Goal: Information Seeking & Learning: Learn about a topic

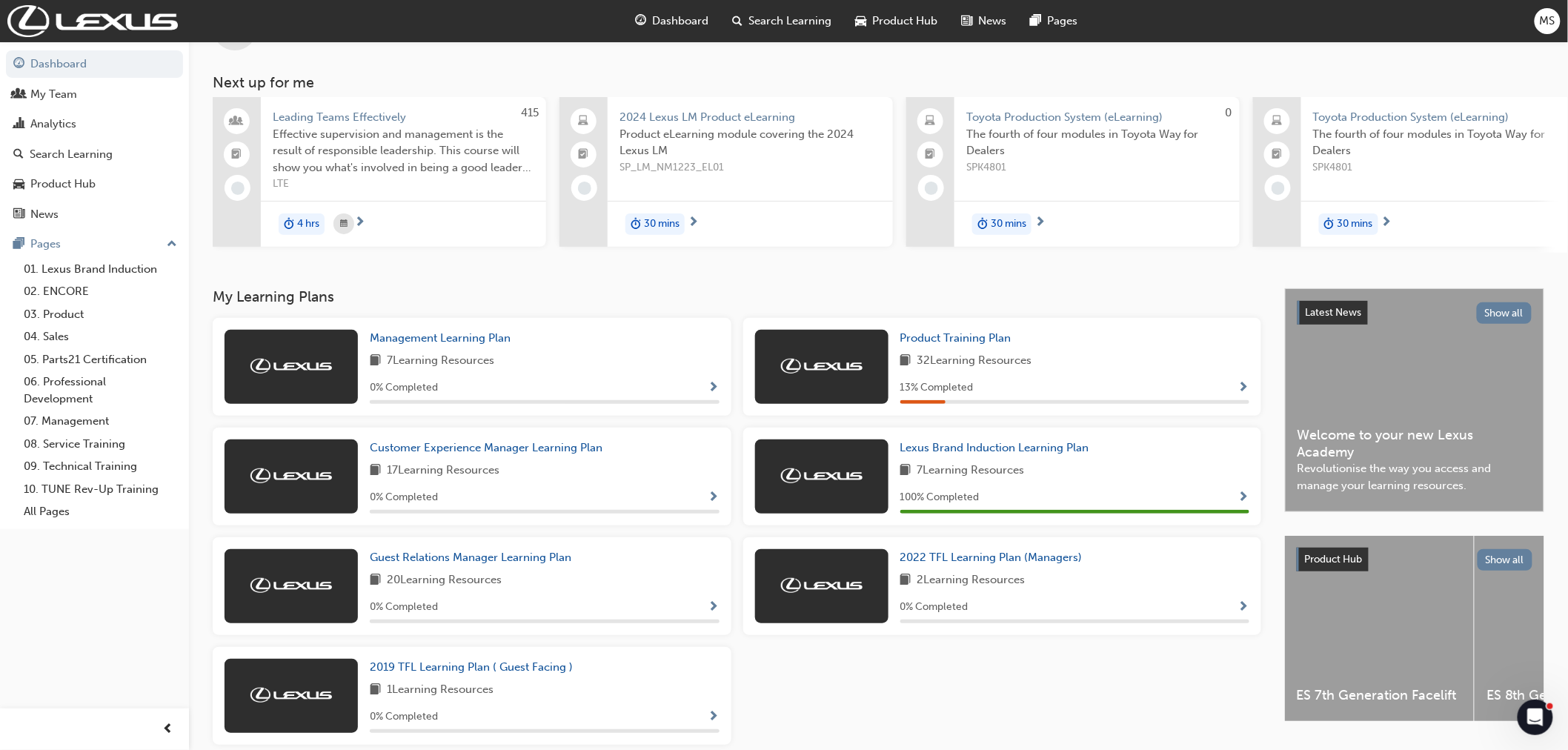
scroll to position [131, 0]
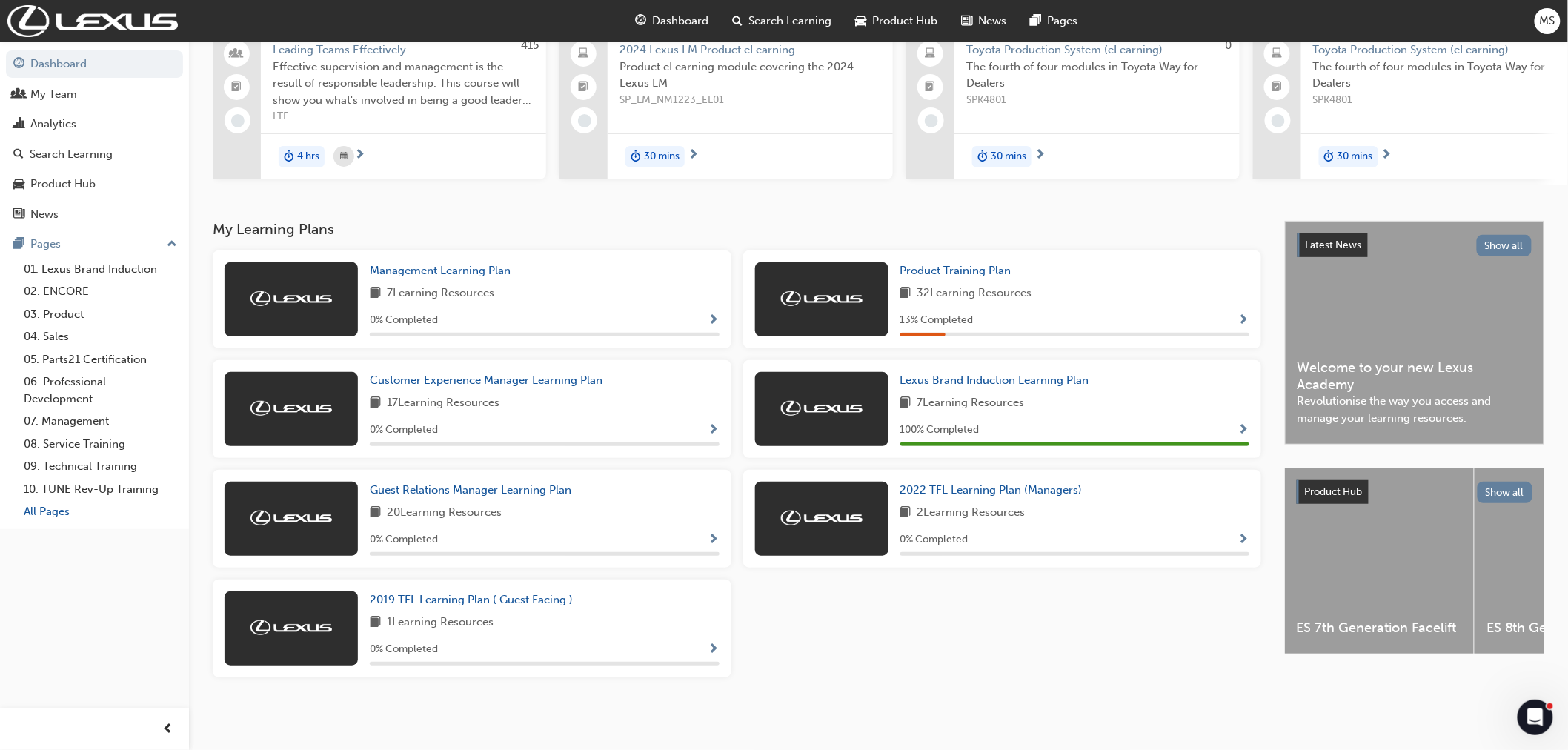
click at [47, 522] on link "All Pages" at bounding box center [101, 511] width 165 height 23
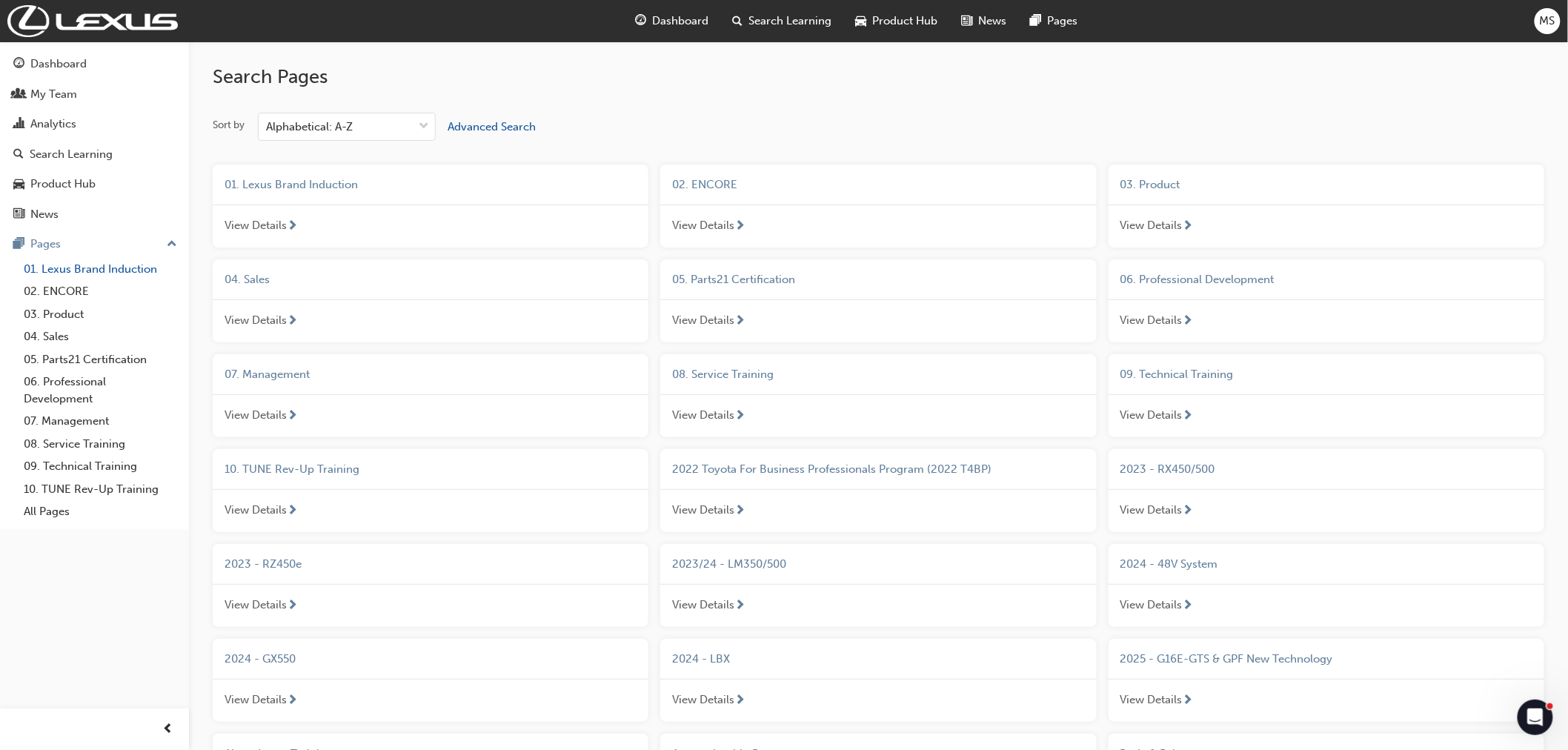
click at [101, 281] on link "01. Lexus Brand Induction" at bounding box center [101, 269] width 165 height 23
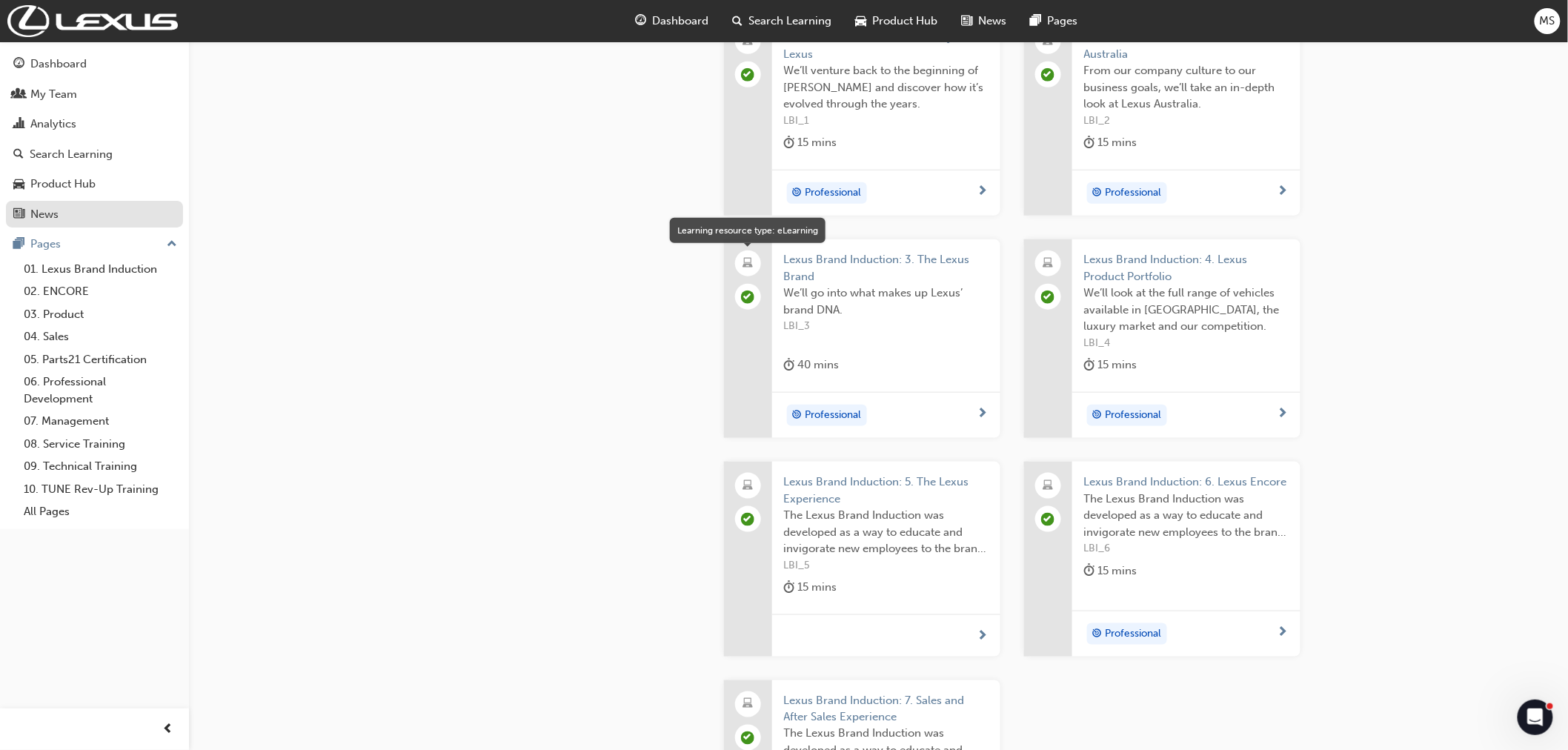
scroll to position [658, 0]
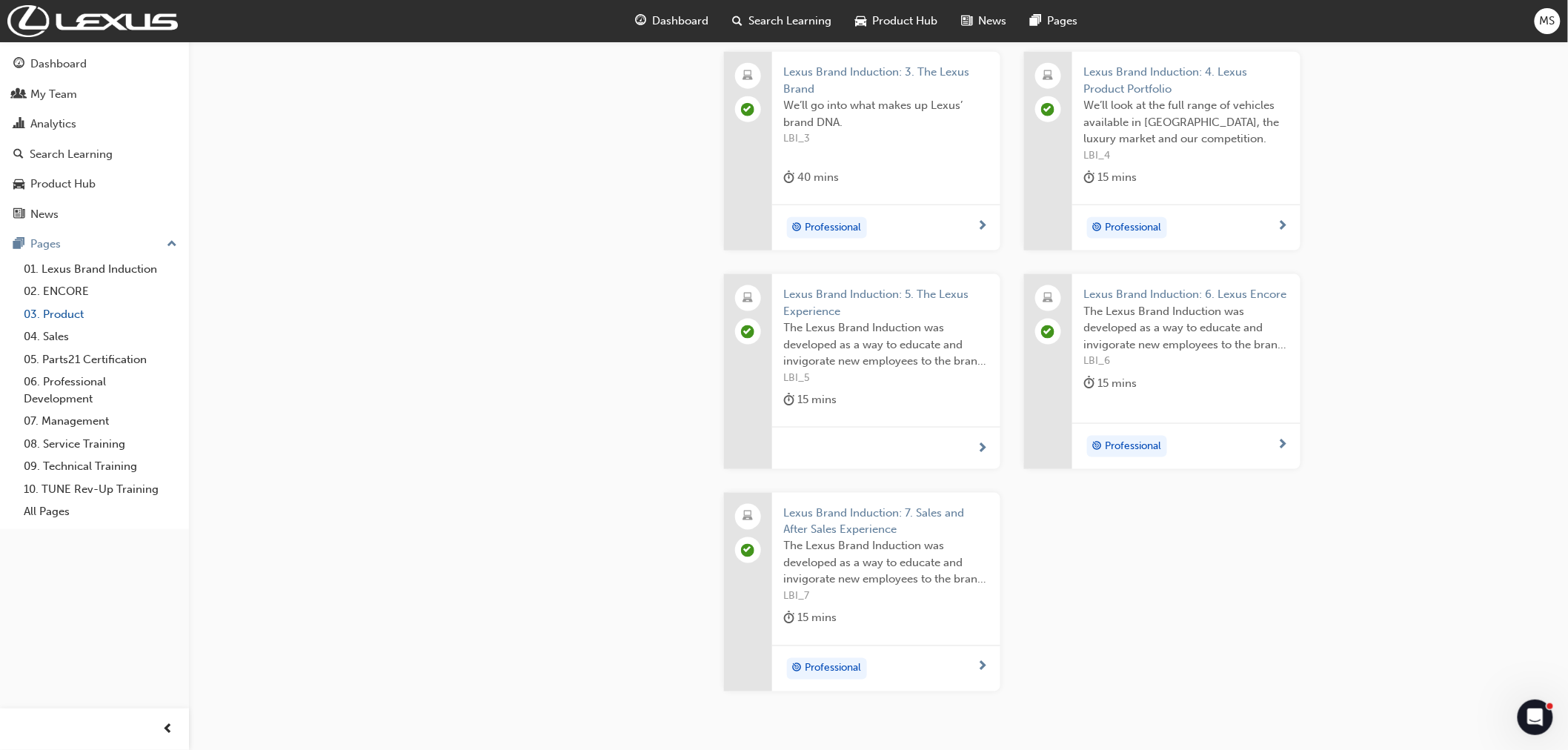
click at [62, 320] on link "03. Product" at bounding box center [101, 314] width 165 height 23
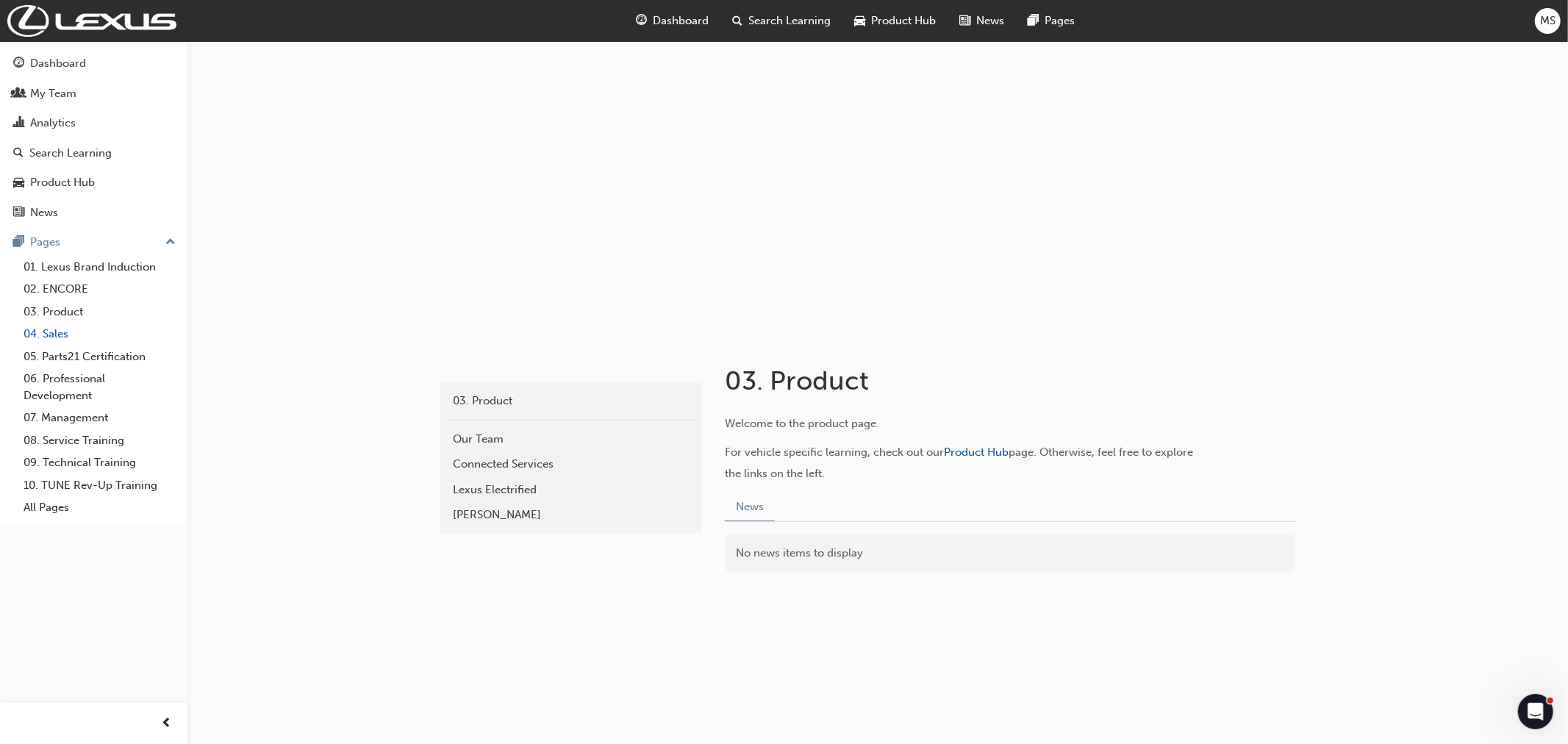
click at [57, 335] on link "04. Sales" at bounding box center [100, 333] width 164 height 22
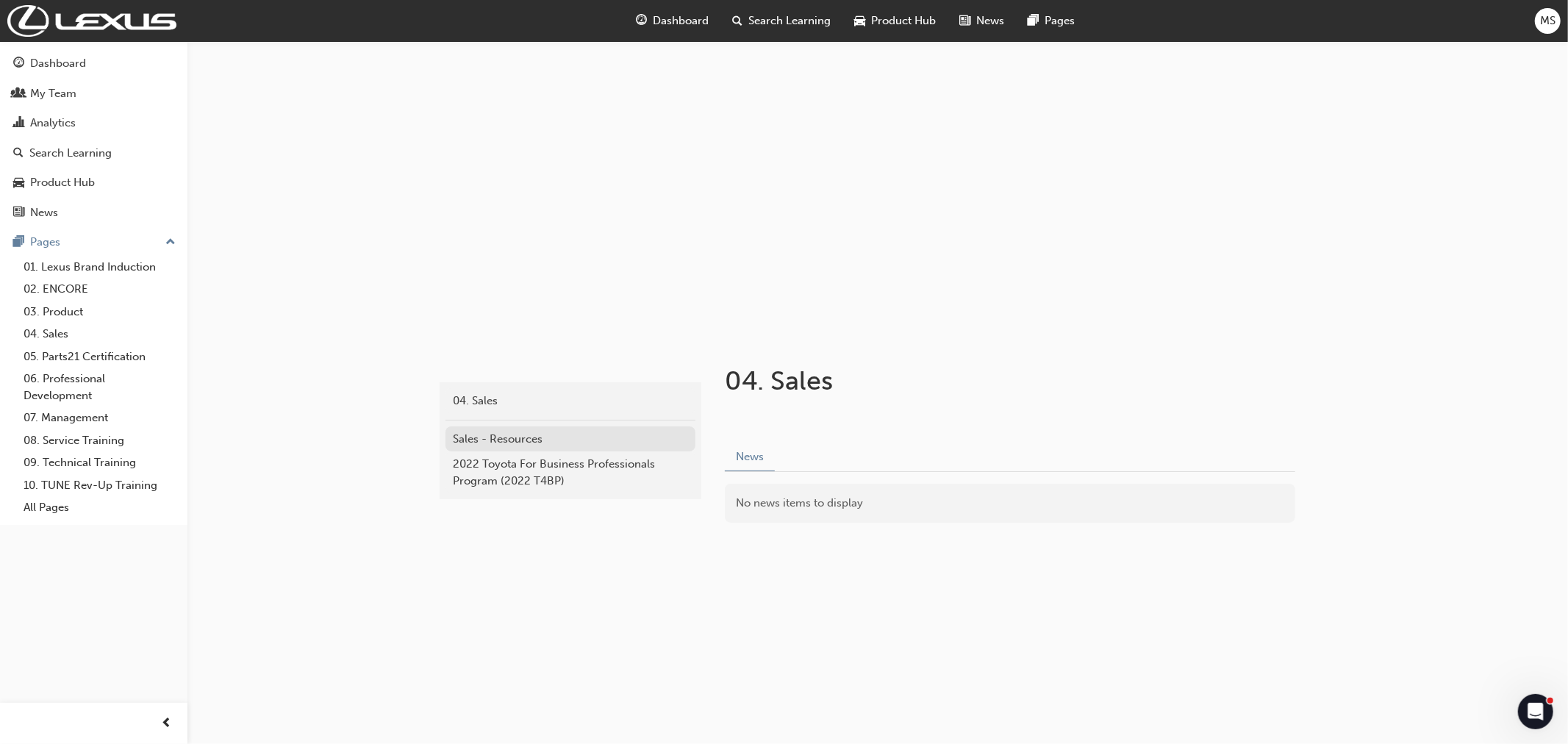
click at [576, 439] on div "Sales - Resources" at bounding box center [571, 439] width 235 height 17
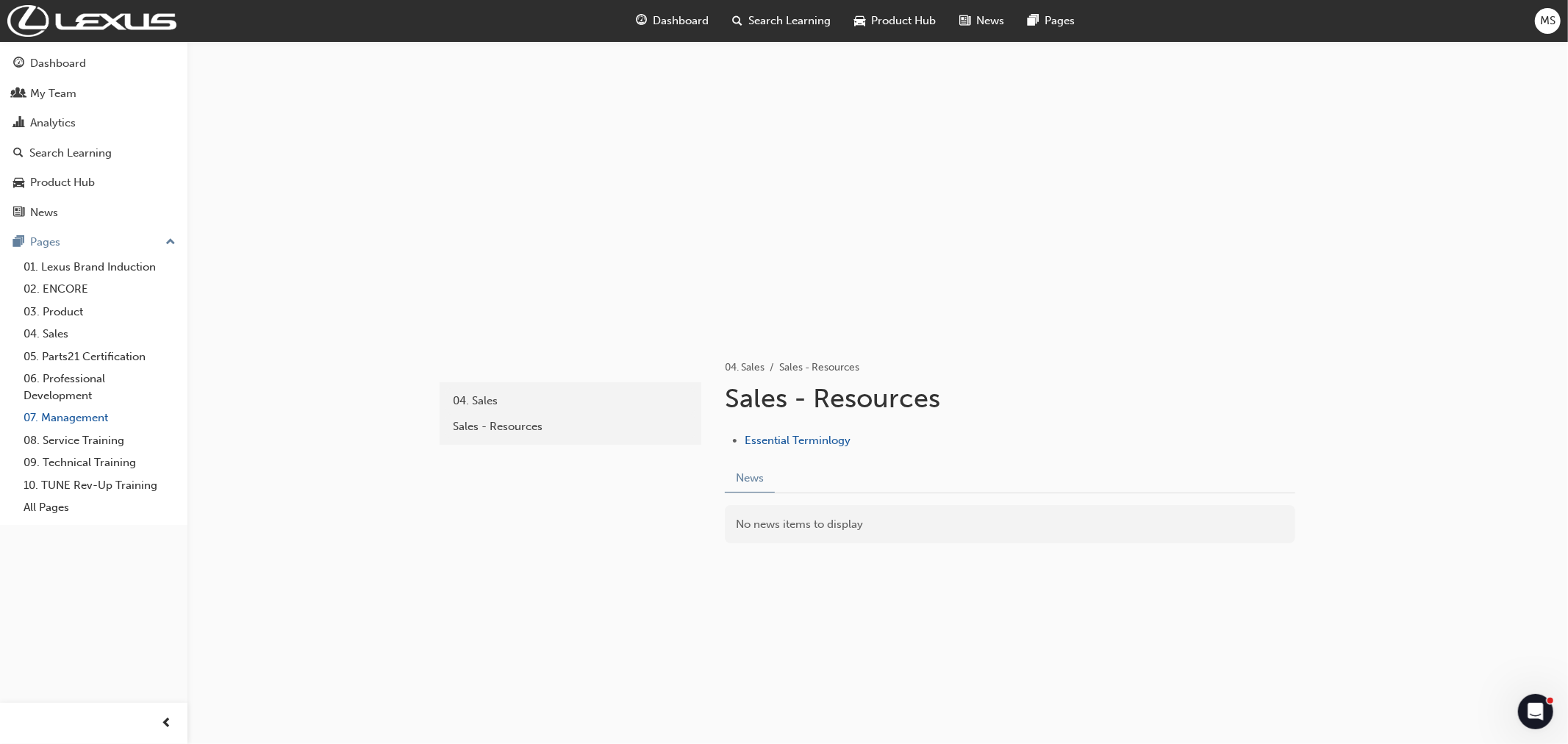
click at [66, 421] on link "07. Management" at bounding box center [100, 418] width 164 height 22
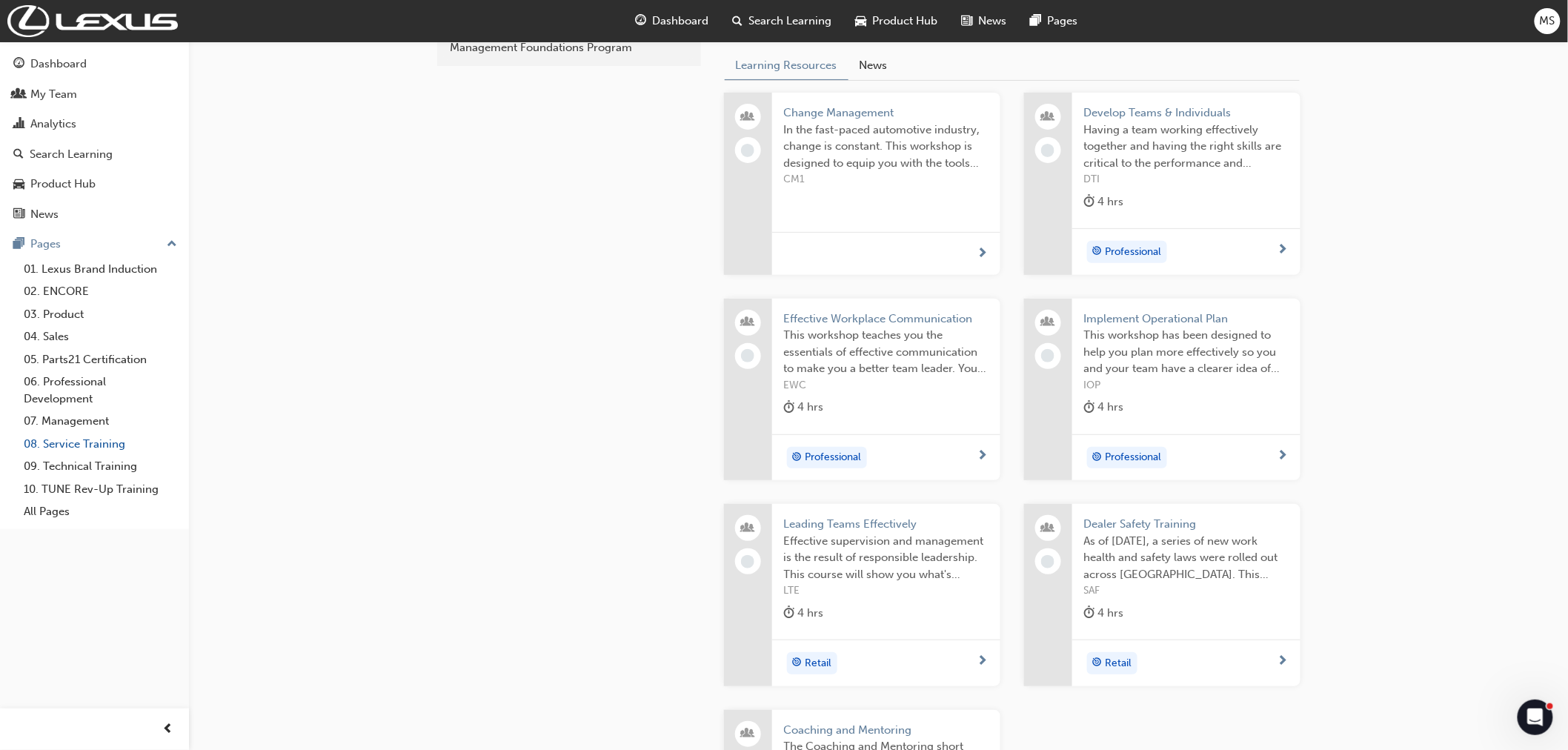
scroll to position [165, 0]
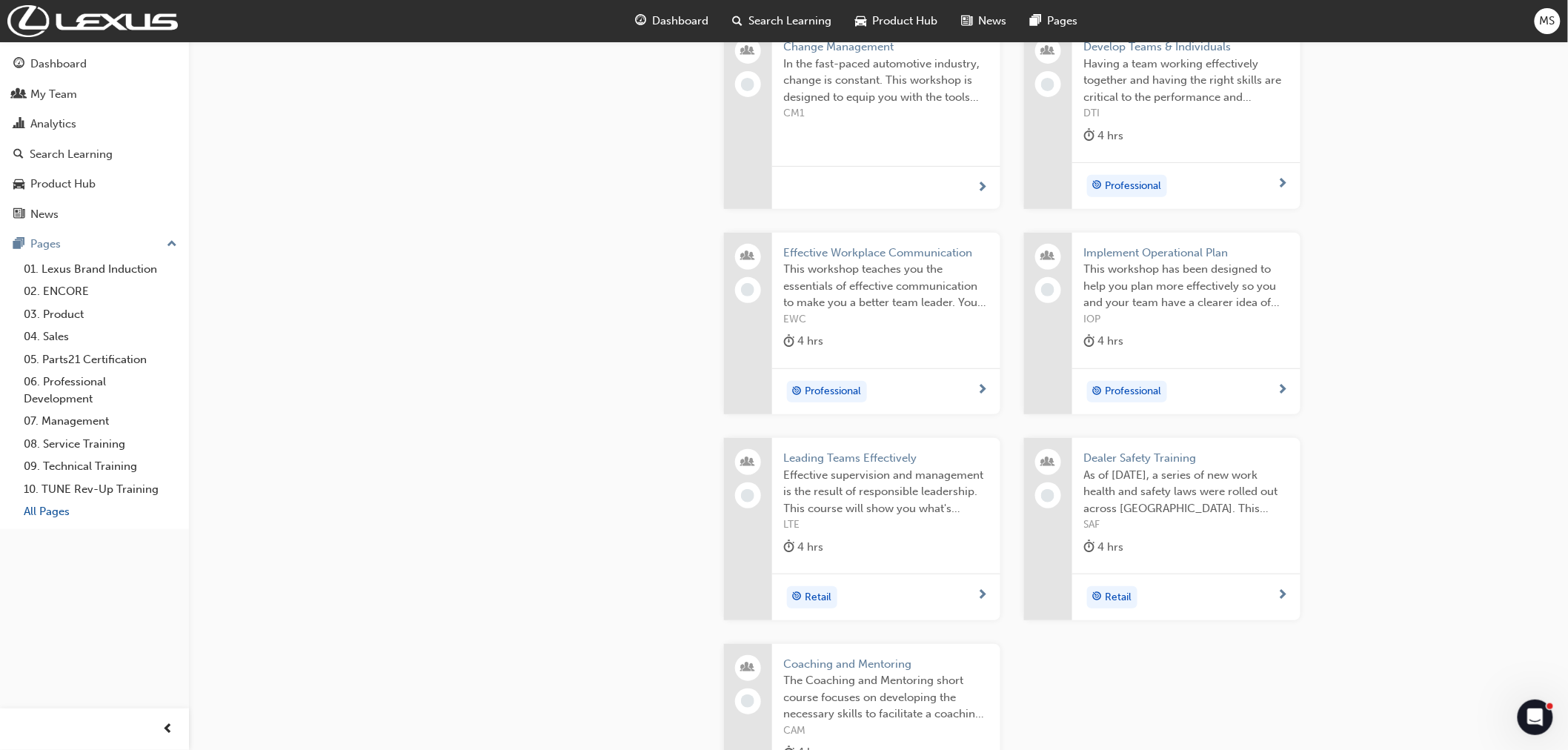
click at [55, 515] on link "All Pages" at bounding box center [101, 511] width 165 height 23
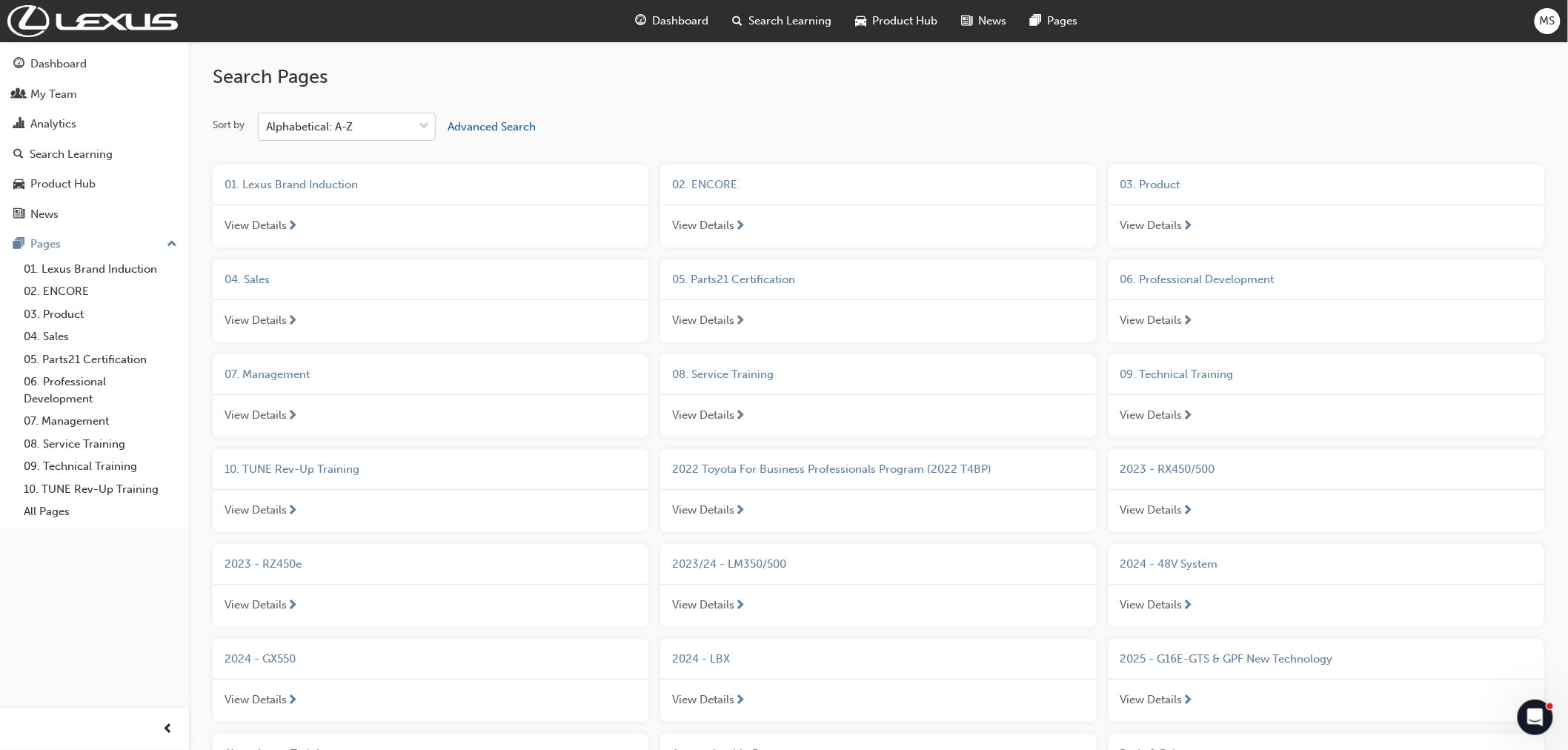
click at [306, 128] on div "Alphabetical: A-Z" at bounding box center [309, 127] width 87 height 17
click at [267, 128] on input "Sort by Alphabetical: A-Z" at bounding box center [267, 126] width 2 height 12
click at [334, 258] on div "Alphabetical: Z-A" at bounding box center [347, 249] width 178 height 29
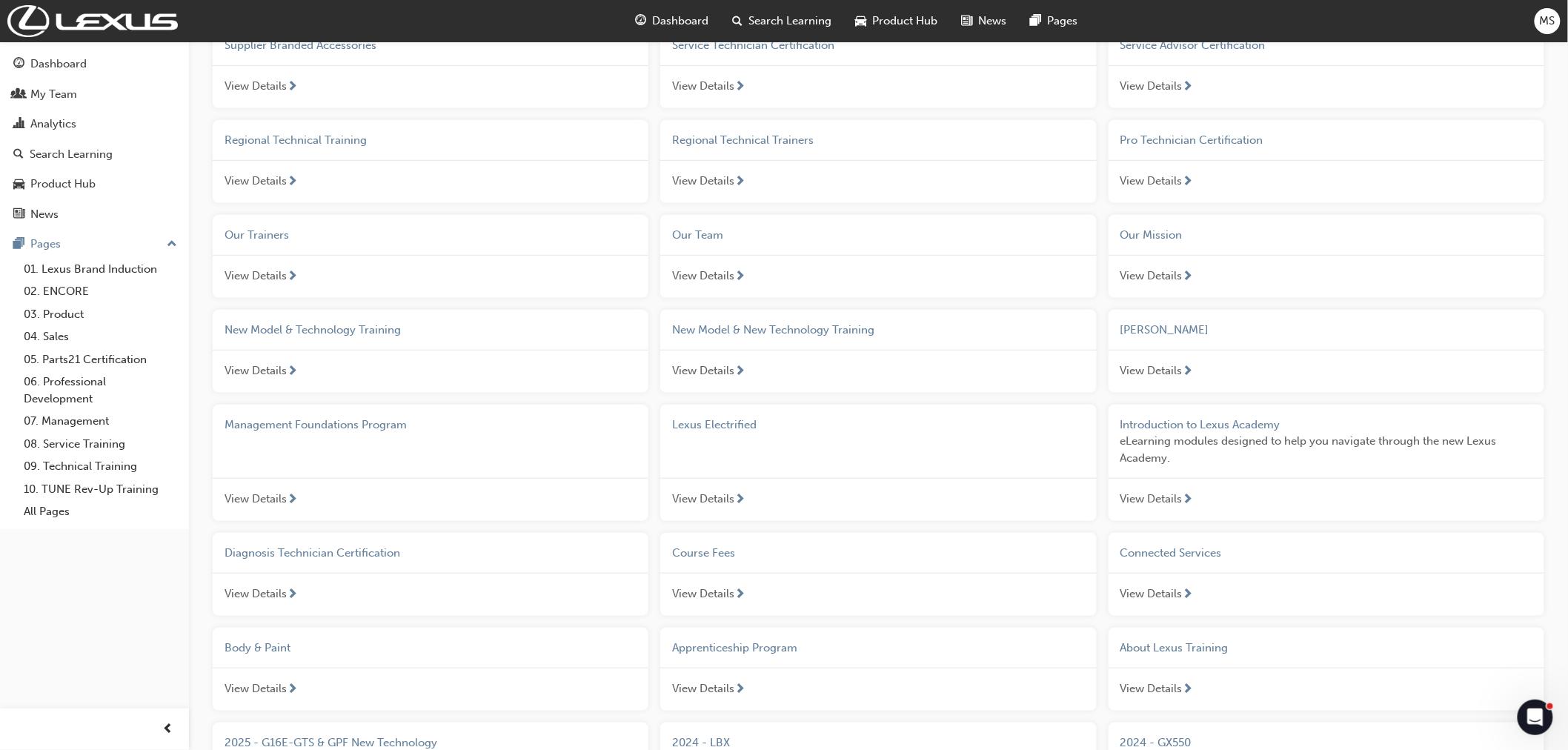
scroll to position [83, 0]
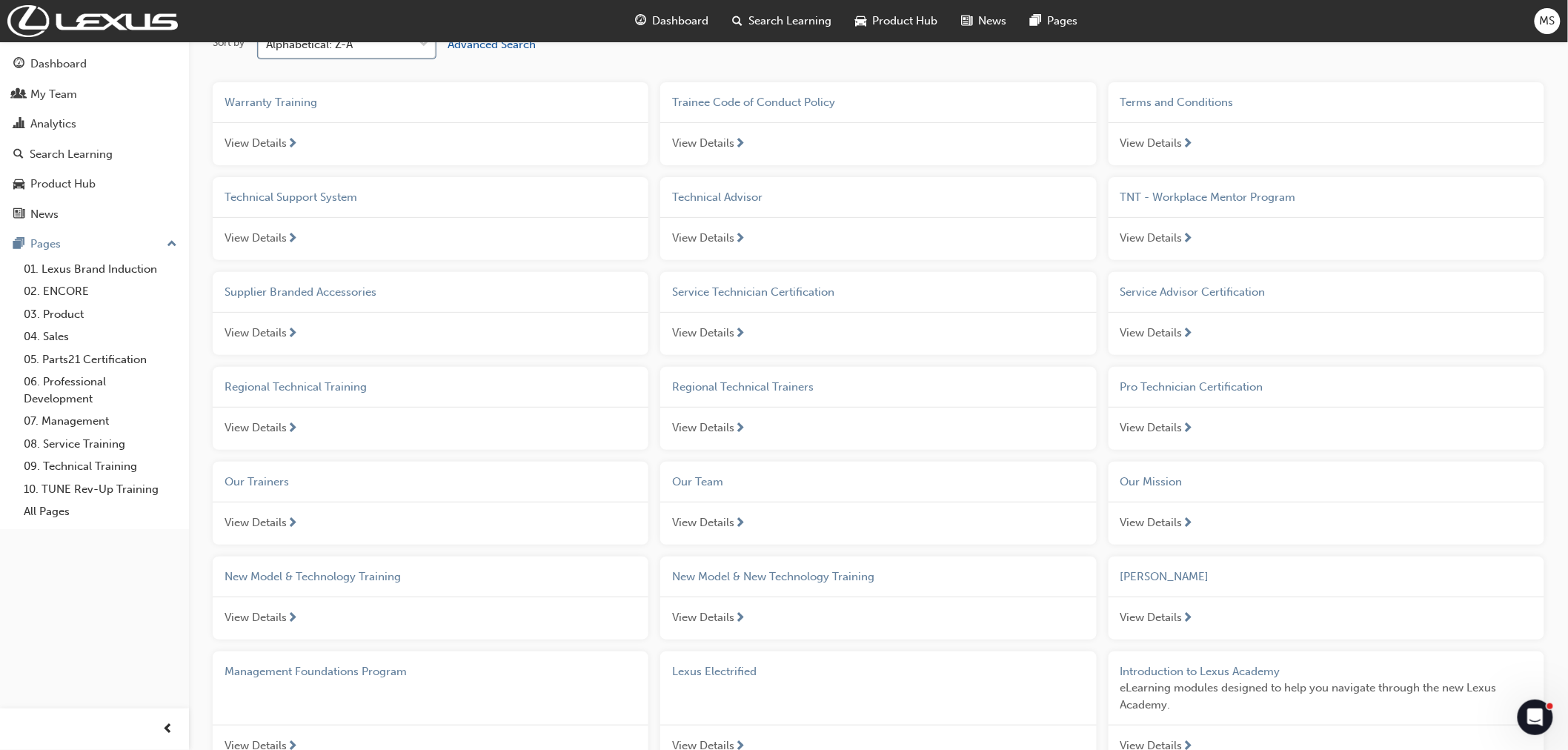
click at [370, 53] on div "Alphabetical: Z-A" at bounding box center [336, 44] width 154 height 26
click at [267, 51] on input "Sort by option Alphabetical: Z-A, selected. 0 results available. Select is focu…" at bounding box center [267, 44] width 2 height 12
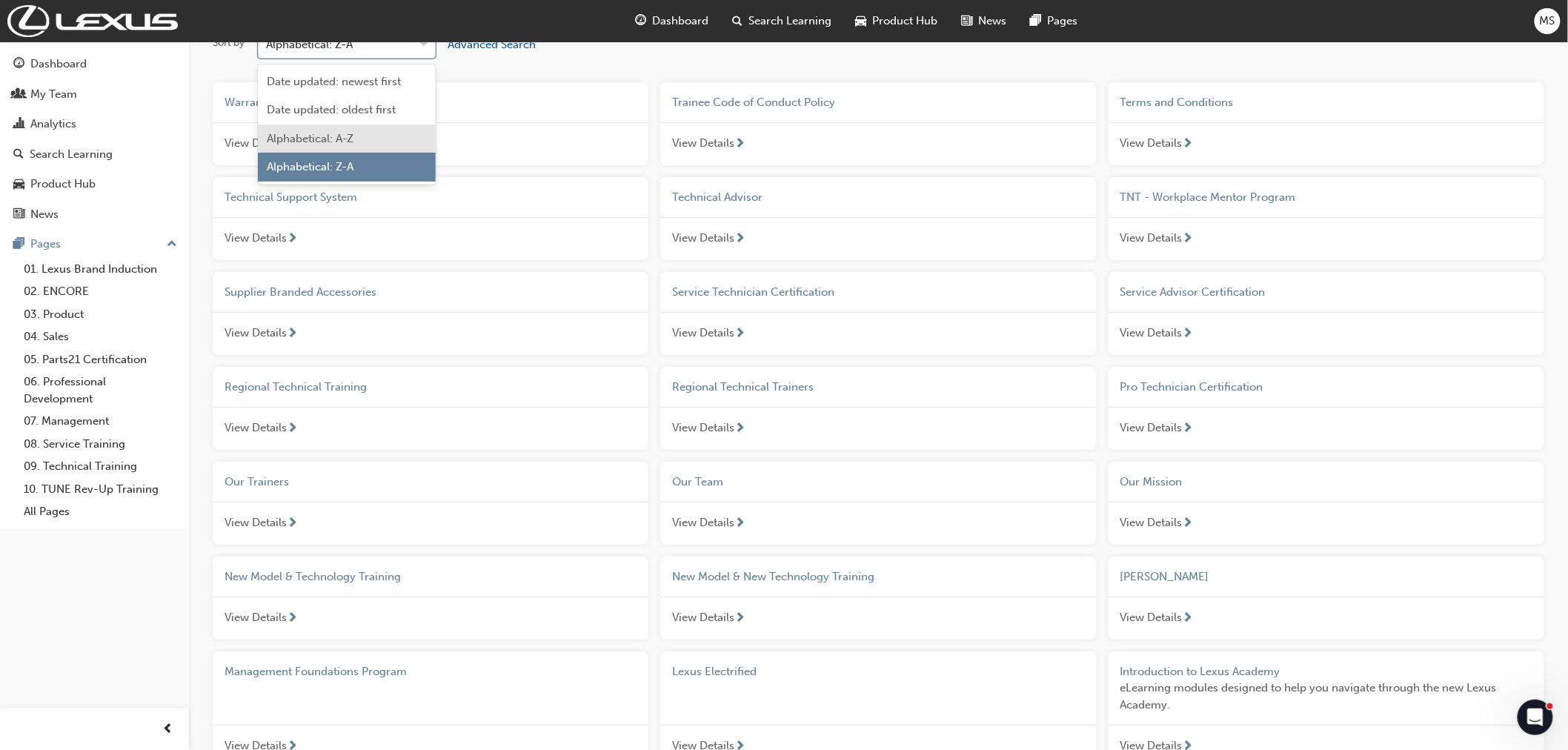
click at [337, 143] on span "Alphabetical: A-Z" at bounding box center [309, 138] width 87 height 13
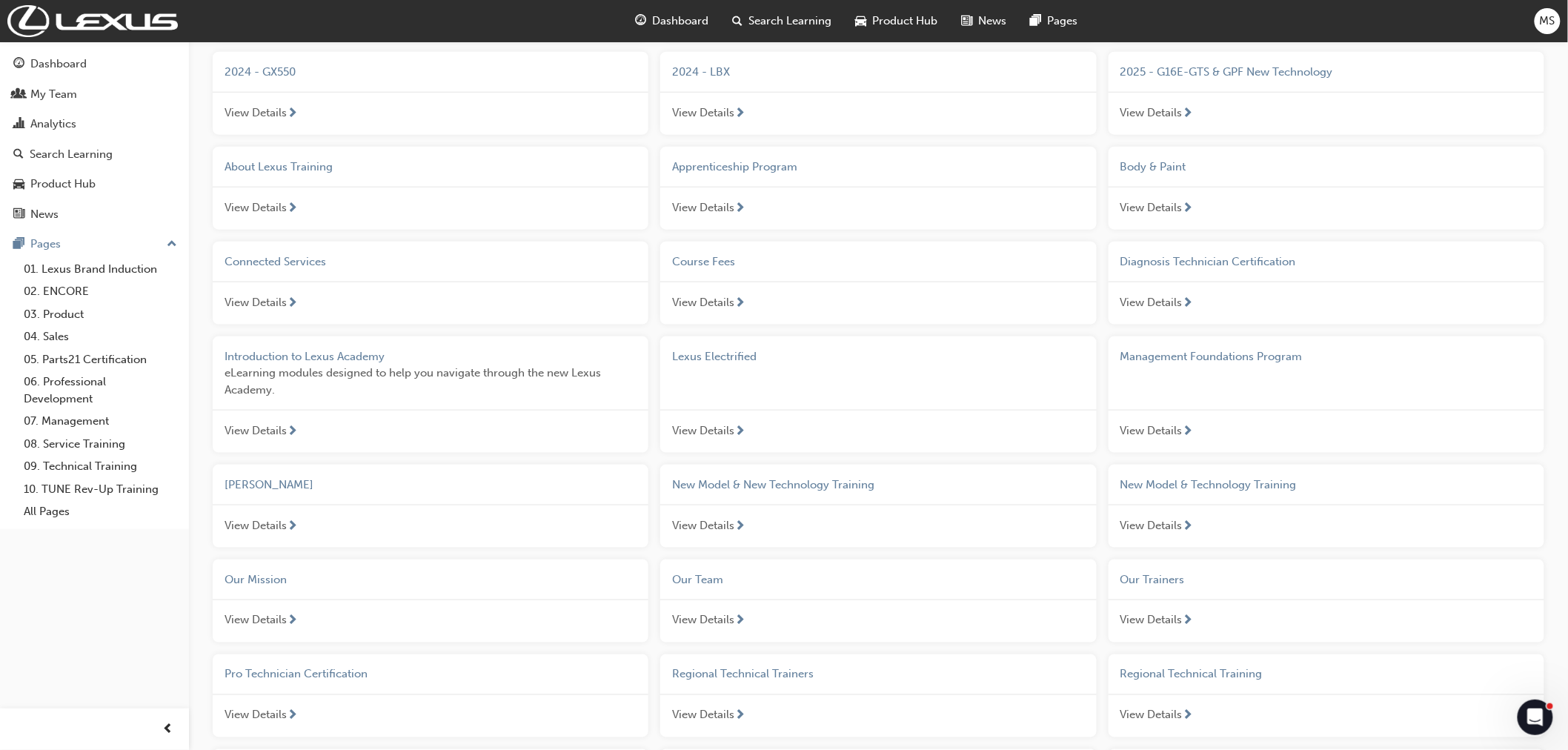
scroll to position [741, 0]
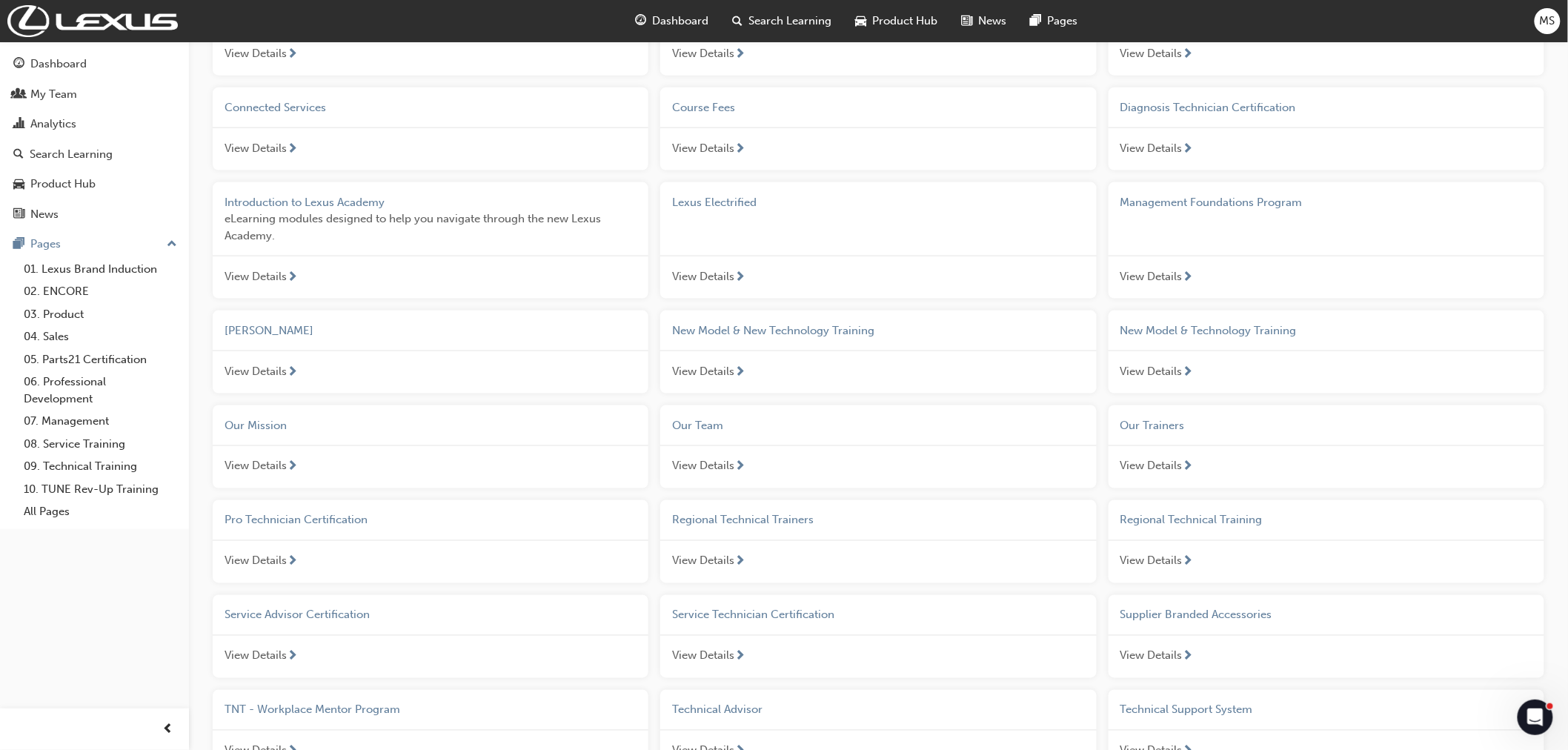
click at [276, 338] on span "Mark Levinson" at bounding box center [269, 331] width 89 height 13
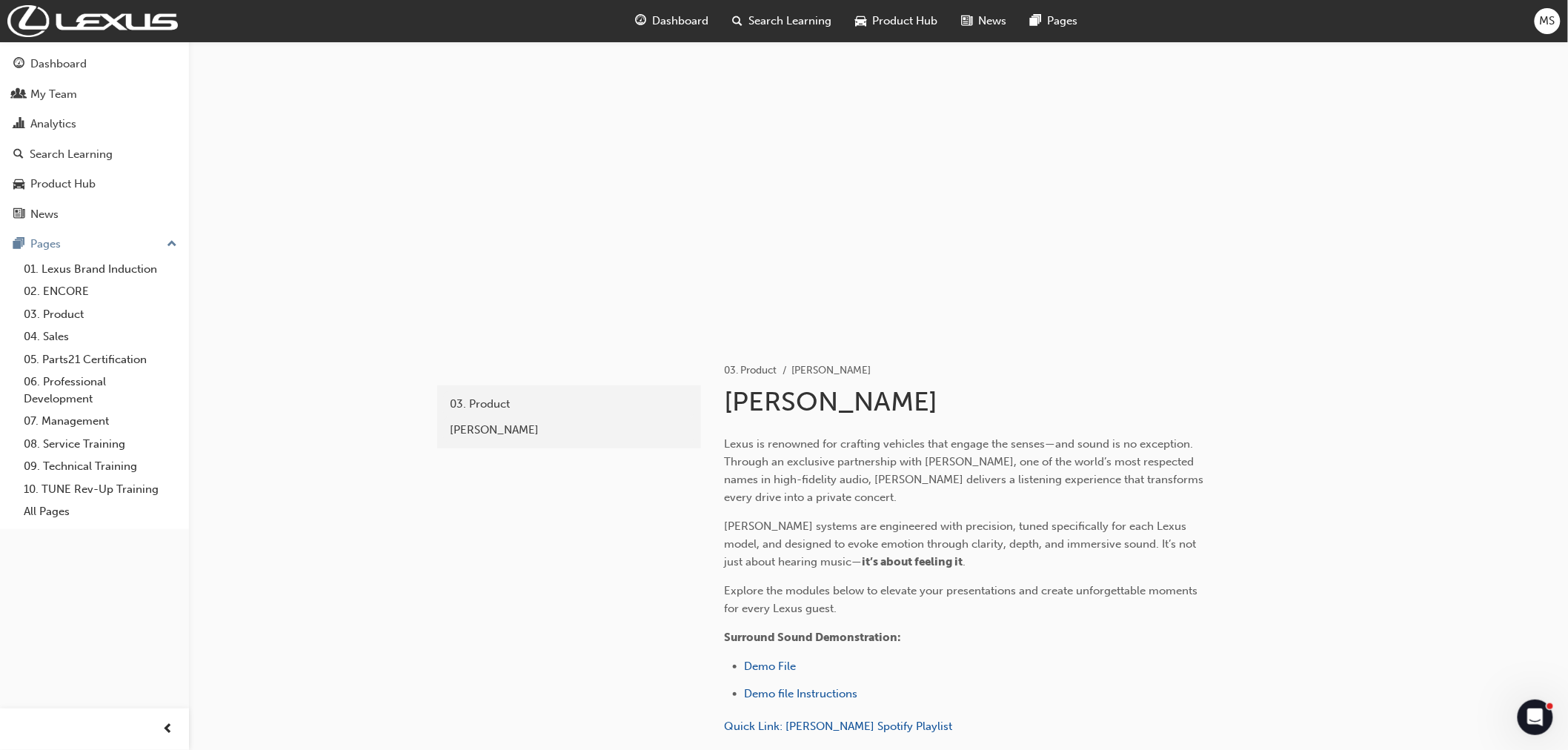
click at [34, 65] on div "Dashboard" at bounding box center [58, 64] width 56 height 17
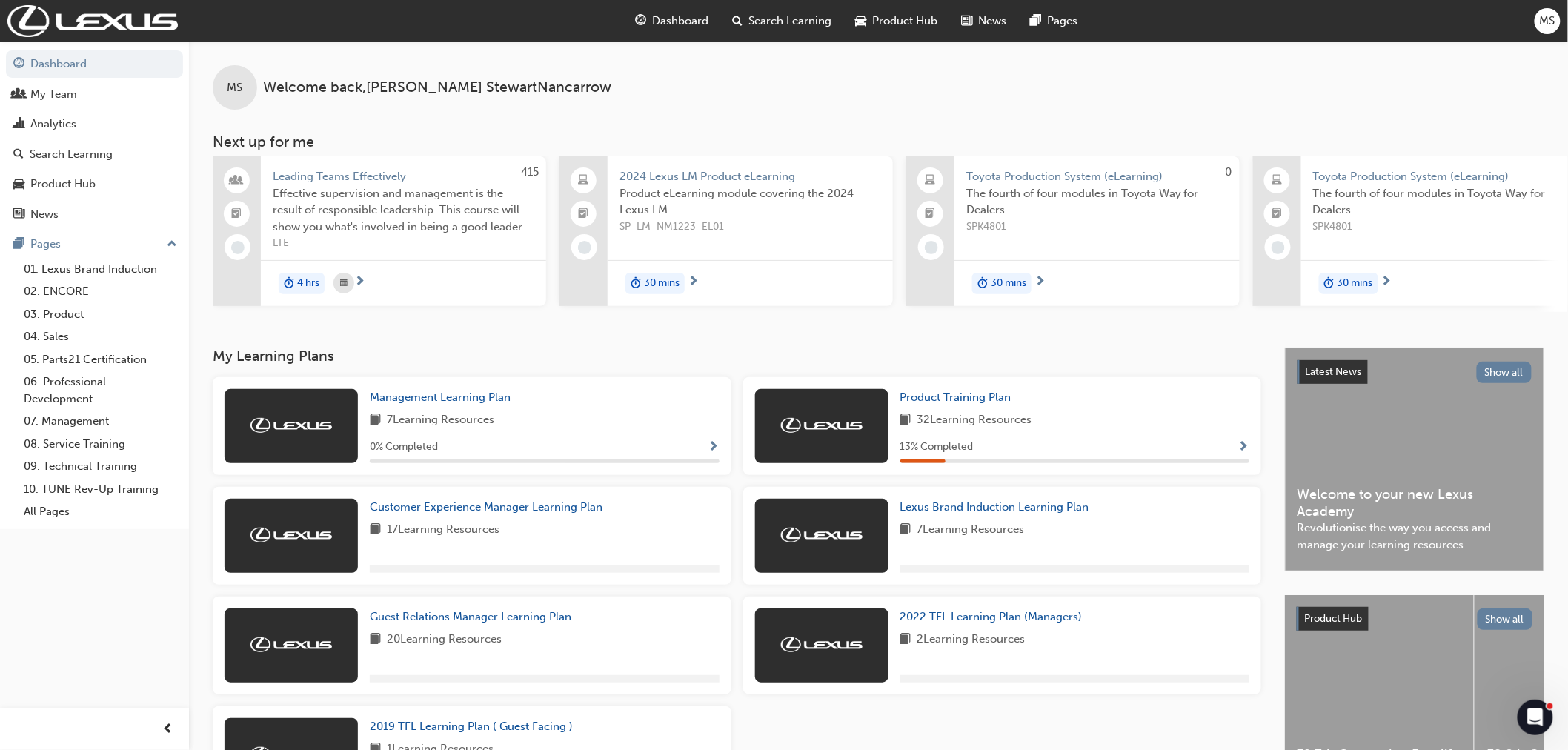
click at [791, 20] on span "Search Learning" at bounding box center [789, 21] width 83 height 17
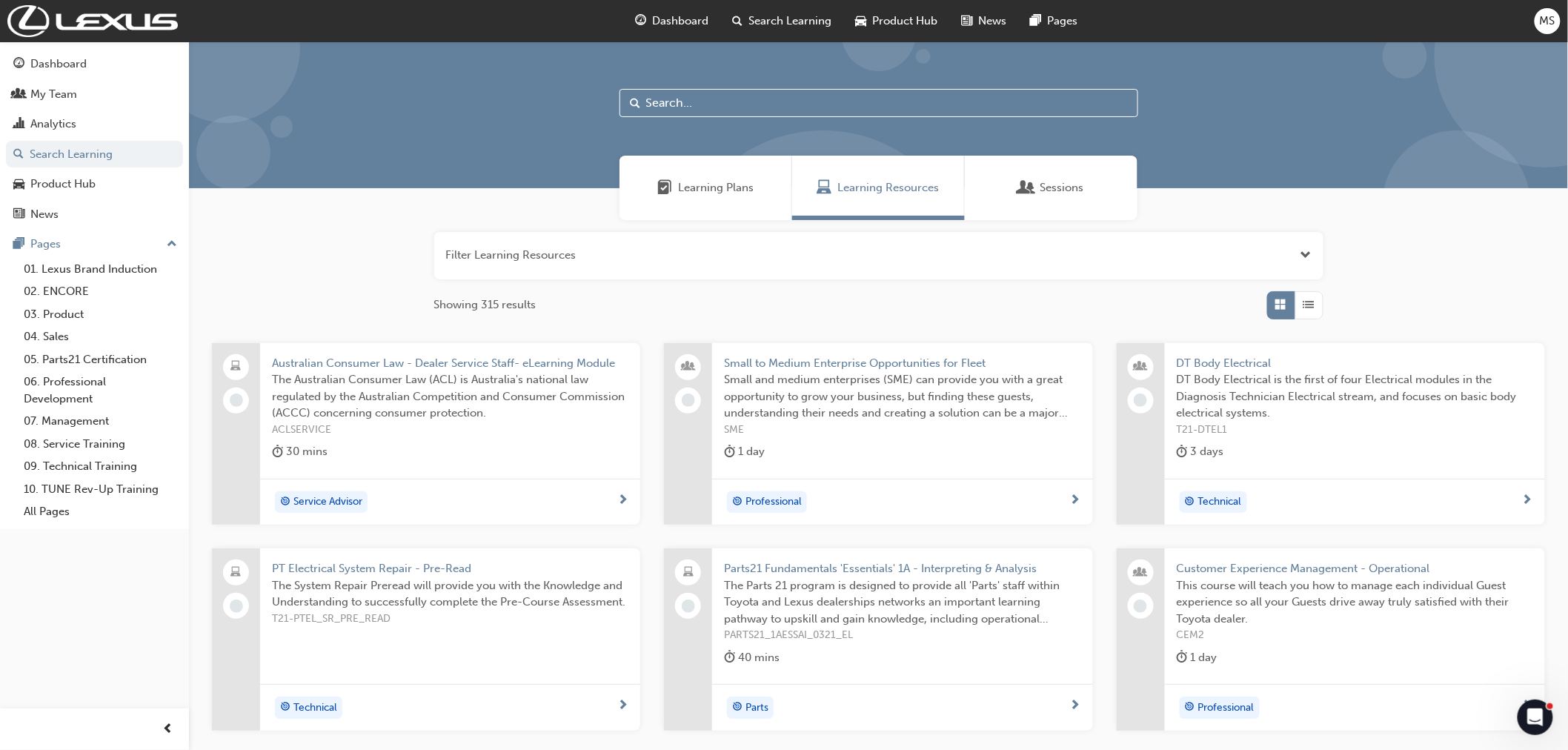
click at [731, 110] on input "text" at bounding box center [879, 103] width 519 height 28
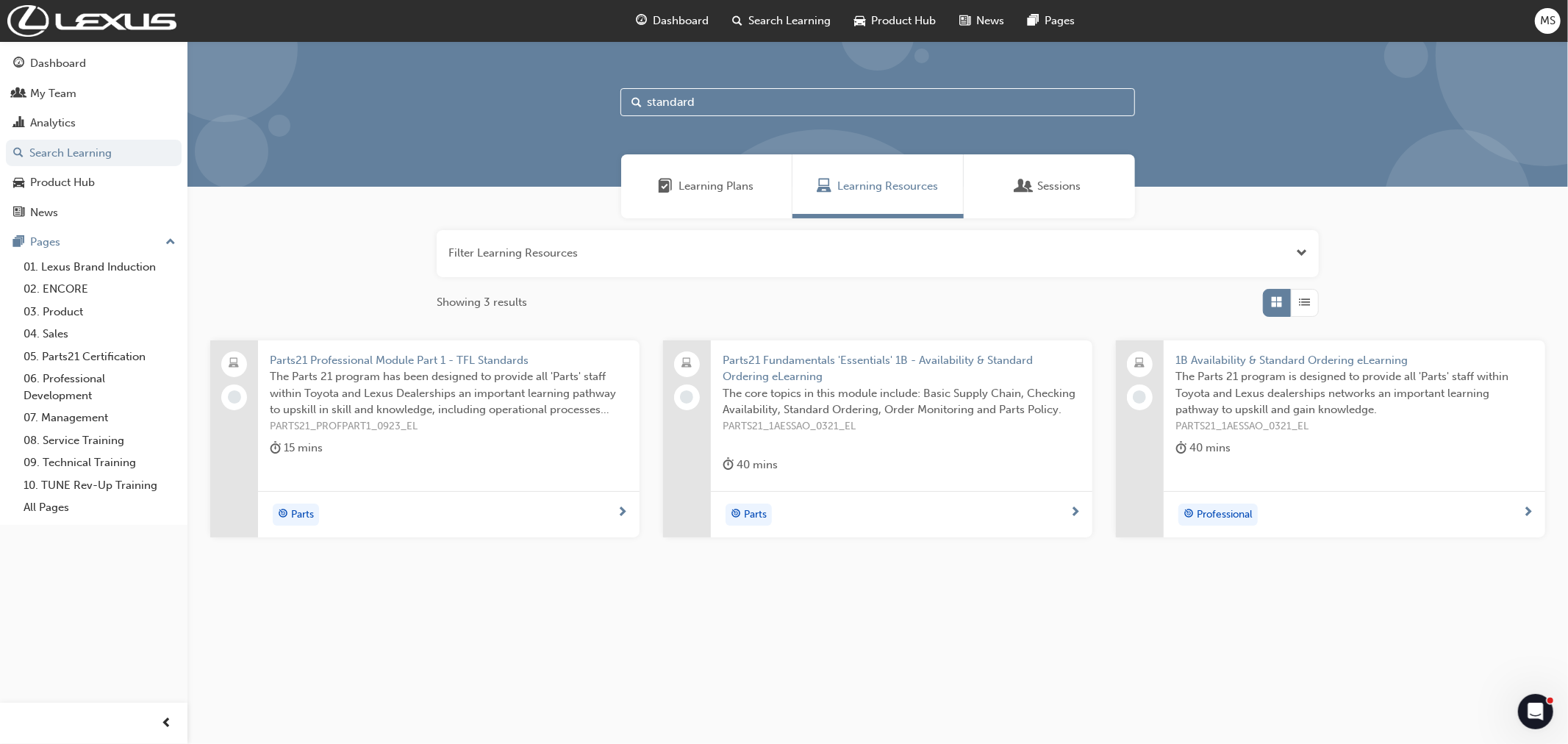
type input "standard"
click at [636, 237] on button "button" at bounding box center [878, 254] width 882 height 47
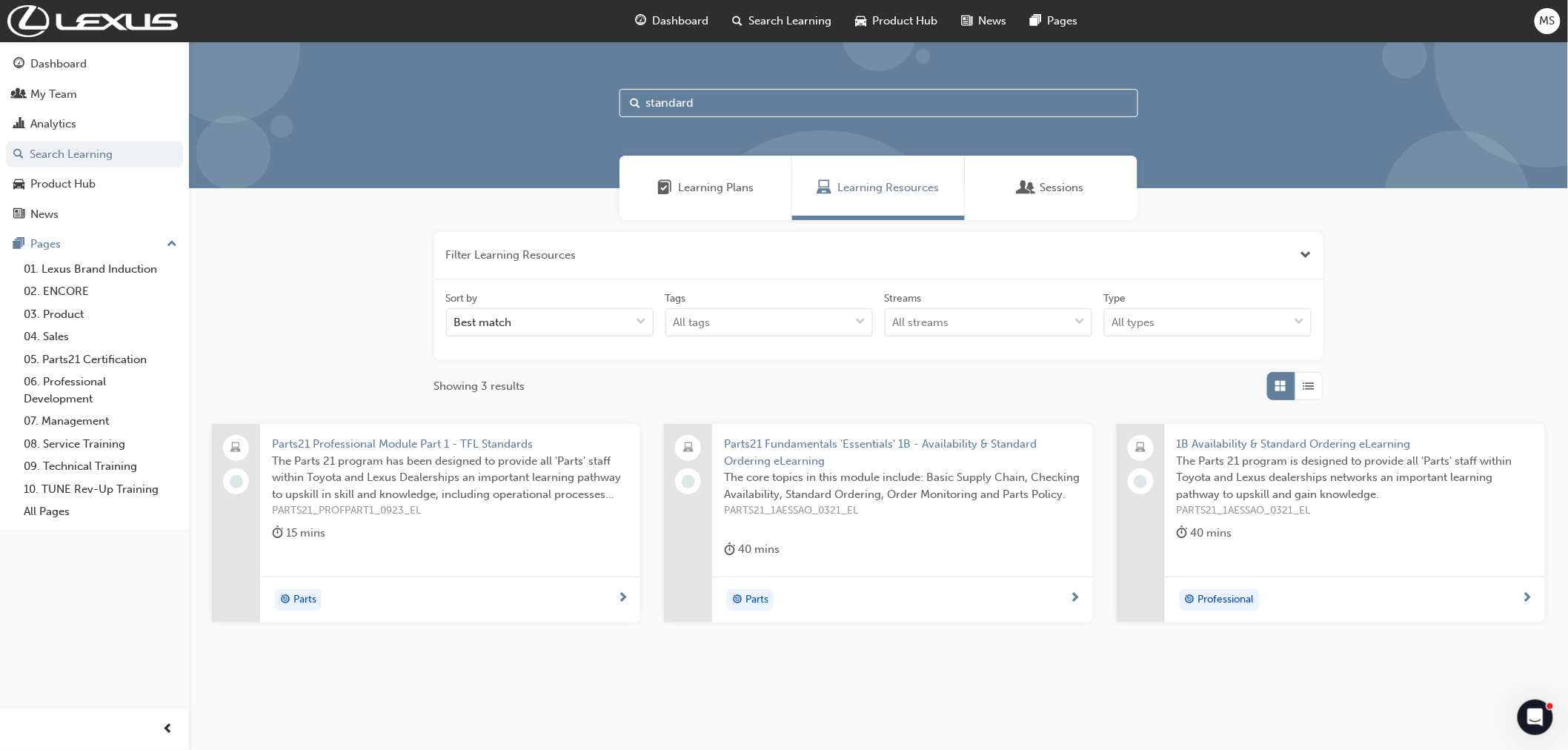
click at [655, 214] on div "Learning Plans" at bounding box center [706, 188] width 173 height 65
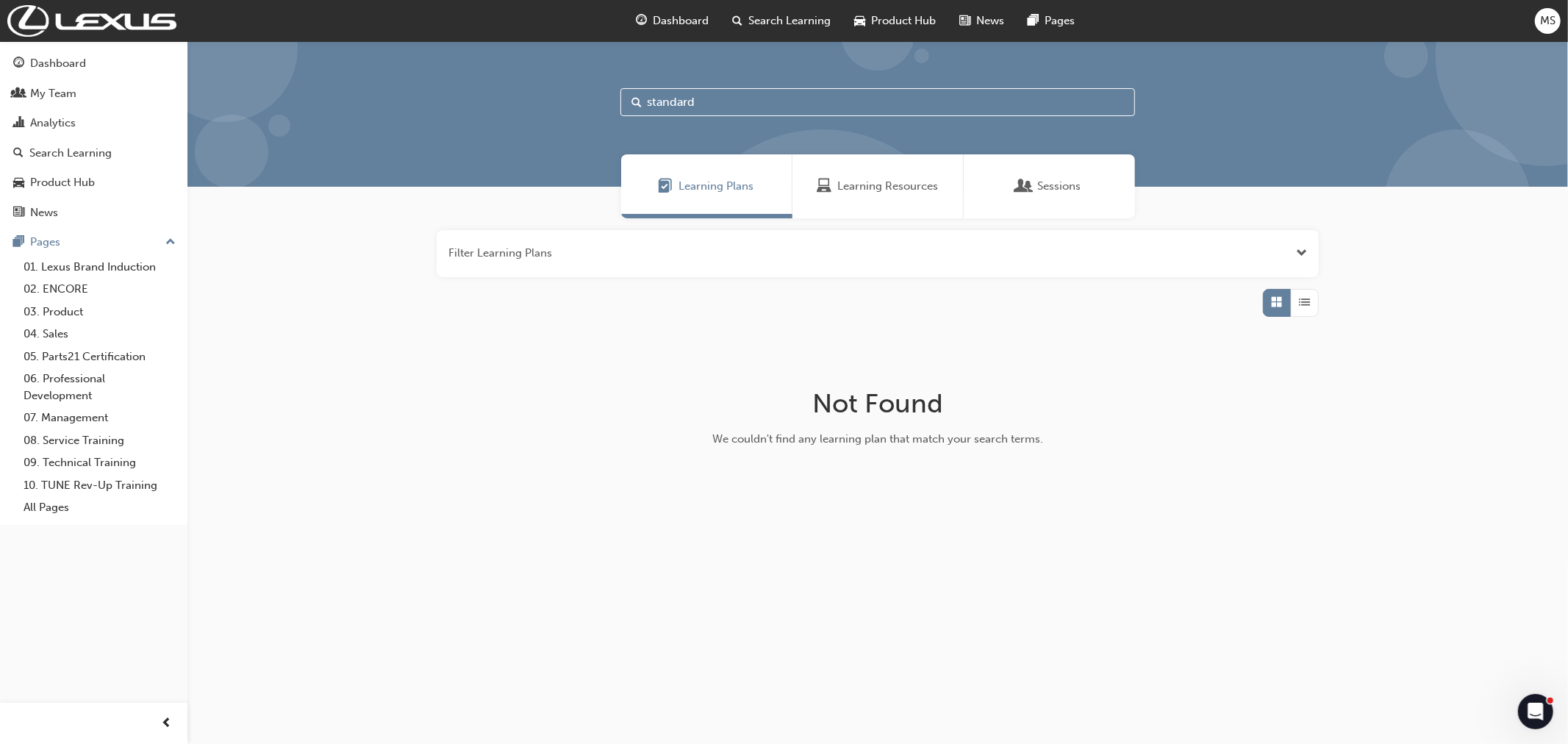
click at [1311, 302] on div "button" at bounding box center [1305, 303] width 28 height 28
click at [776, 107] on input "standard" at bounding box center [878, 102] width 515 height 28
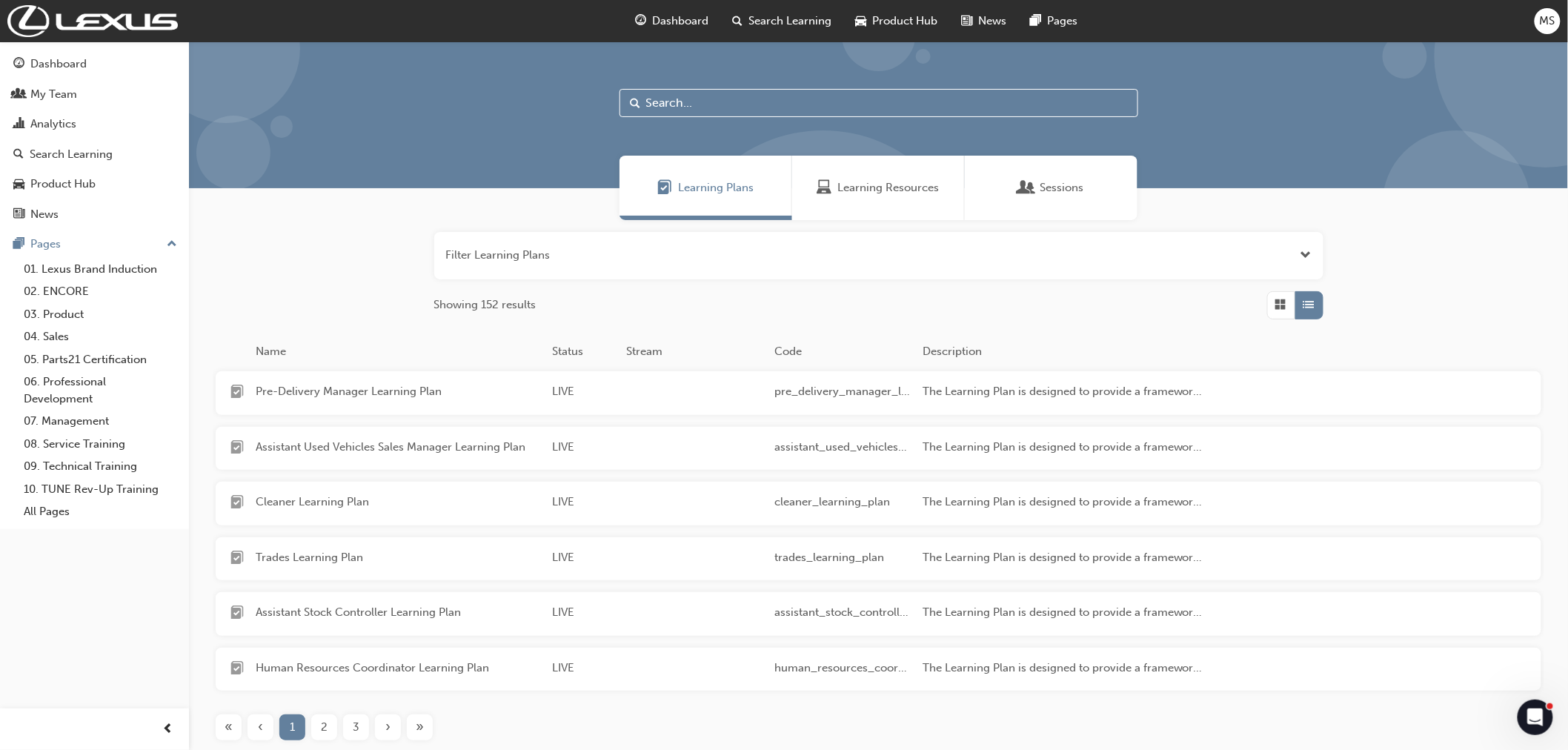
click at [326, 729] on span "2" at bounding box center [324, 727] width 7 height 17
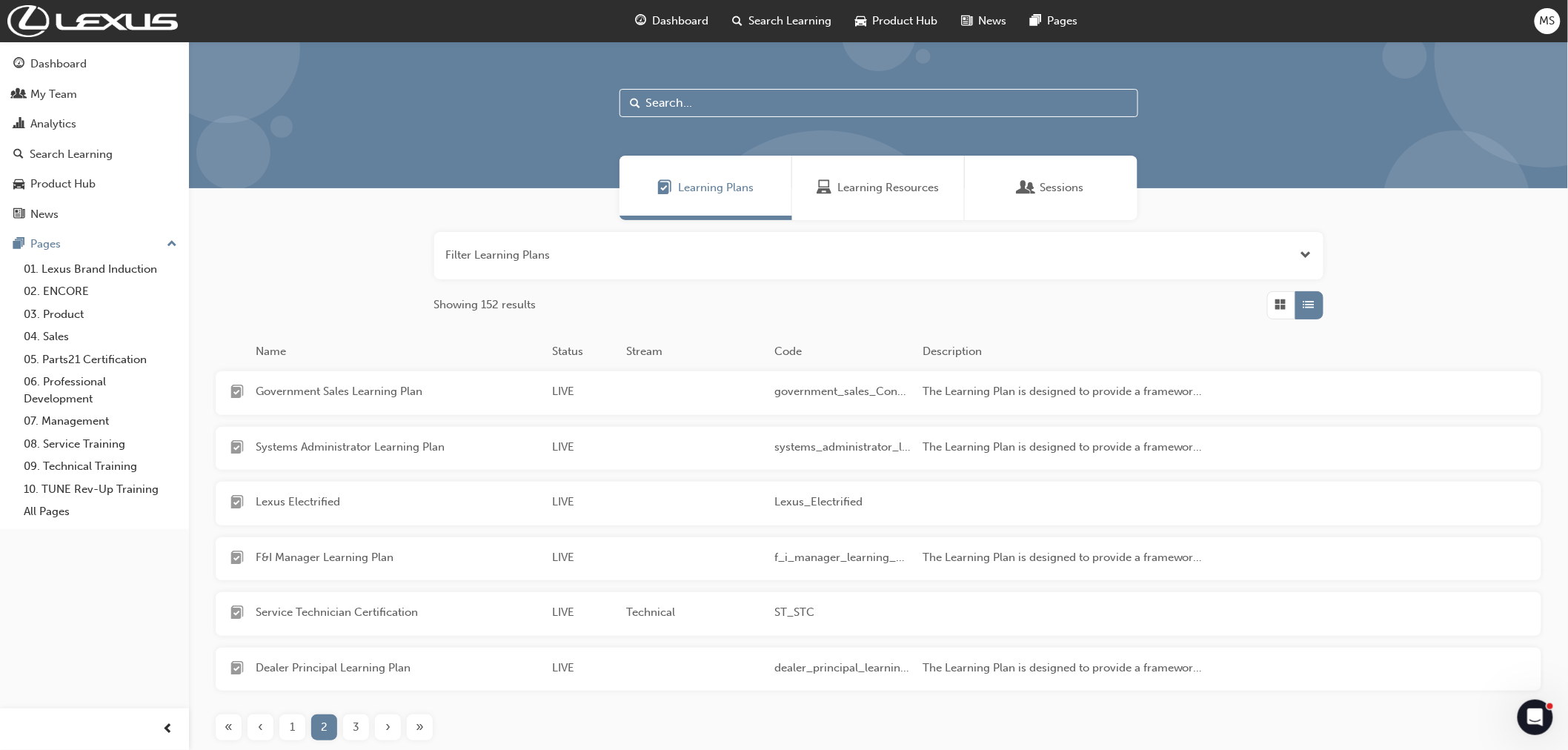
click at [351, 723] on div "3" at bounding box center [355, 727] width 26 height 26
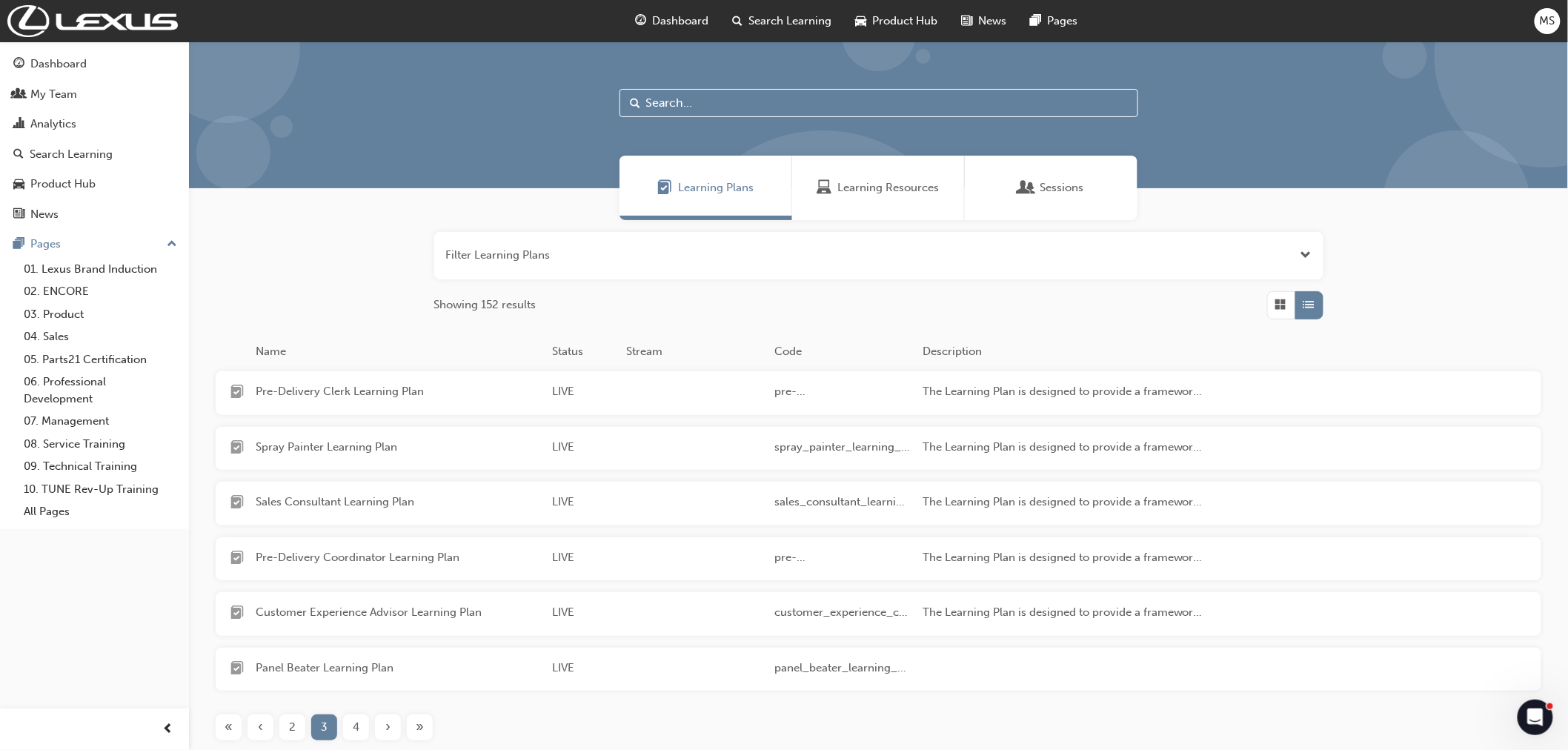
click at [359, 723] on div "4" at bounding box center [355, 727] width 26 height 26
click at [359, 723] on div "5" at bounding box center [355, 727] width 26 height 26
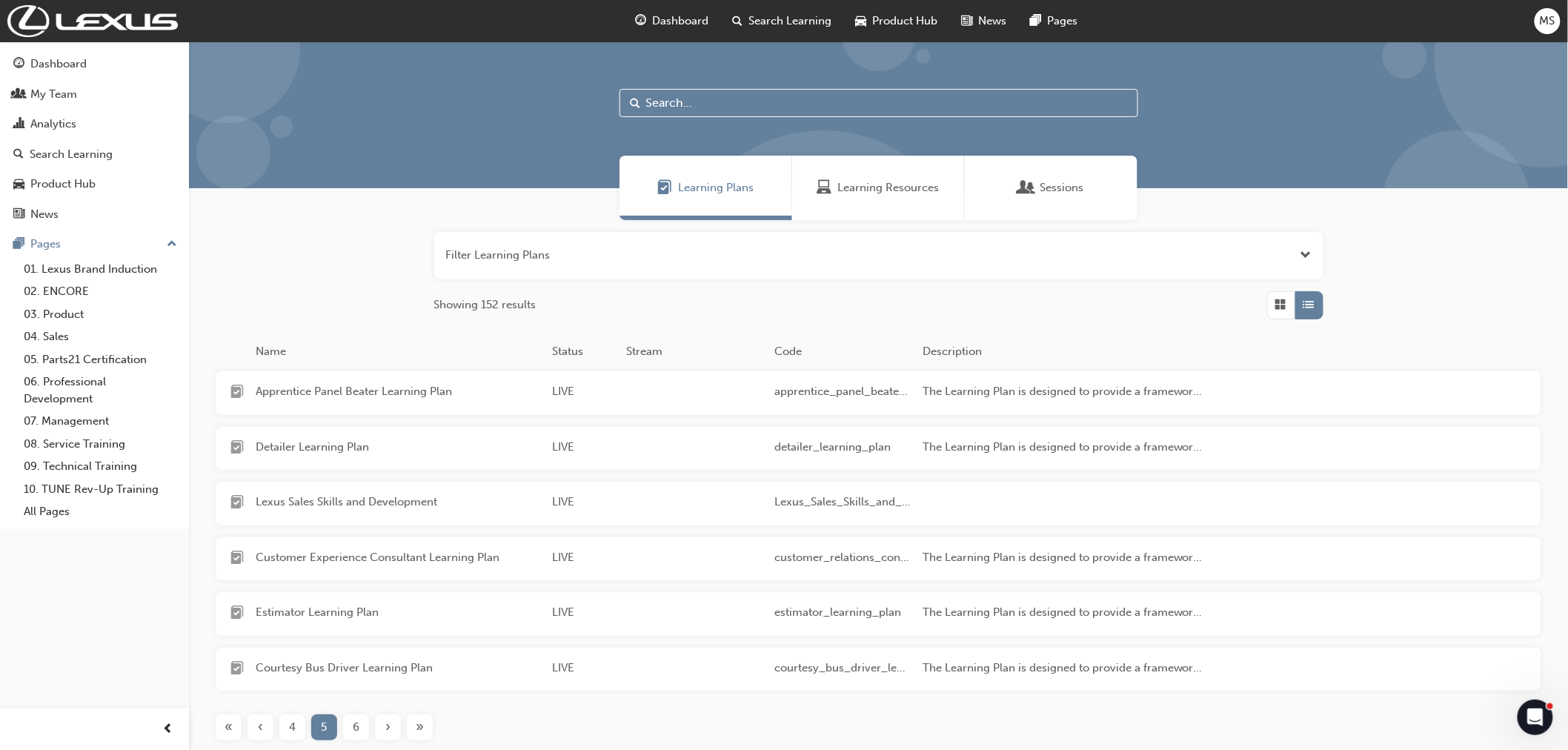
click at [359, 723] on div "6" at bounding box center [355, 727] width 26 height 26
click at [359, 723] on div "7" at bounding box center [355, 727] width 26 height 26
click at [359, 723] on div "8" at bounding box center [355, 727] width 26 height 26
click at [359, 723] on div "9" at bounding box center [355, 727] width 26 height 26
click at [361, 716] on div "10" at bounding box center [355, 727] width 26 height 26
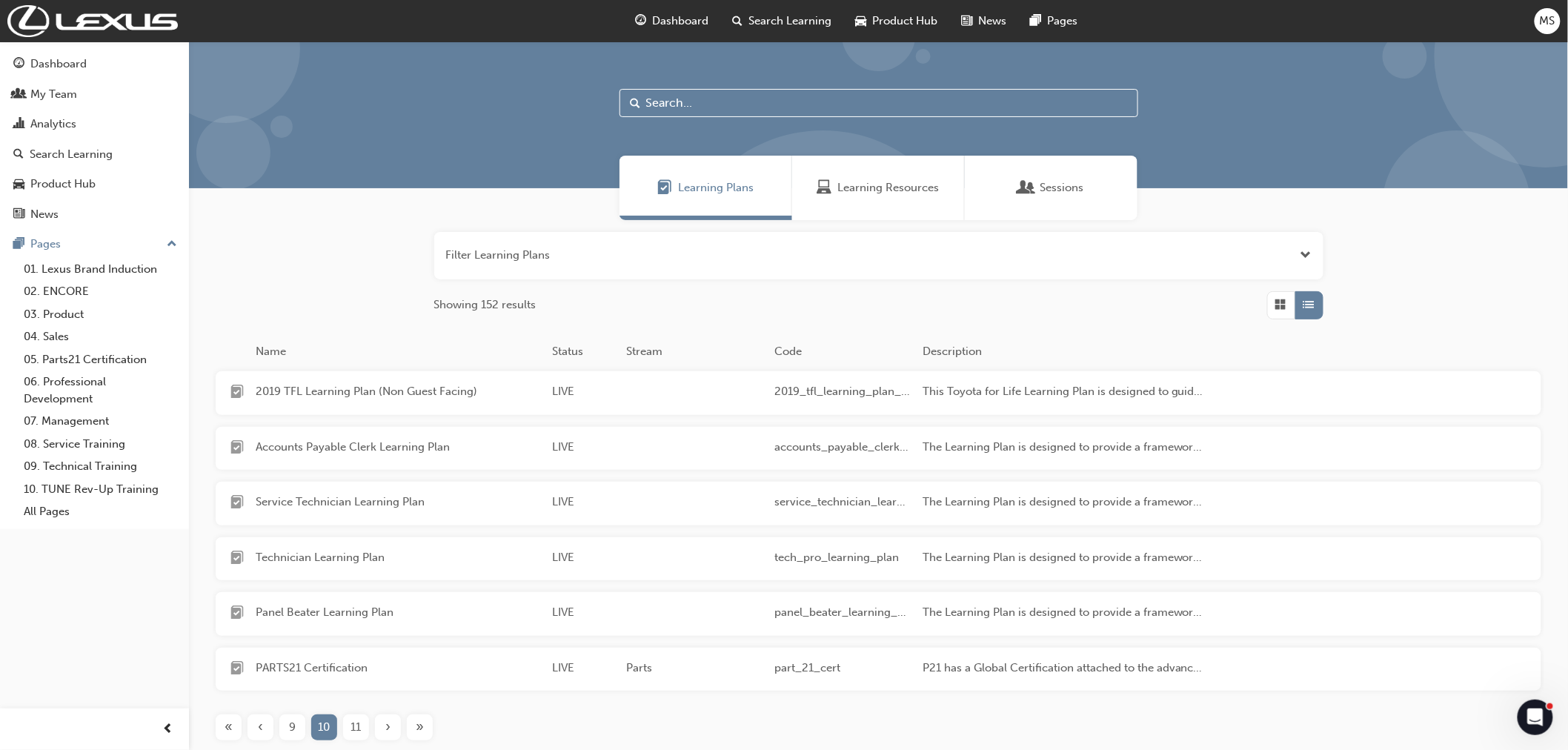
click at [361, 716] on div "11" at bounding box center [355, 727] width 26 height 26
click at [361, 716] on div "12" at bounding box center [355, 727] width 26 height 26
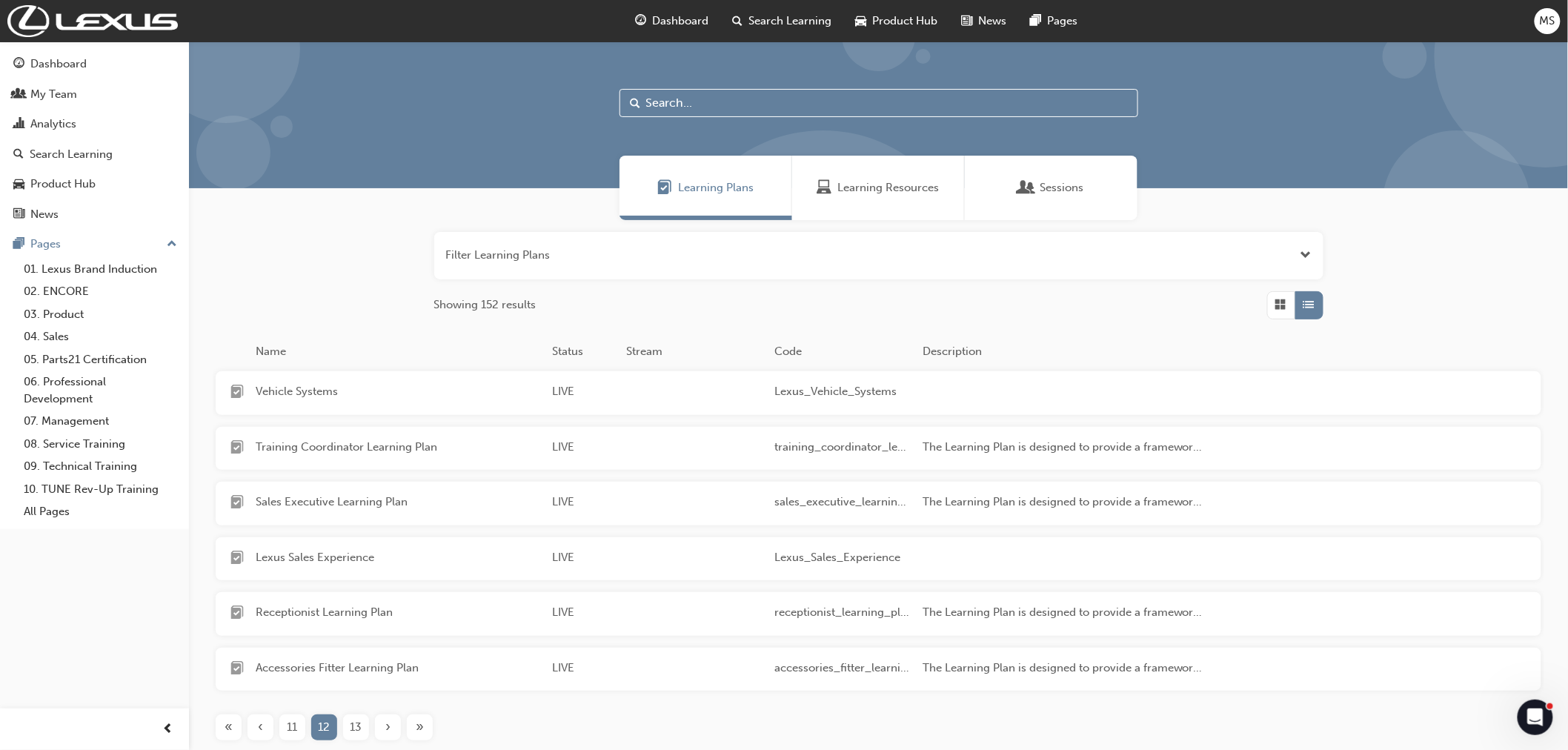
click at [361, 716] on div "13" at bounding box center [355, 727] width 26 height 26
click at [361, 716] on div "14" at bounding box center [355, 727] width 26 height 26
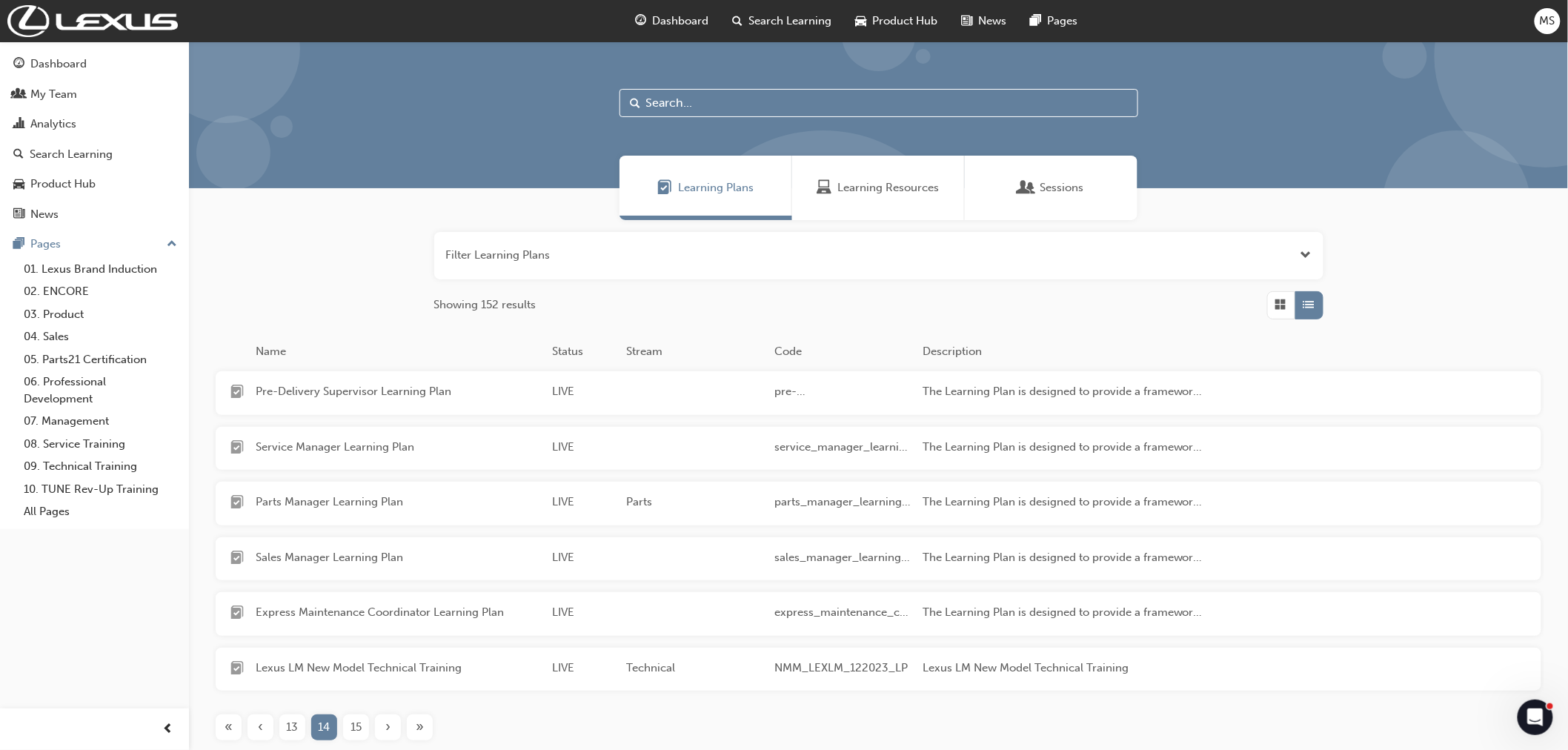
click at [366, 720] on div "15" at bounding box center [355, 727] width 26 height 26
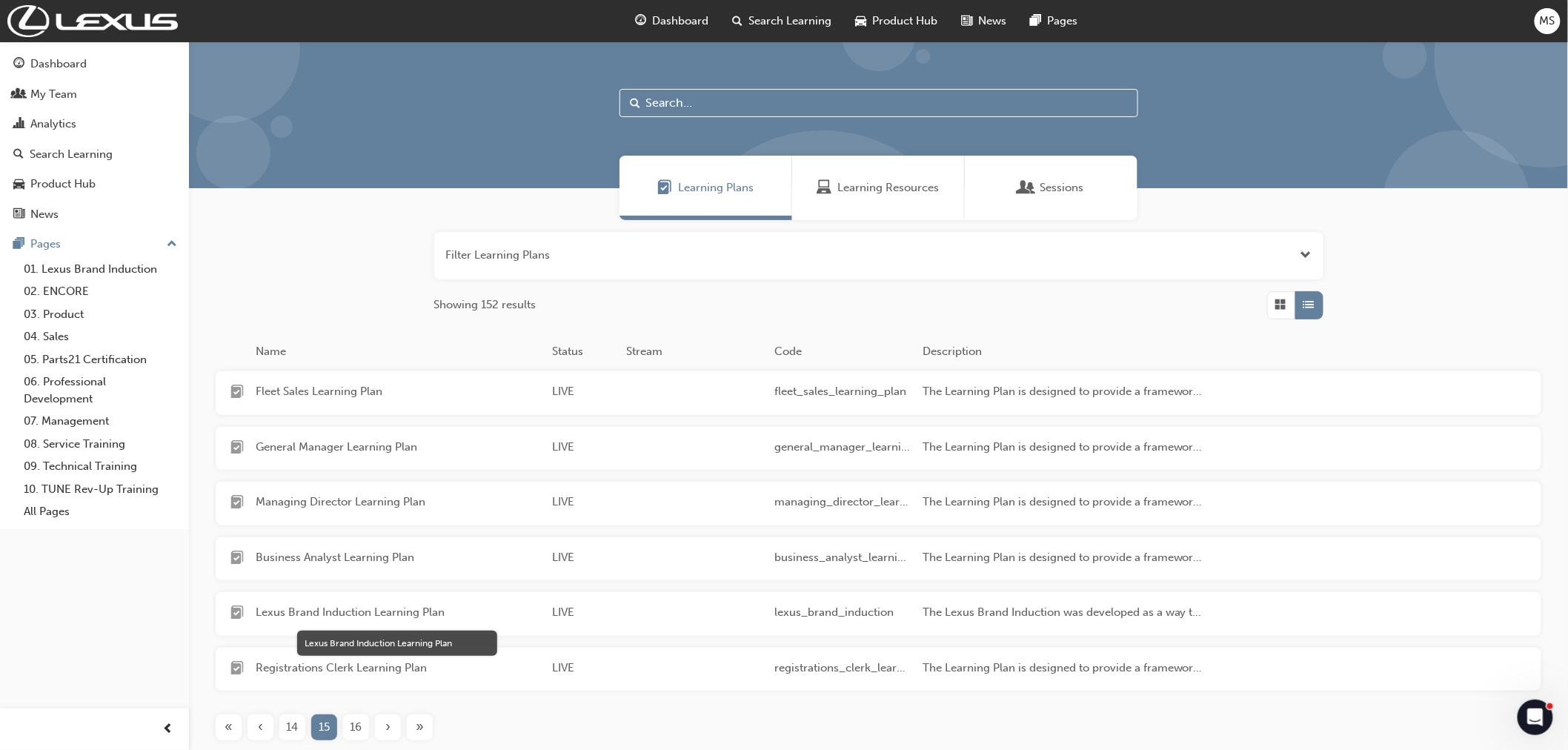
click at [349, 610] on span "Lexus Brand Induction Learning Plan" at bounding box center [397, 613] width 284 height 17
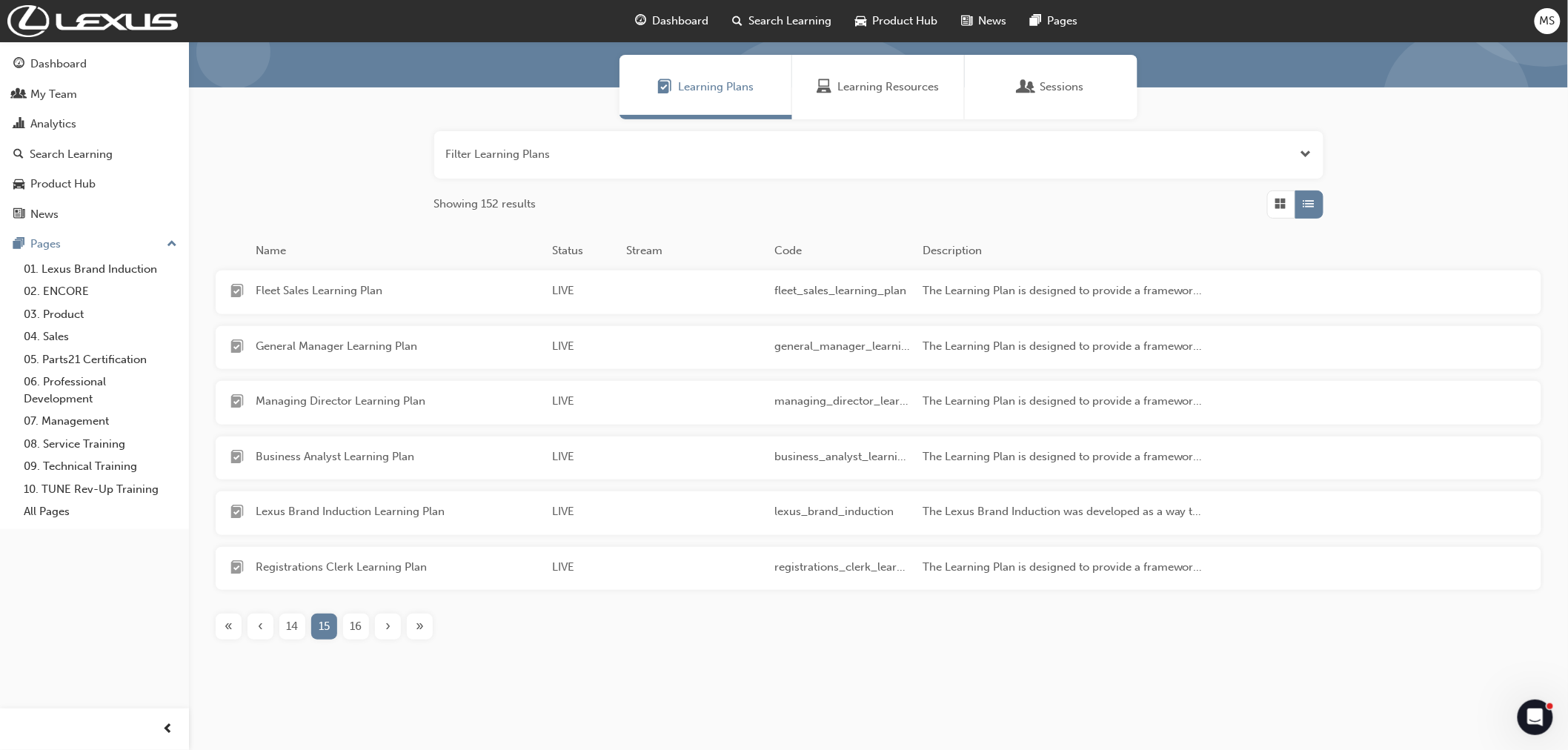
scroll to position [112, 0]
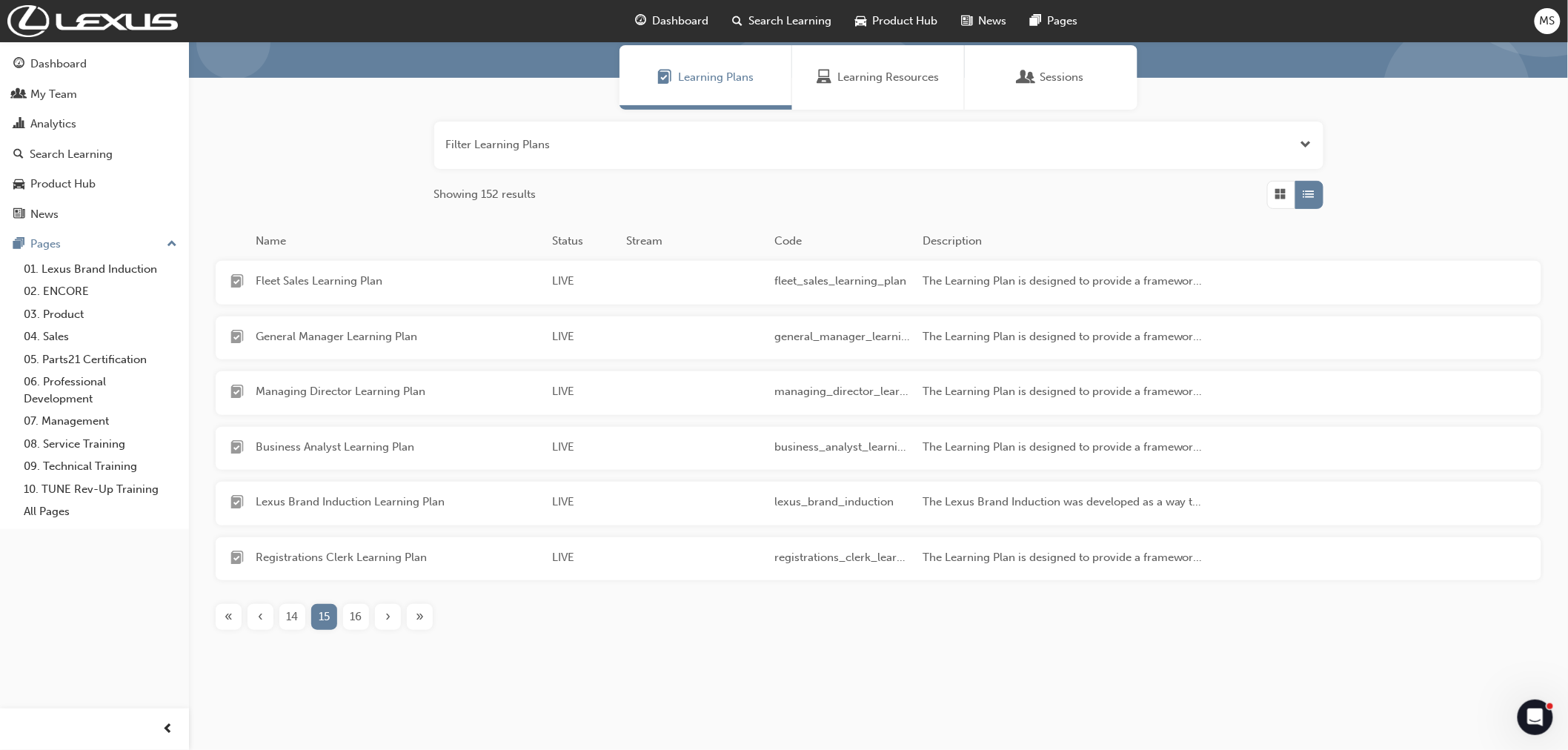
click at [363, 617] on div "16" at bounding box center [355, 617] width 26 height 26
click at [361, 615] on span "17" at bounding box center [356, 617] width 11 height 17
click at [351, 618] on span "18" at bounding box center [356, 617] width 12 height 17
click at [351, 618] on span "19" at bounding box center [356, 617] width 12 height 17
click at [353, 618] on span "20" at bounding box center [356, 617] width 13 height 17
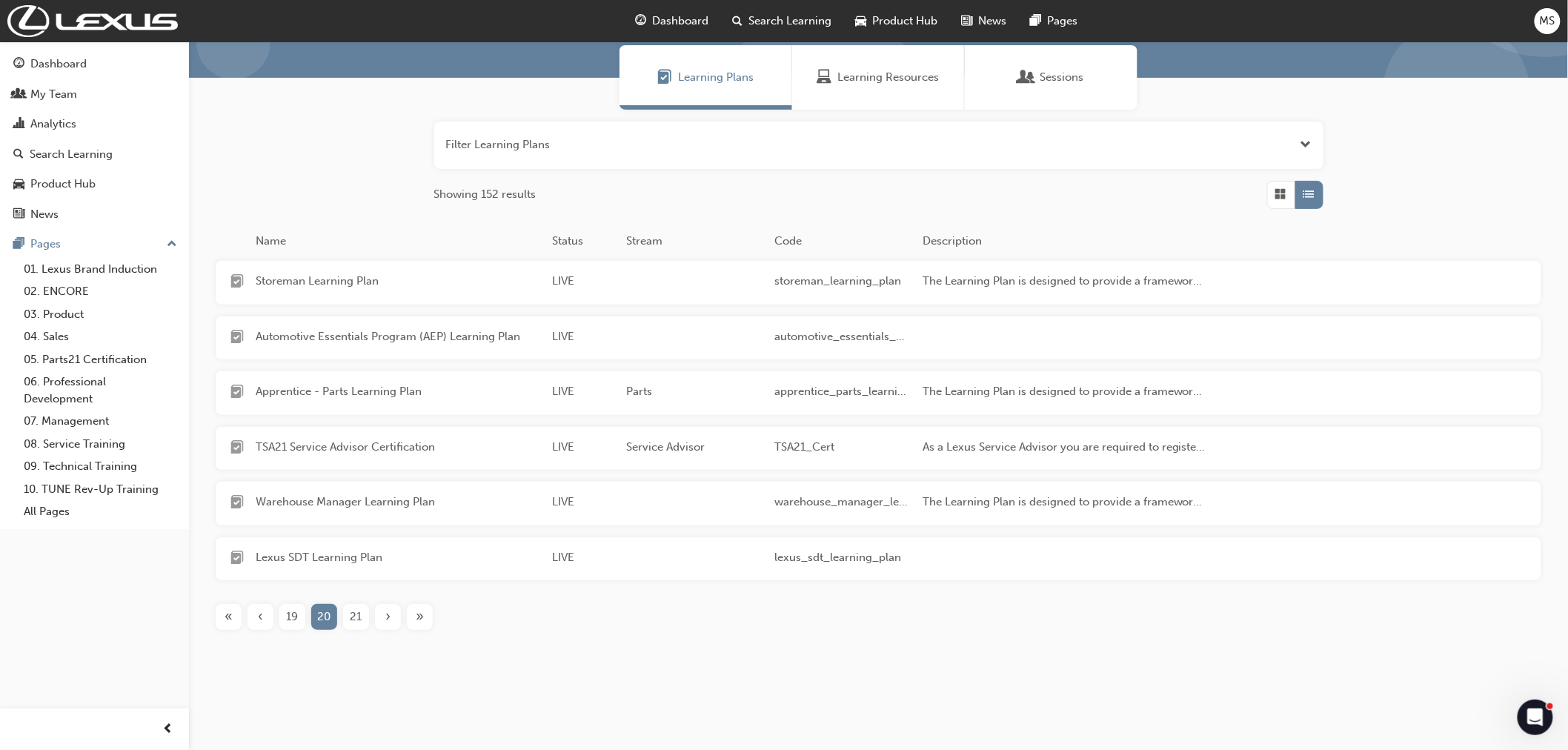
click at [352, 616] on span "21" at bounding box center [356, 617] width 12 height 17
click at [387, 617] on span "›" at bounding box center [387, 617] width 5 height 17
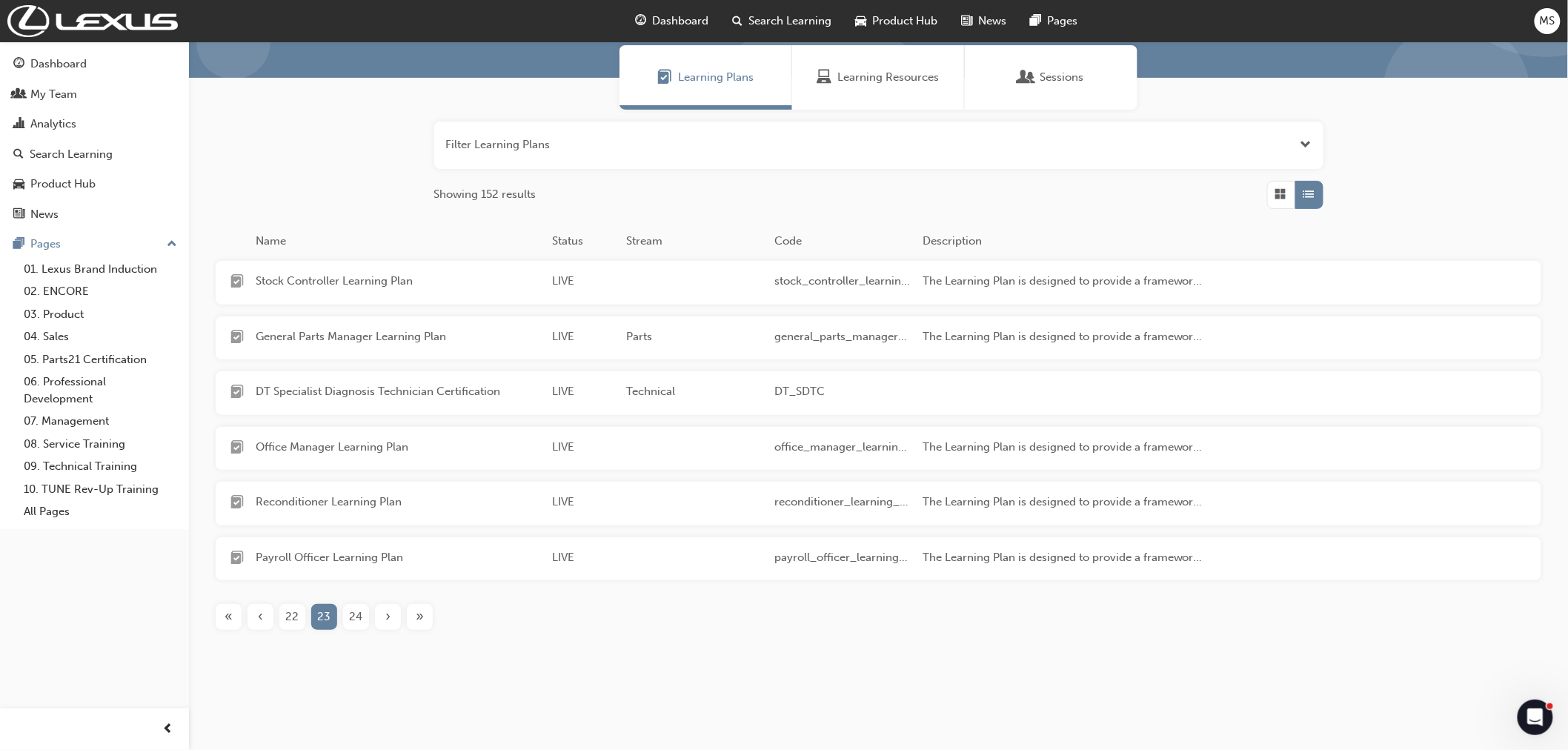
click at [387, 617] on span "›" at bounding box center [387, 617] width 5 height 17
click at [387, 616] on span "›" at bounding box center [387, 617] width 5 height 17
click at [383, 616] on div "›" at bounding box center [387, 617] width 26 height 26
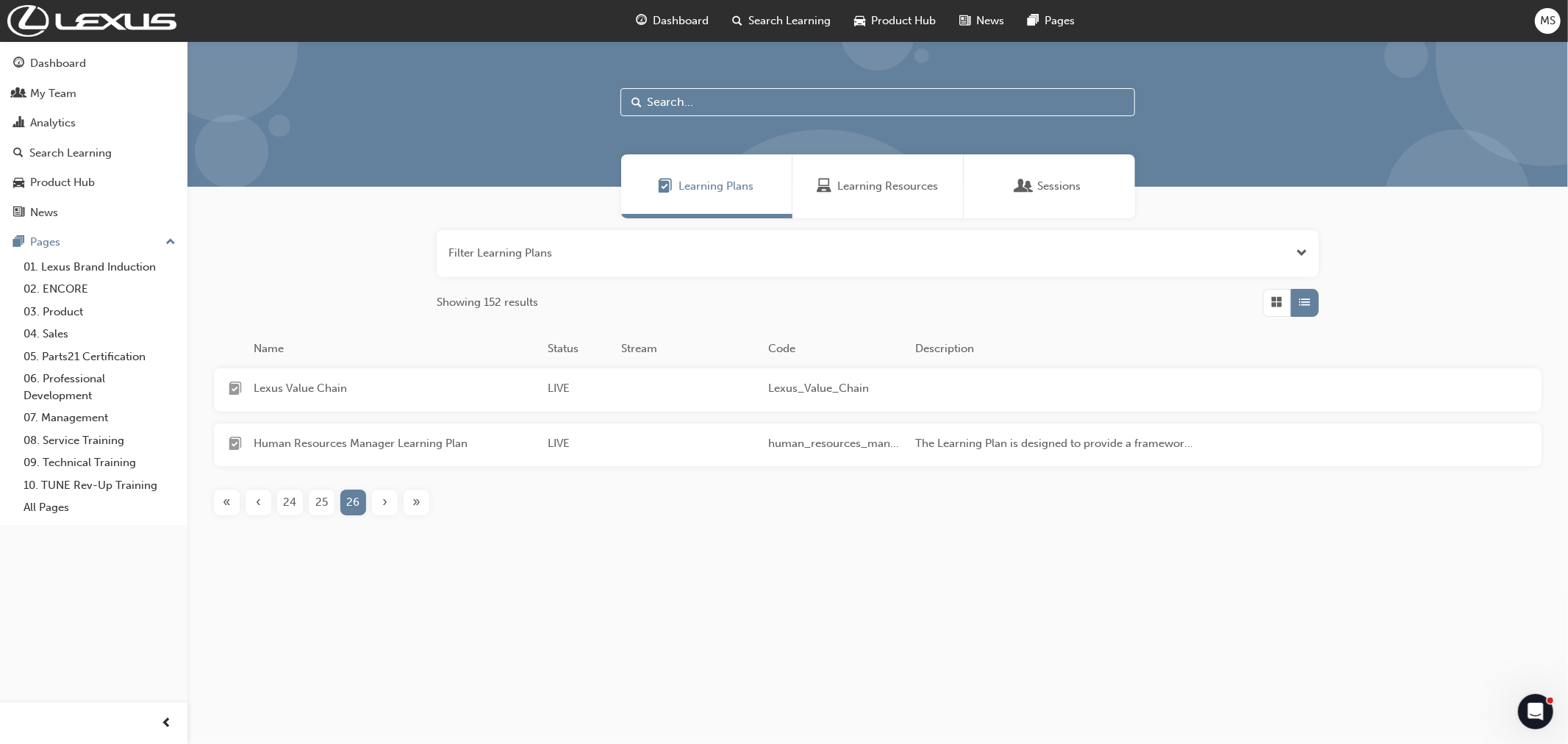
click at [380, 611] on div "Learning Plans Learning Resources Sessions Filter Learning Plans Showing 152 re…" at bounding box center [784, 372] width 1568 height 744
drag, startPoint x: 63, startPoint y: 55, endPoint x: 173, endPoint y: 53, distance: 110.0
click at [63, 55] on div "Dashboard" at bounding box center [58, 63] width 56 height 17
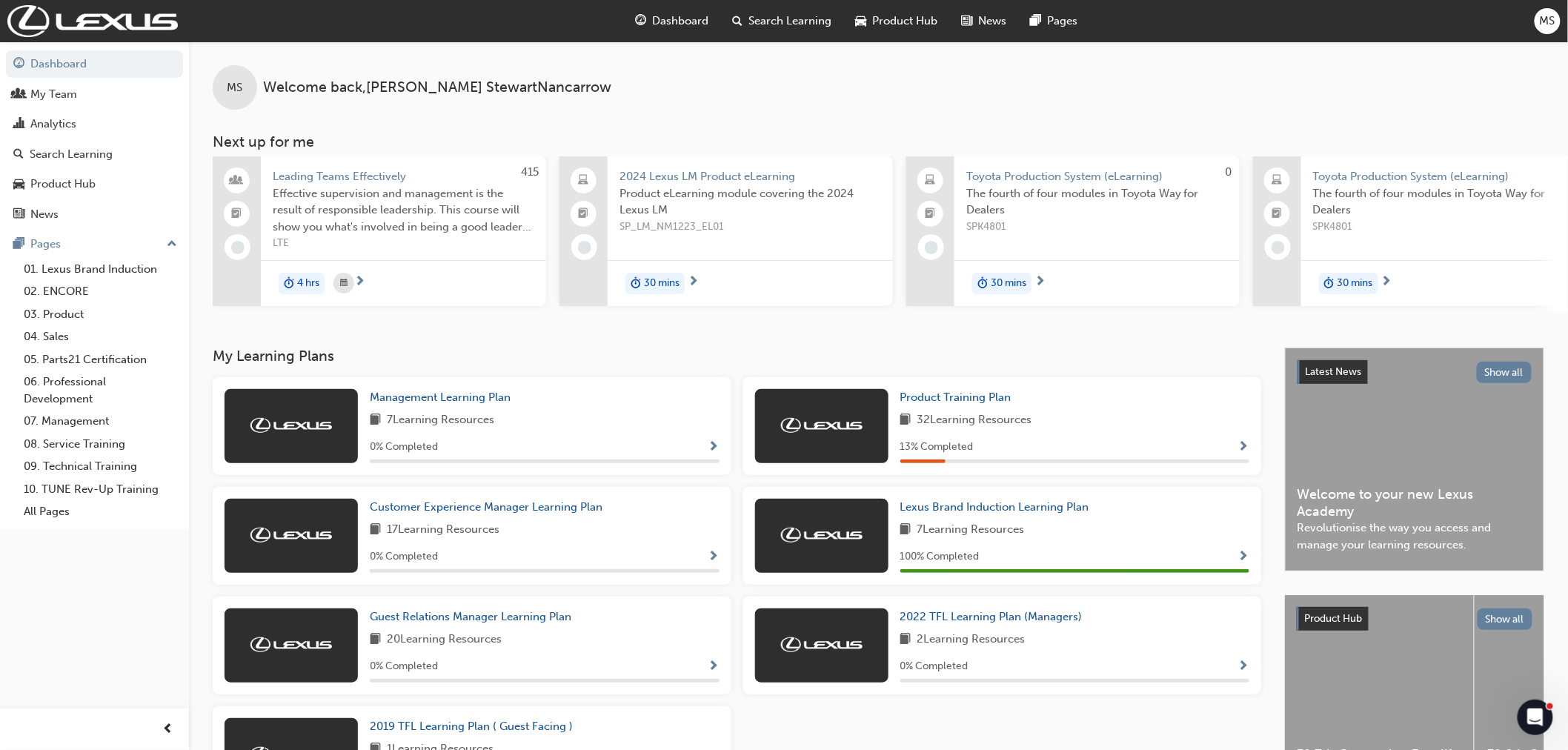
drag, startPoint x: 818, startPoint y: 83, endPoint x: 931, endPoint y: 85, distance: 113.0
click at [819, 83] on div "MS Welcome back , Maicie StewartNancarrow" at bounding box center [878, 75] width 1379 height 68
click at [1514, 379] on button "Show all" at bounding box center [1504, 373] width 55 height 22
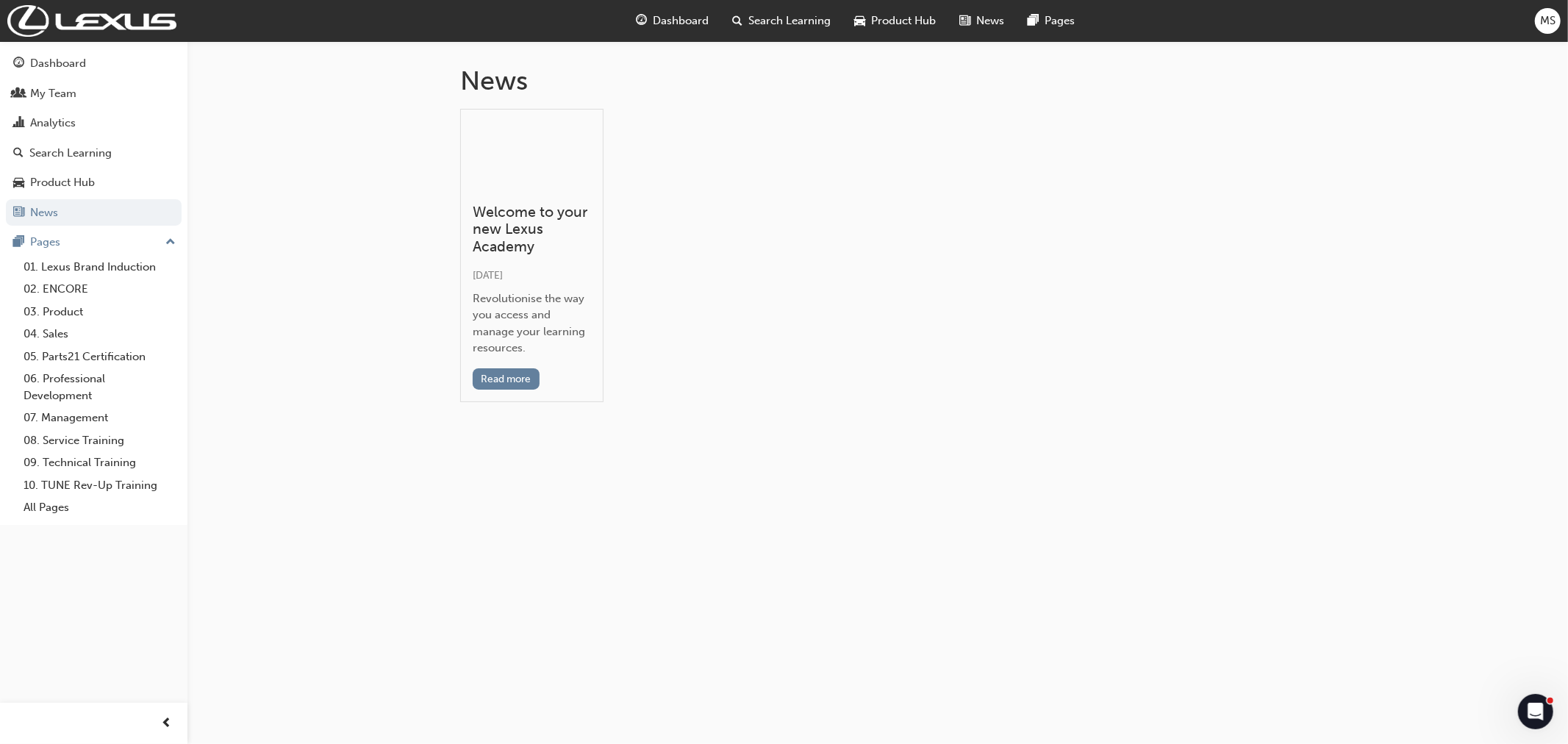
click at [511, 73] on h1 "News" at bounding box center [878, 81] width 835 height 32
click at [62, 62] on div "Dashboard" at bounding box center [58, 63] width 56 height 17
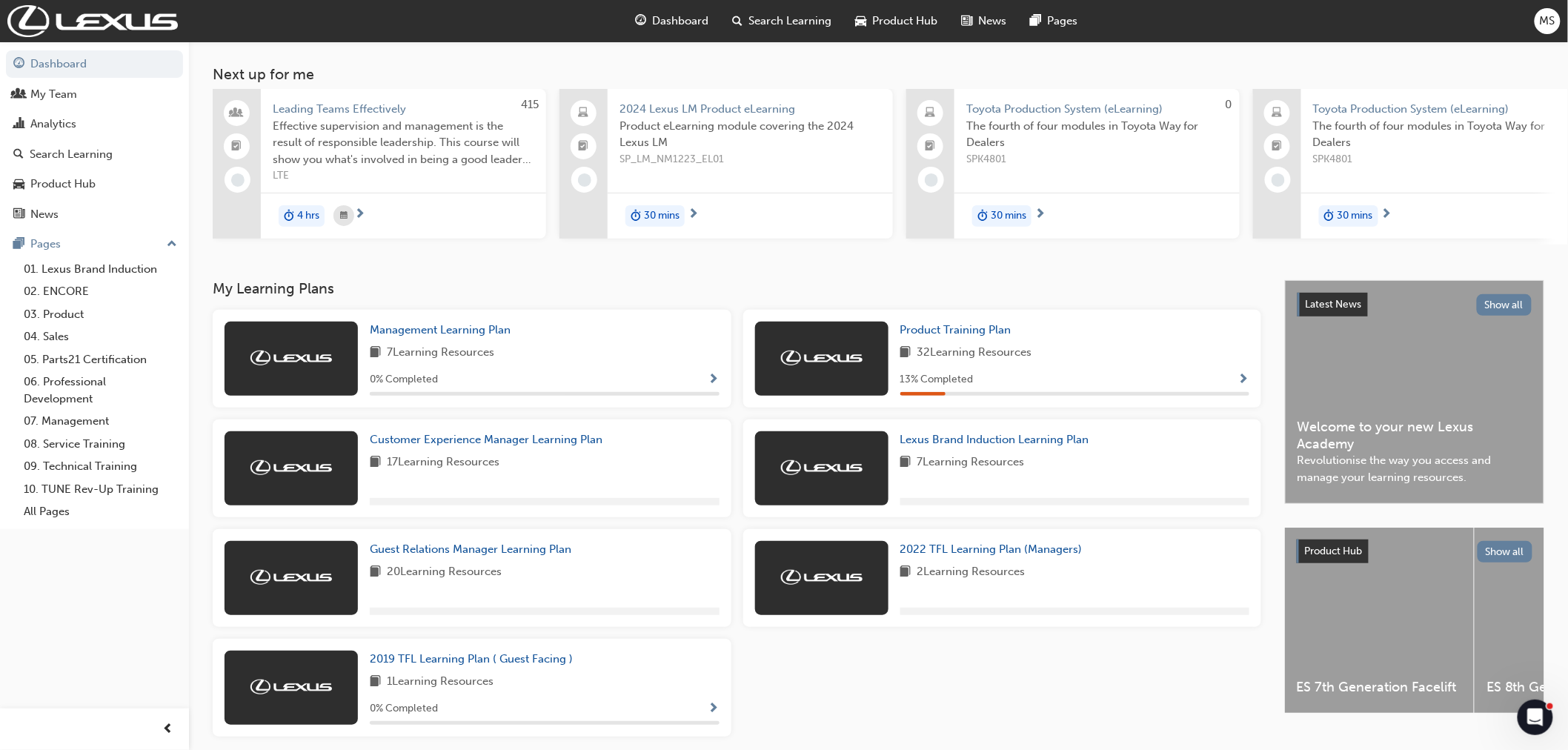
scroll to position [131, 0]
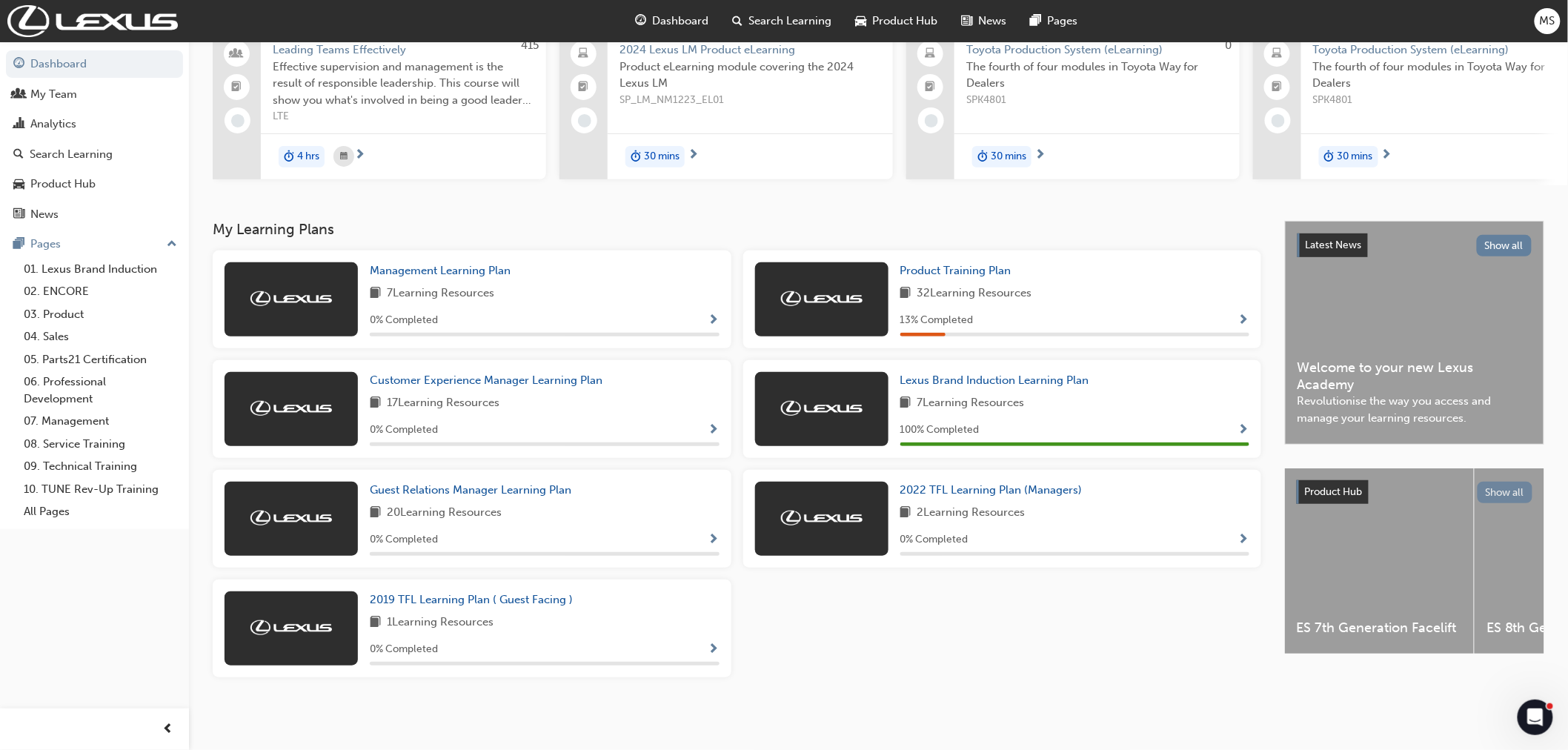
click at [1503, 485] on button "Show all" at bounding box center [1505, 493] width 55 height 22
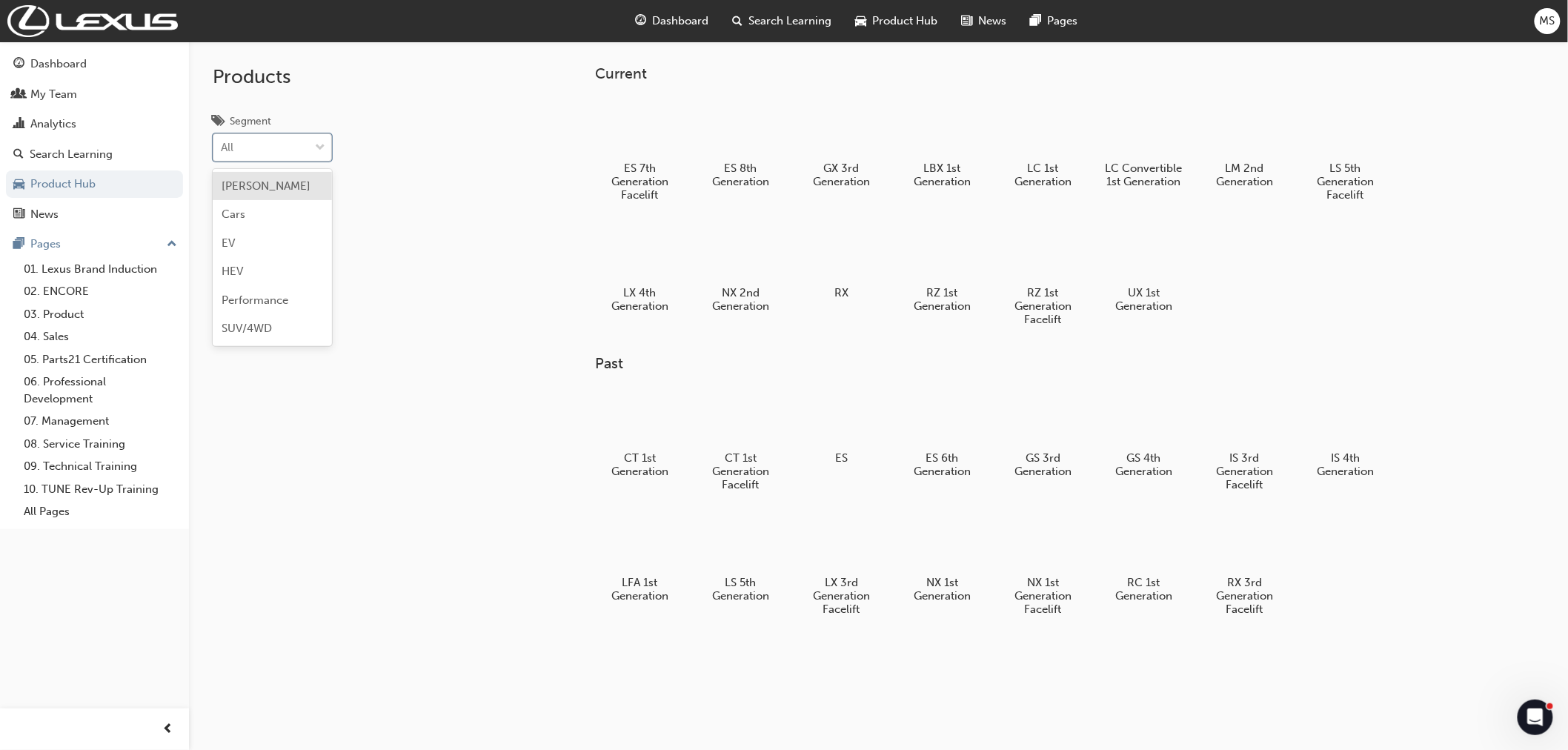
drag, startPoint x: 293, startPoint y: 143, endPoint x: 253, endPoint y: 144, distance: 40.0
click at [291, 143] on div "All" at bounding box center [261, 147] width 96 height 26
click at [222, 143] on input "Segment option BEV focused, 1 of 6. 6 results available. Use Up and Down to cho…" at bounding box center [221, 147] width 2 height 12
click at [454, 235] on div "Products Segment All" at bounding box center [327, 416] width 276 height 750
click at [54, 95] on div "My Team" at bounding box center [54, 94] width 47 height 17
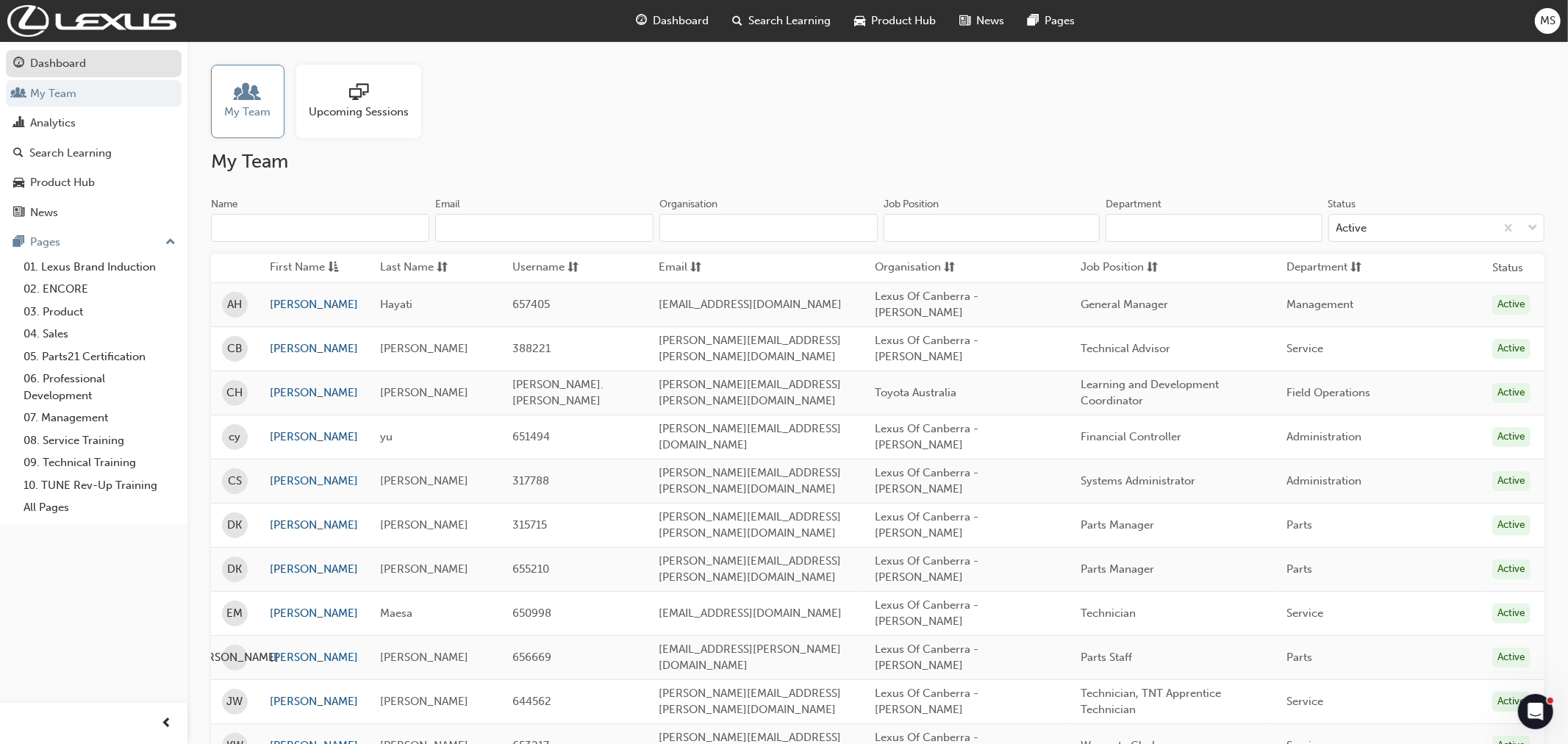
click at [53, 63] on div "Dashboard" at bounding box center [58, 63] width 56 height 17
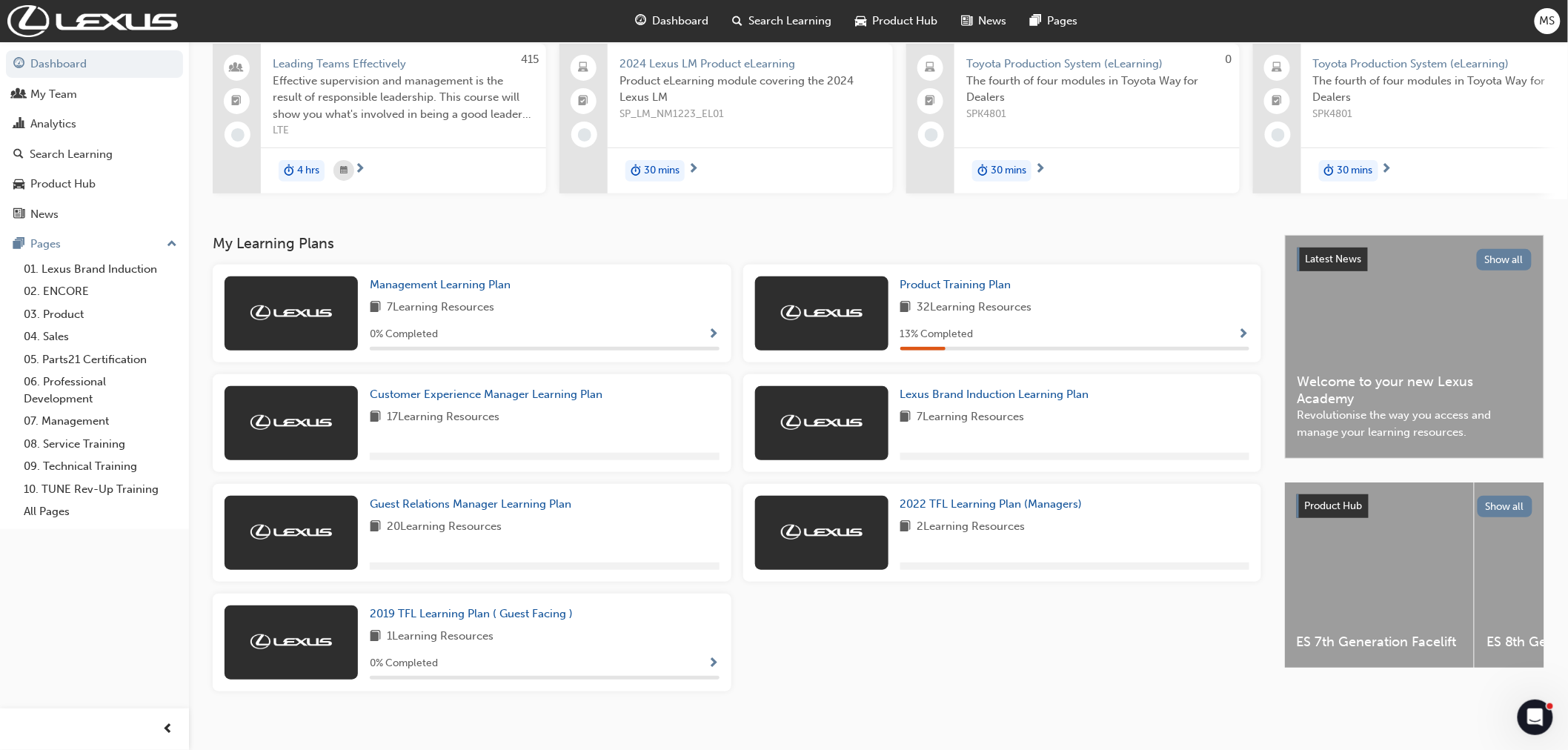
scroll to position [131, 0]
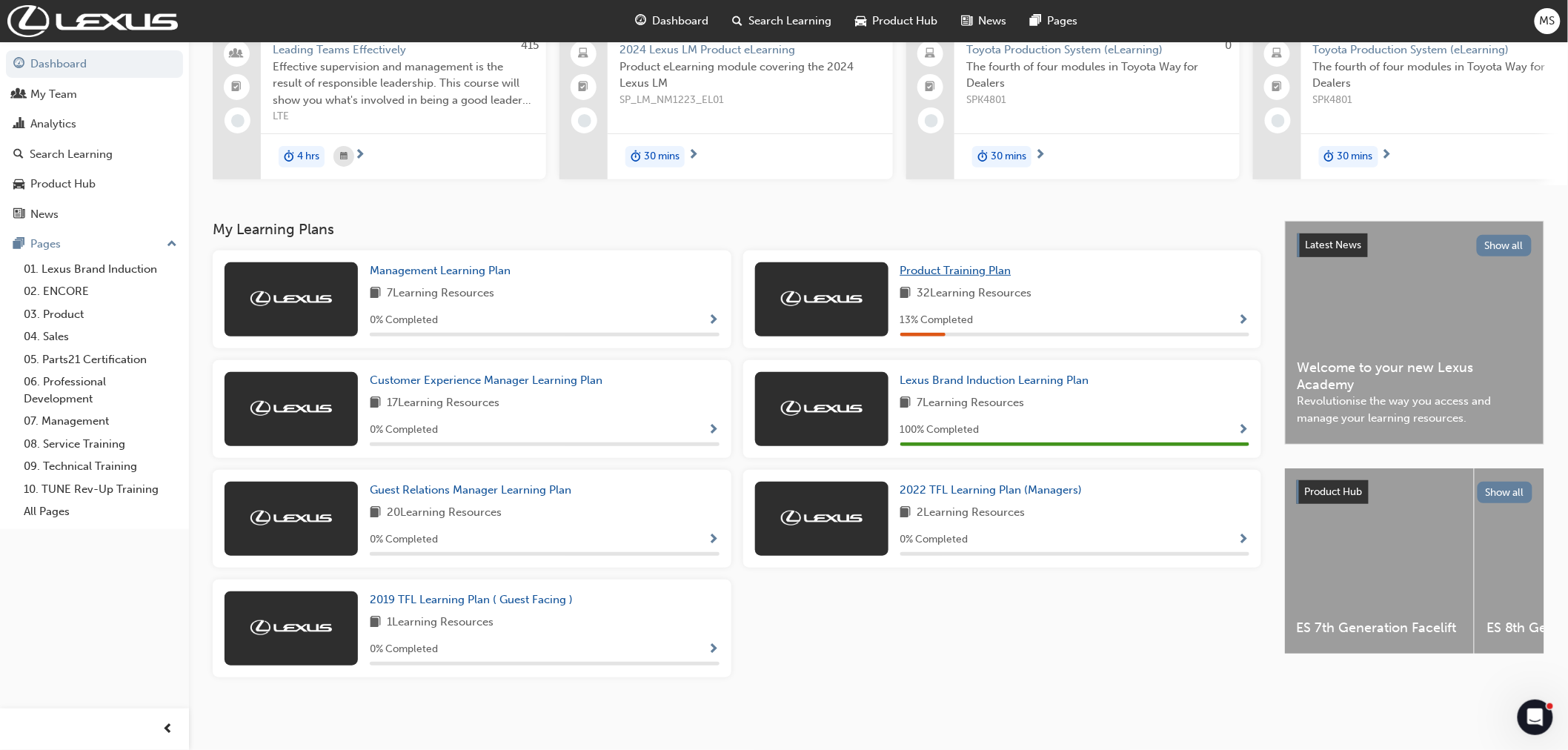
click at [980, 278] on link "Product Training Plan" at bounding box center [959, 271] width 117 height 17
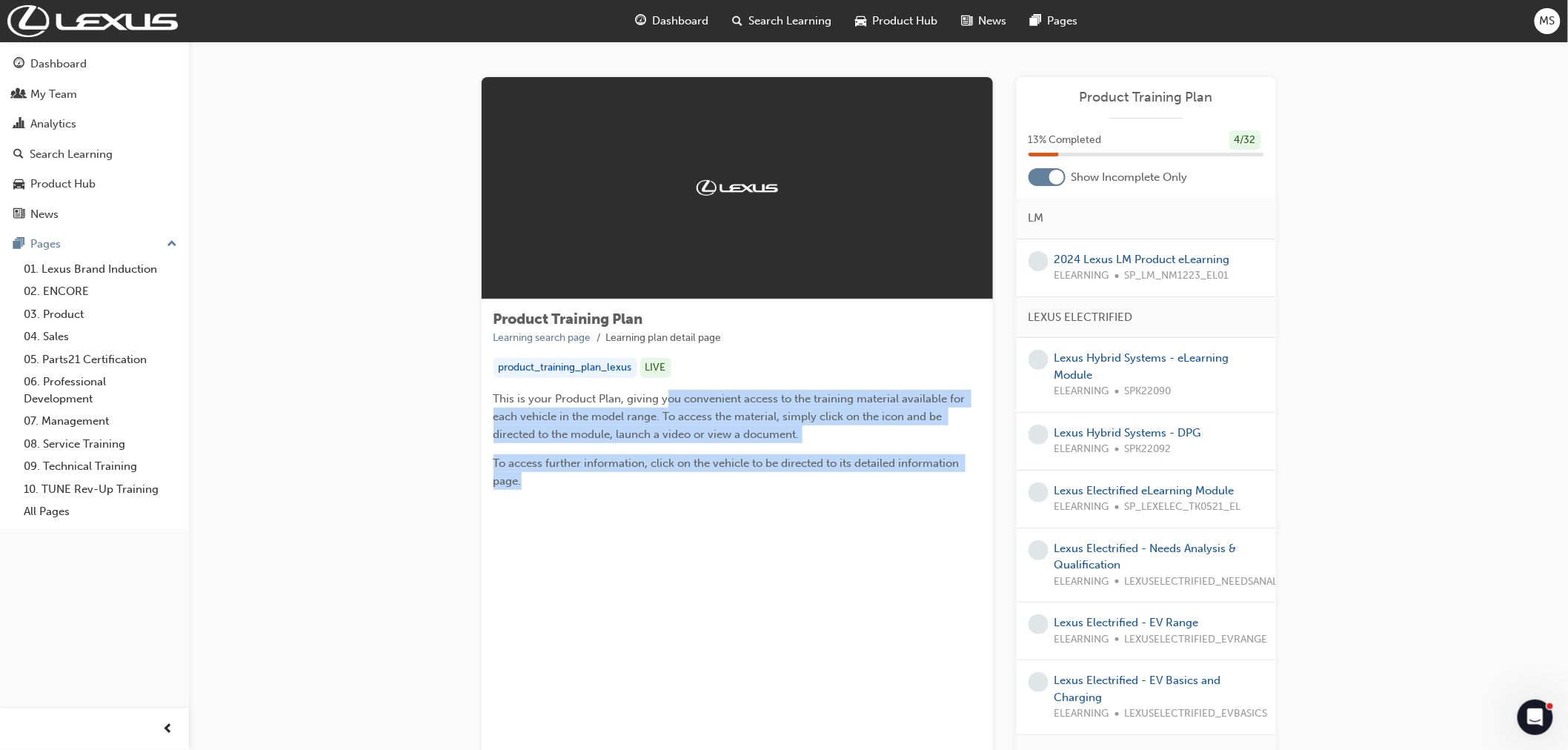
drag, startPoint x: 667, startPoint y: 380, endPoint x: 764, endPoint y: 483, distance: 141.5
click at [764, 483] on div "Product Training Plan Learning search page Learning plan detail page product_tr…" at bounding box center [737, 406] width 511 height 214
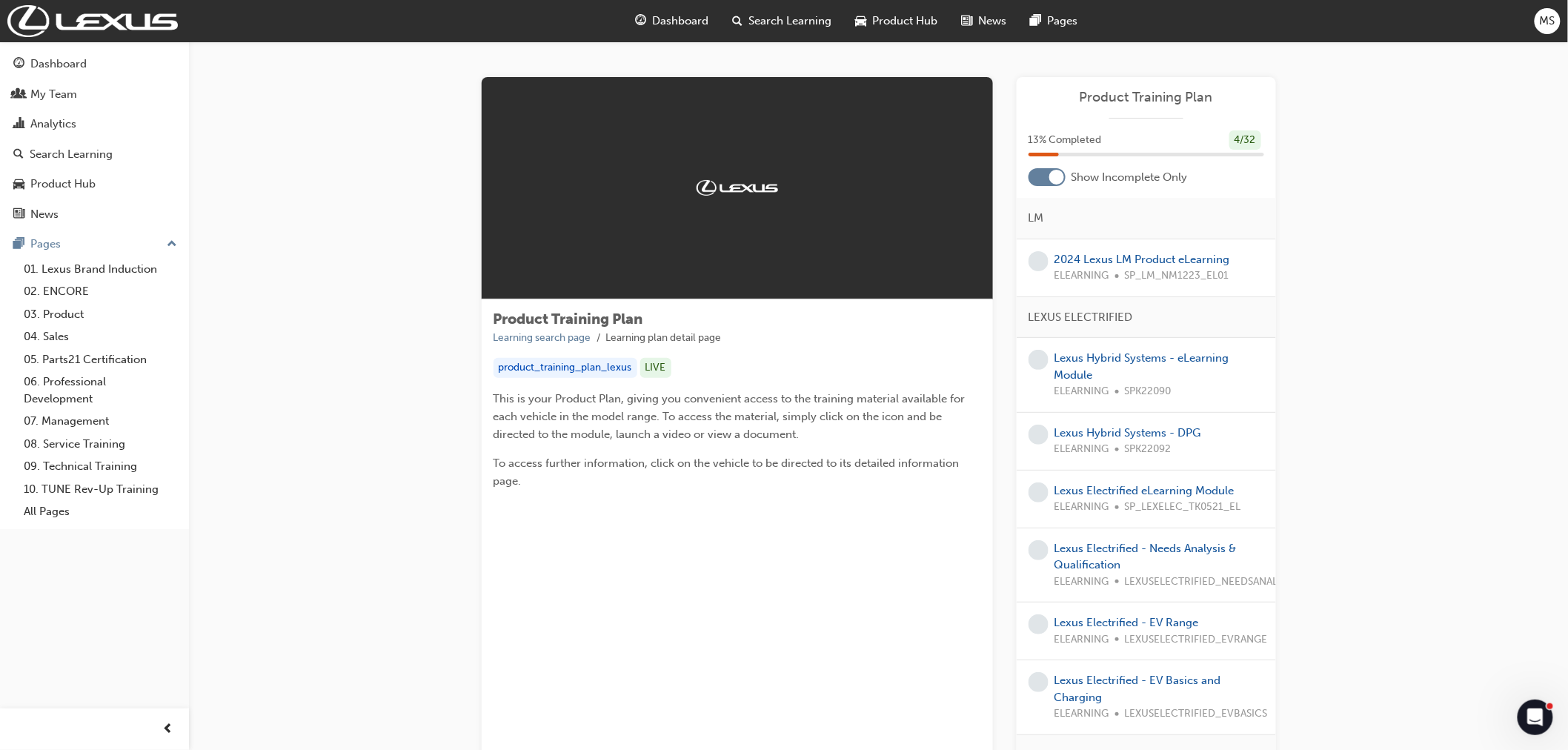
click at [1061, 182] on div at bounding box center [1047, 177] width 37 height 18
click at [1041, 173] on div at bounding box center [1037, 177] width 15 height 15
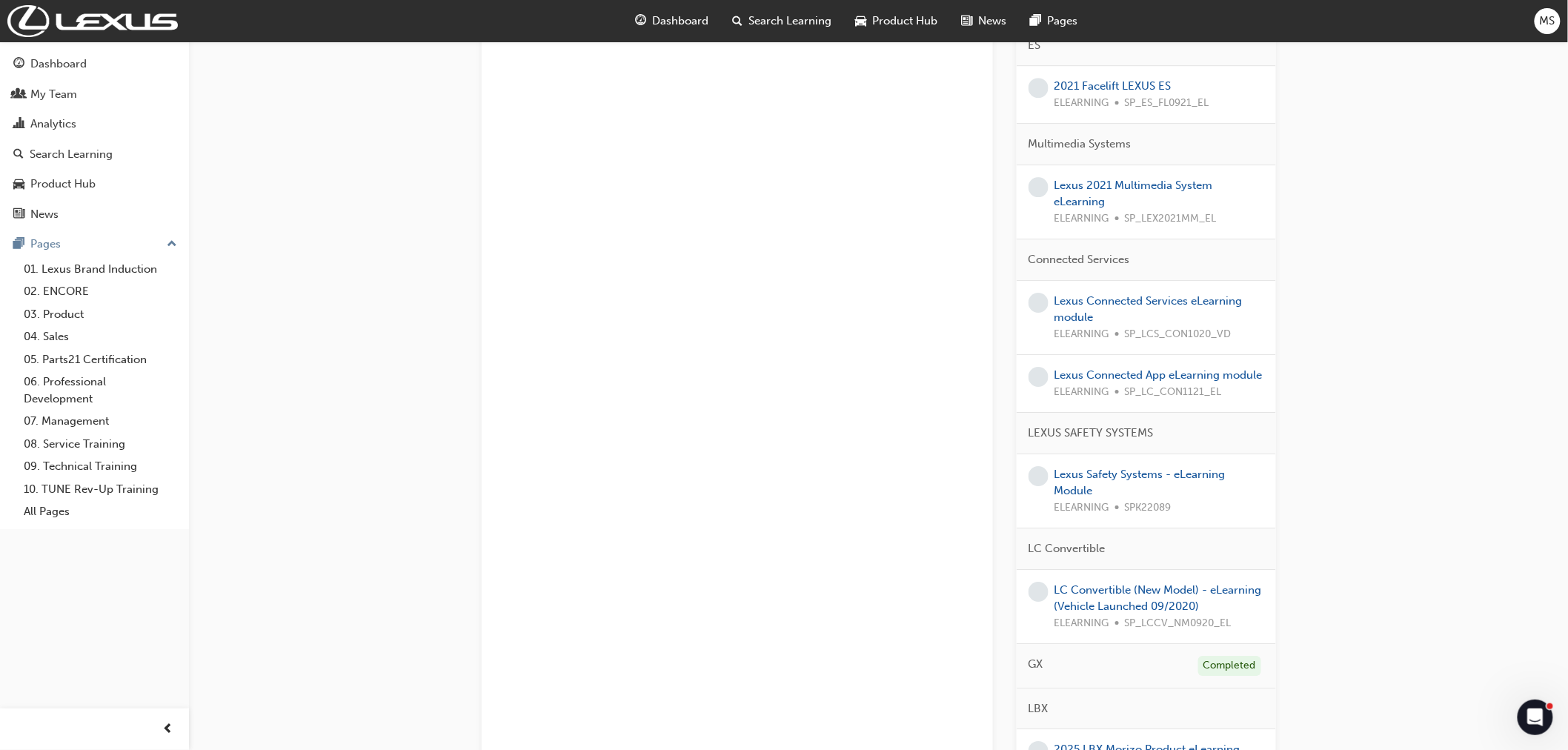
scroll to position [2054, 0]
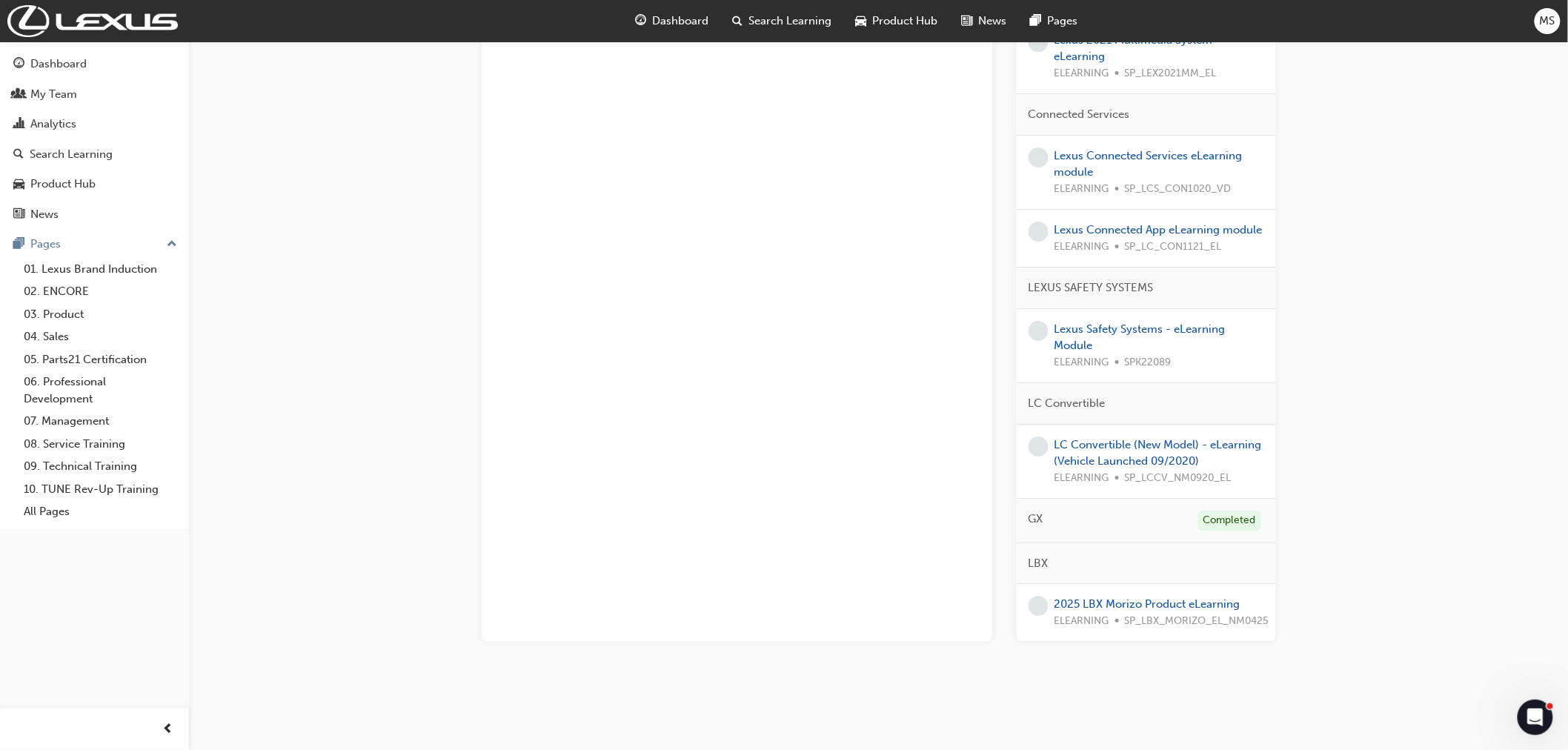
click at [1054, 550] on div "LBX" at bounding box center [1146, 564] width 260 height 41
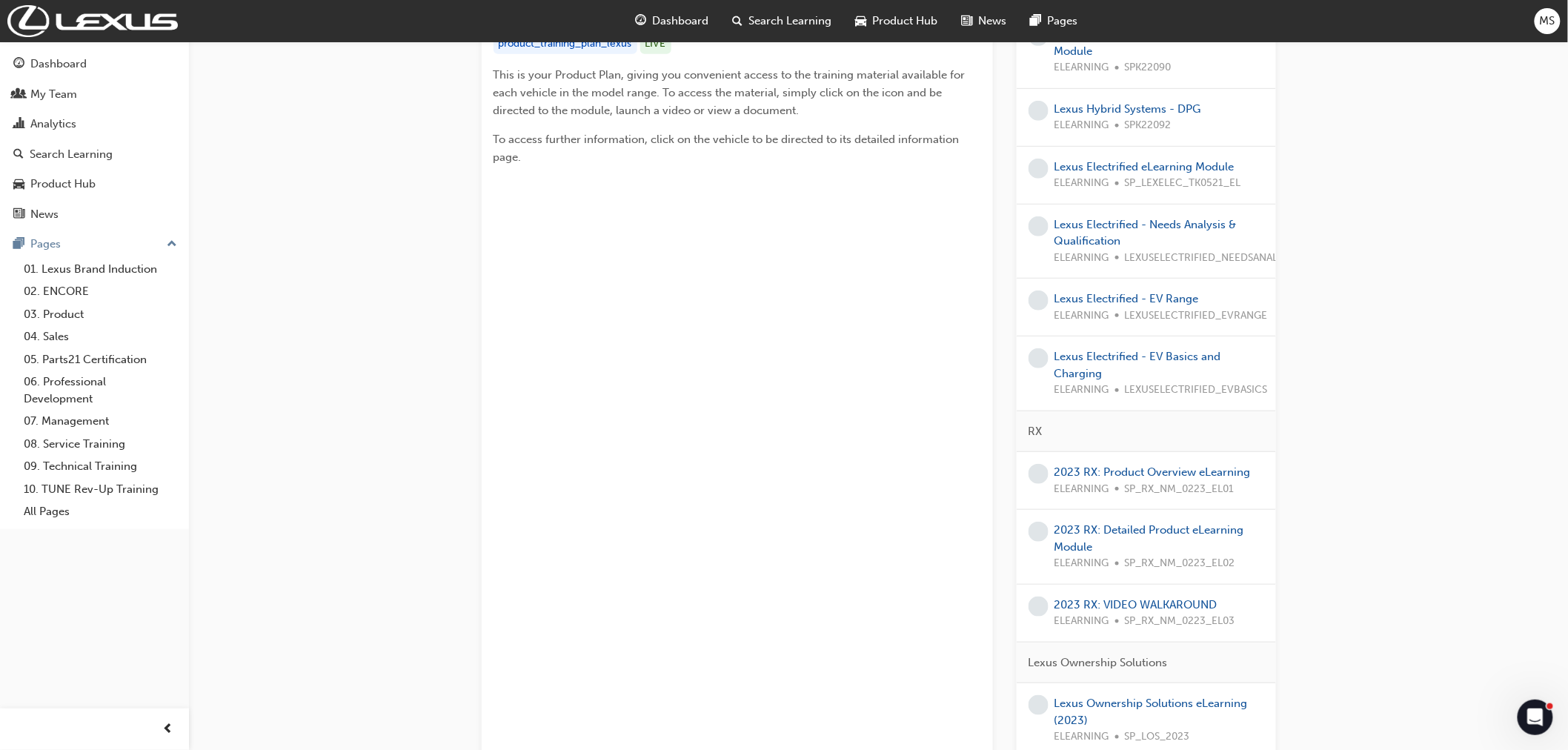
scroll to position [0, 0]
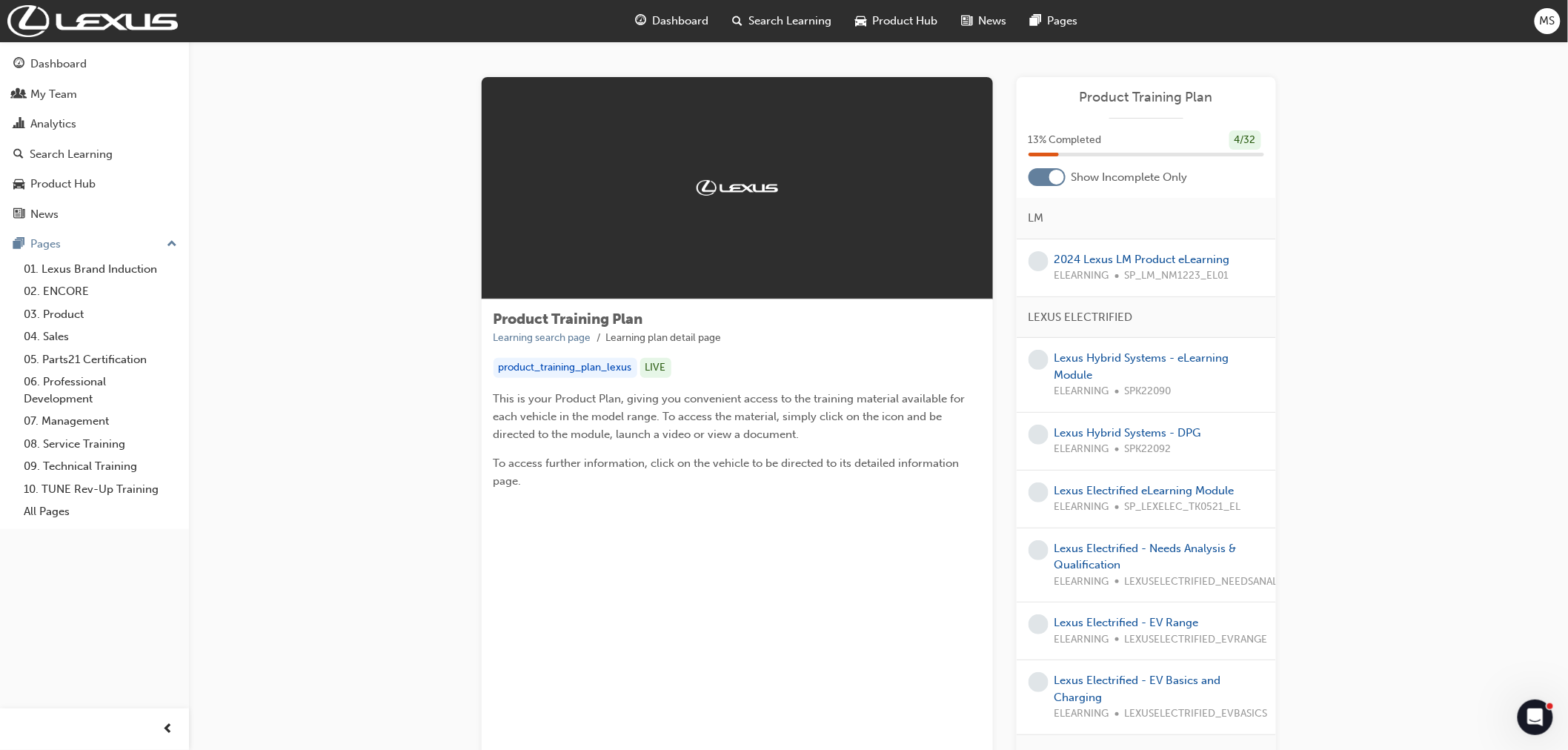
click at [562, 344] on li "Learning search page" at bounding box center [549, 338] width 113 height 17
click at [551, 339] on link "Learning search page" at bounding box center [542, 338] width 98 height 12
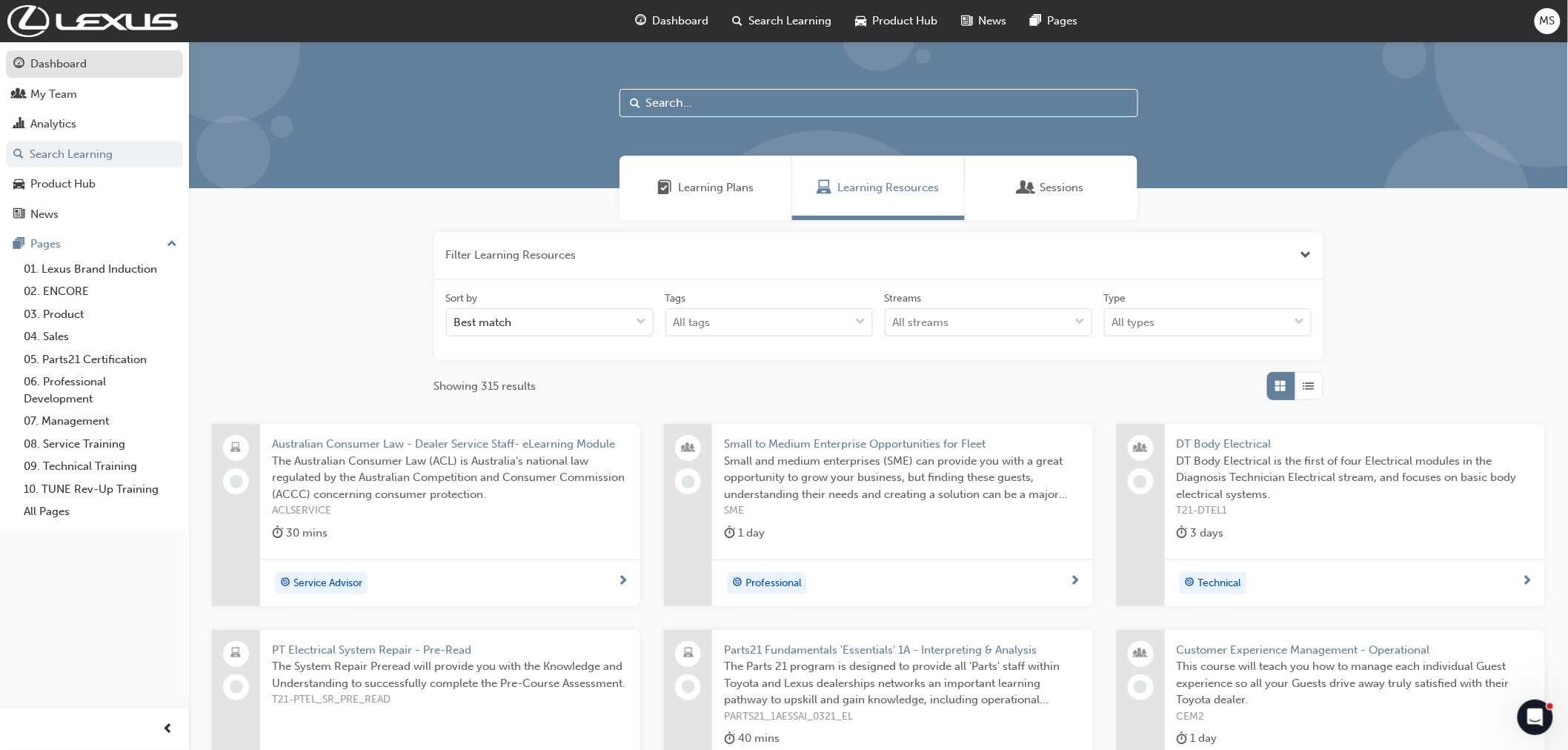
click at [80, 55] on div "Dashboard" at bounding box center [94, 64] width 162 height 19
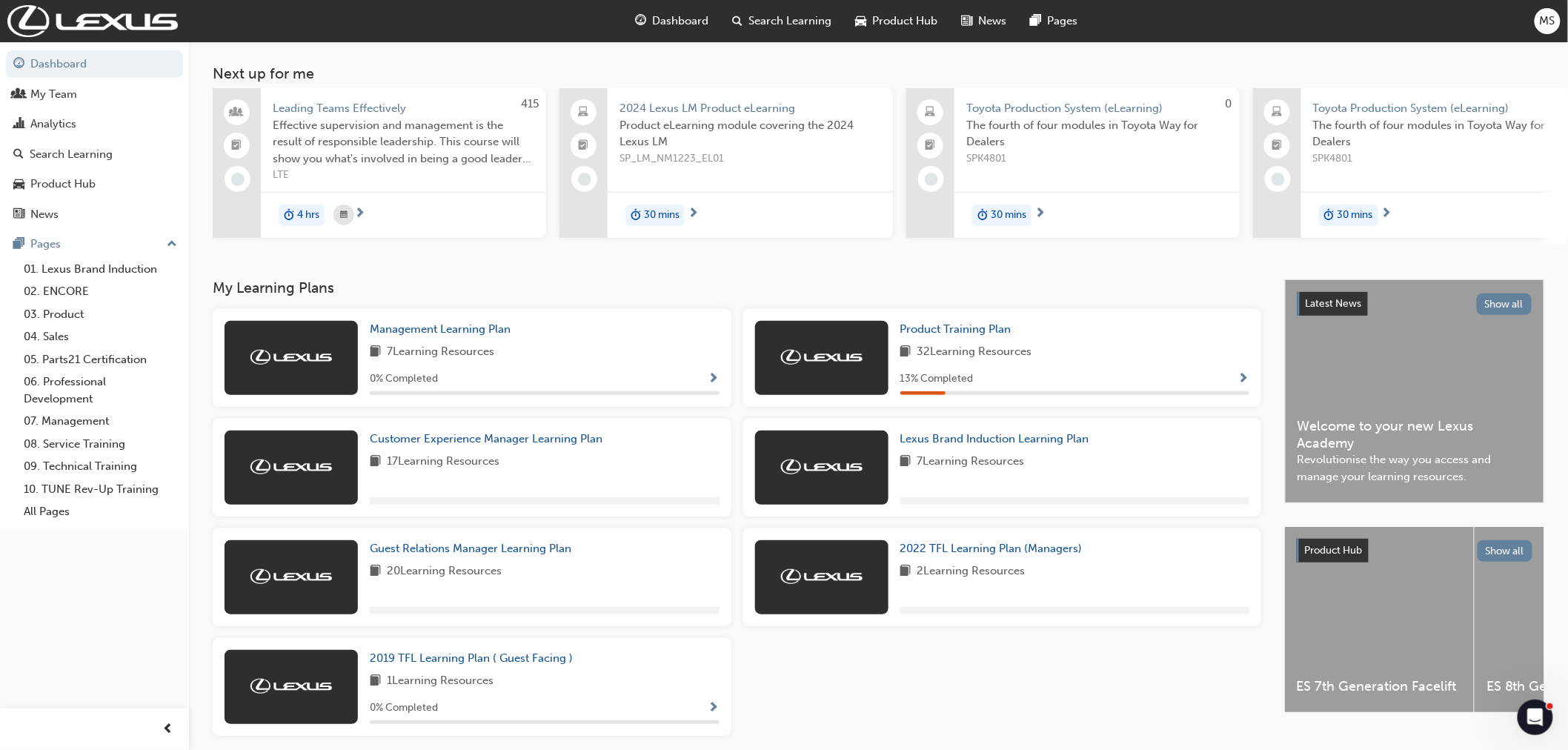
scroll to position [131, 0]
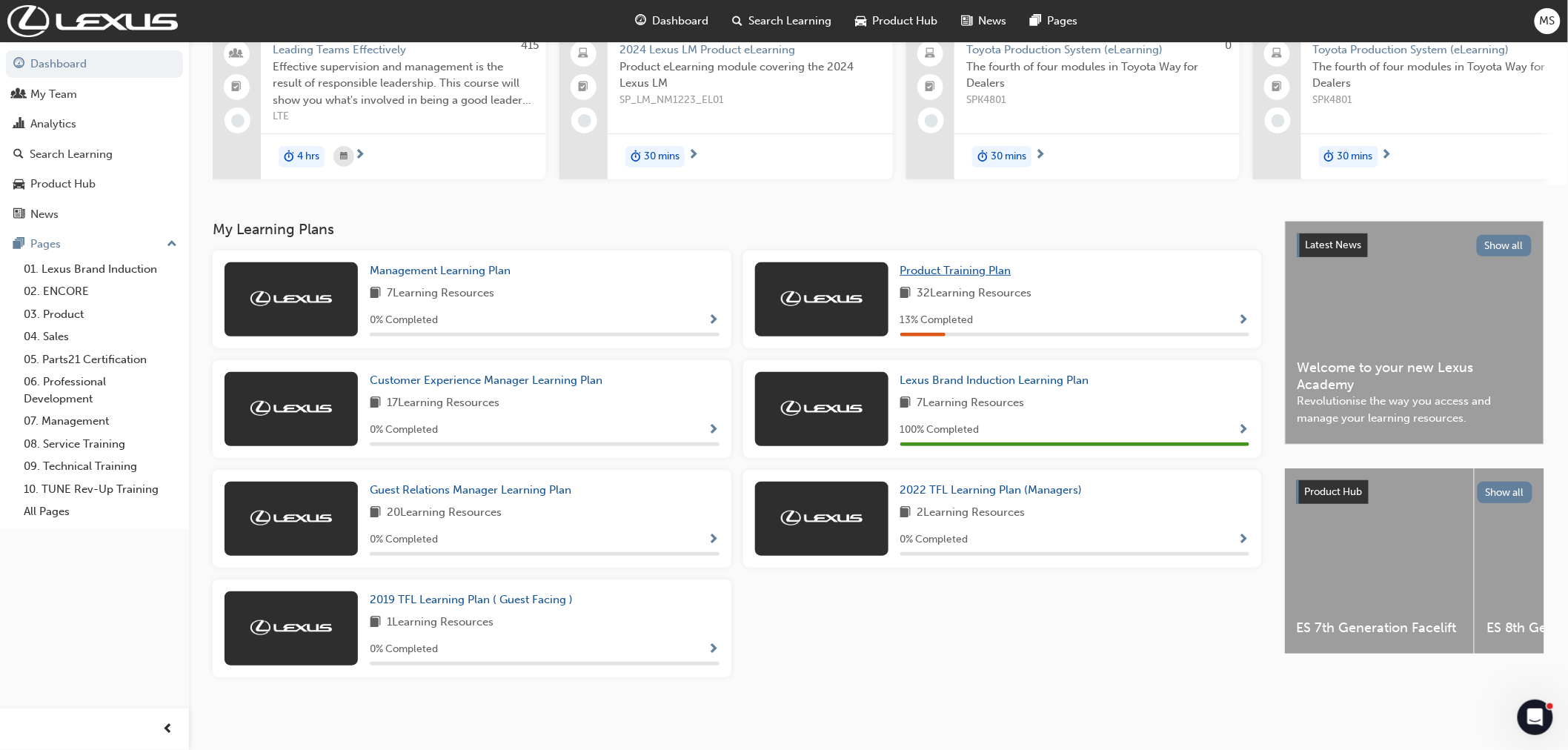
click at [963, 279] on link "Product Training Plan" at bounding box center [959, 271] width 117 height 17
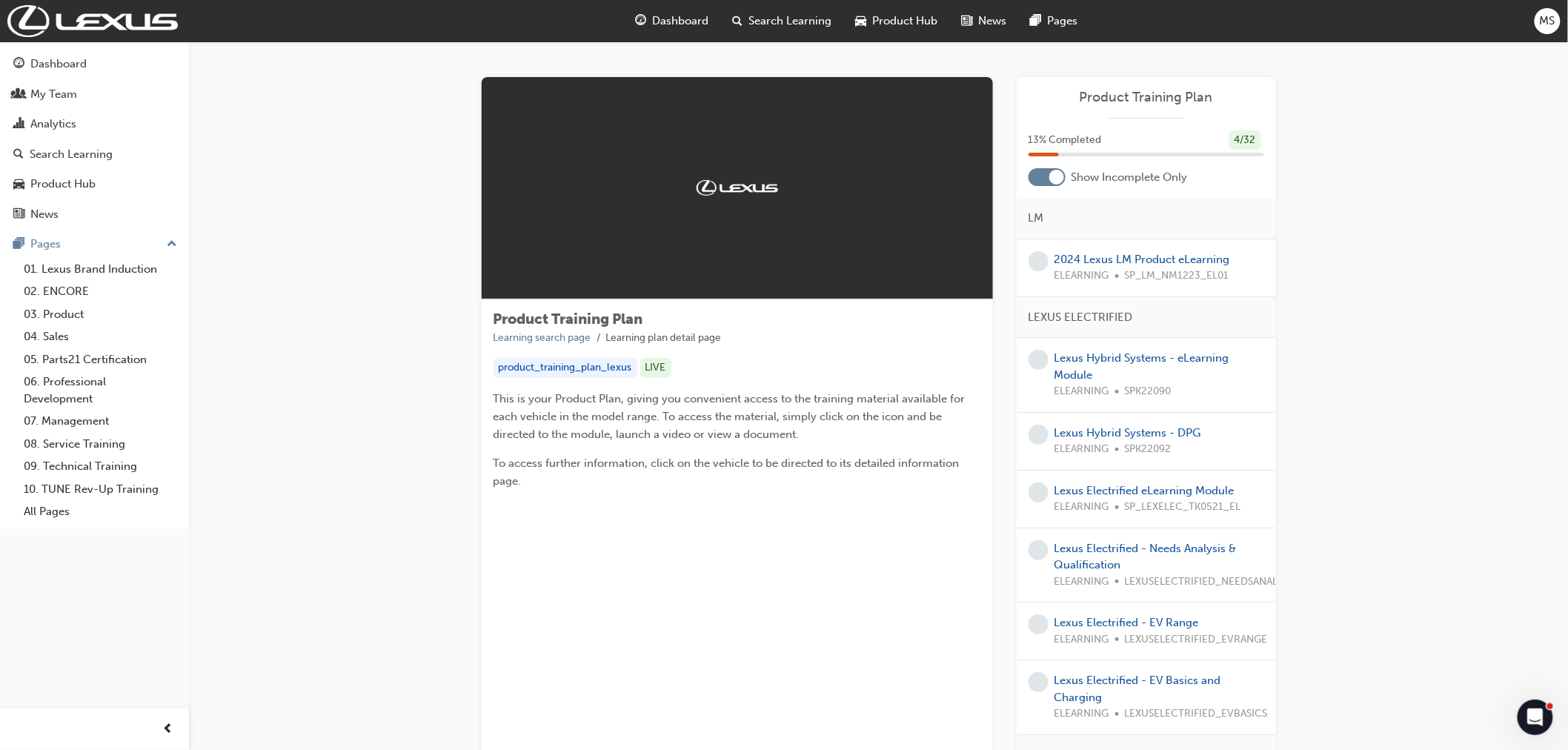
click at [1049, 173] on div at bounding box center [1056, 177] width 15 height 15
click at [1048, 173] on div at bounding box center [1047, 177] width 37 height 18
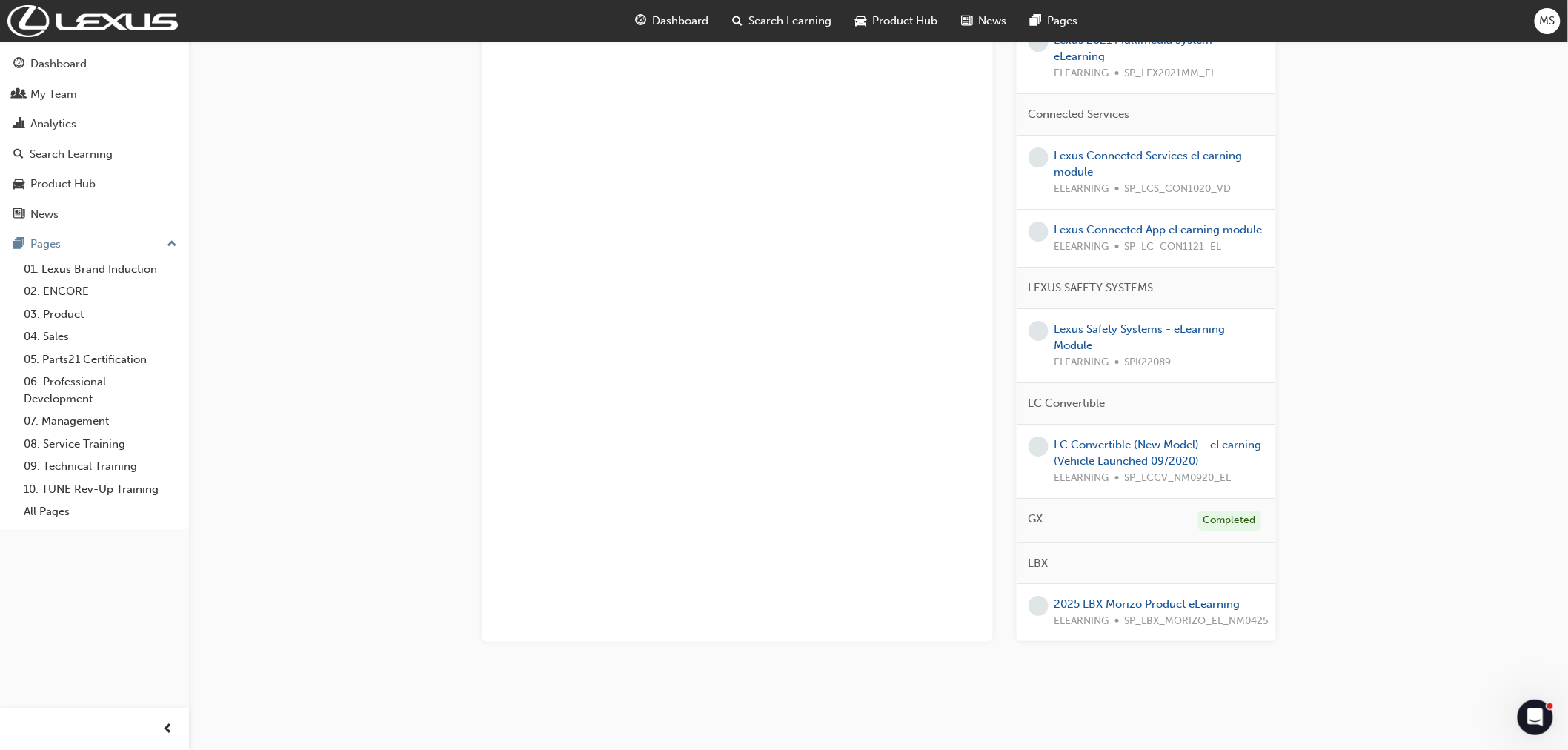
scroll to position [0, 21]
click at [1545, 729] on div "Open Intercom Messenger" at bounding box center [1532, 715] width 49 height 49
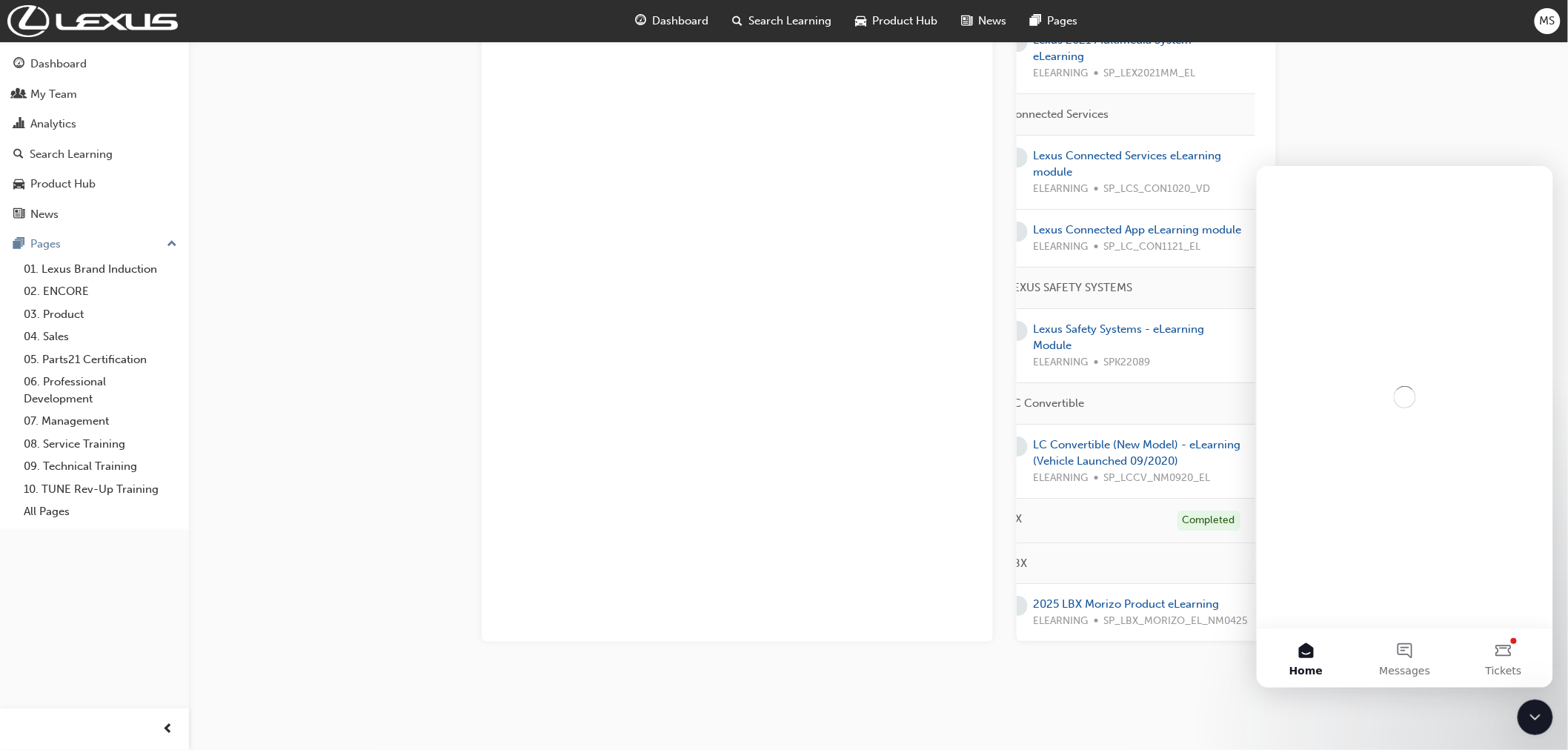
scroll to position [0, 0]
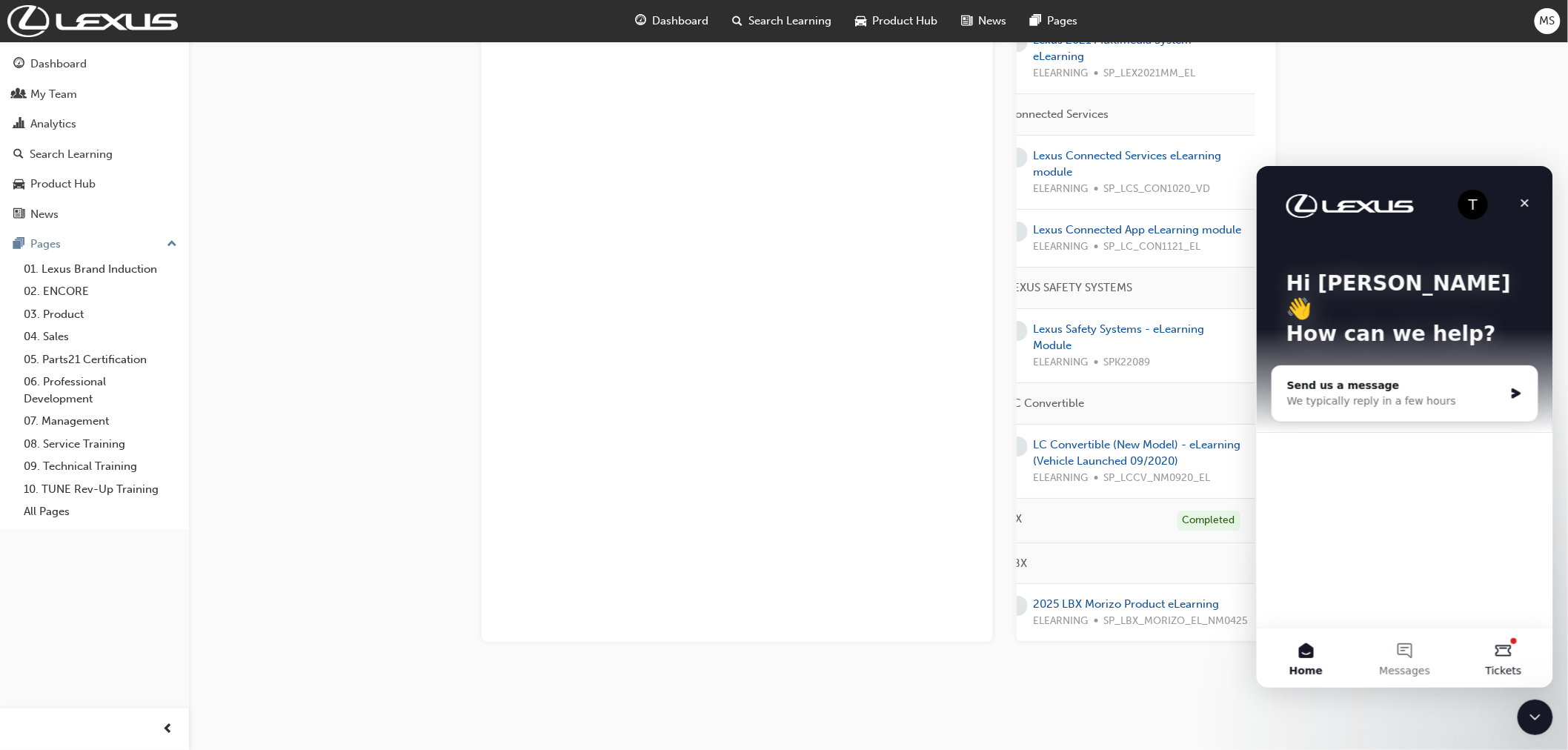
click at [1506, 657] on button "Tickets" at bounding box center [1503, 657] width 98 height 59
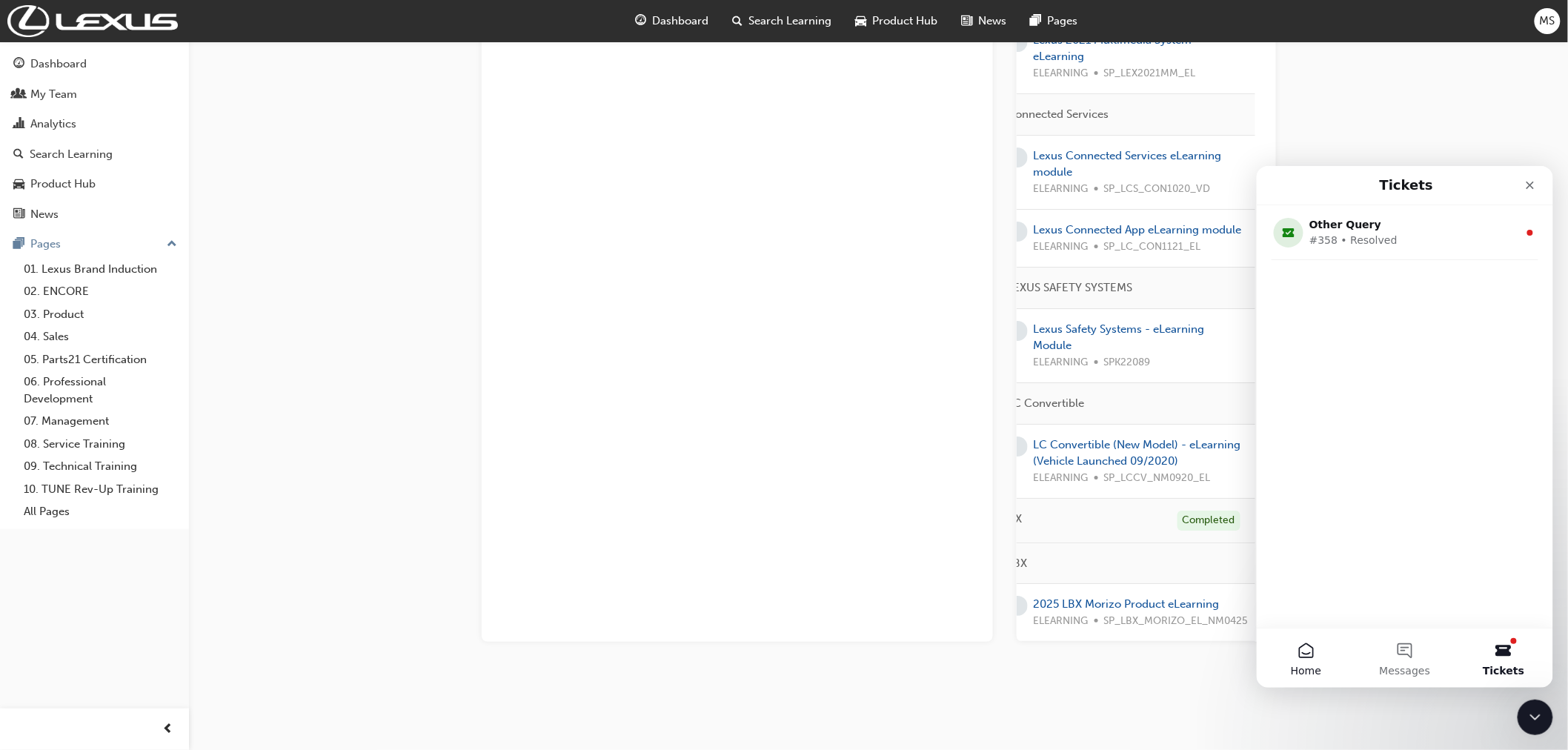
click at [1288, 645] on button "Home" at bounding box center [1305, 657] width 98 height 59
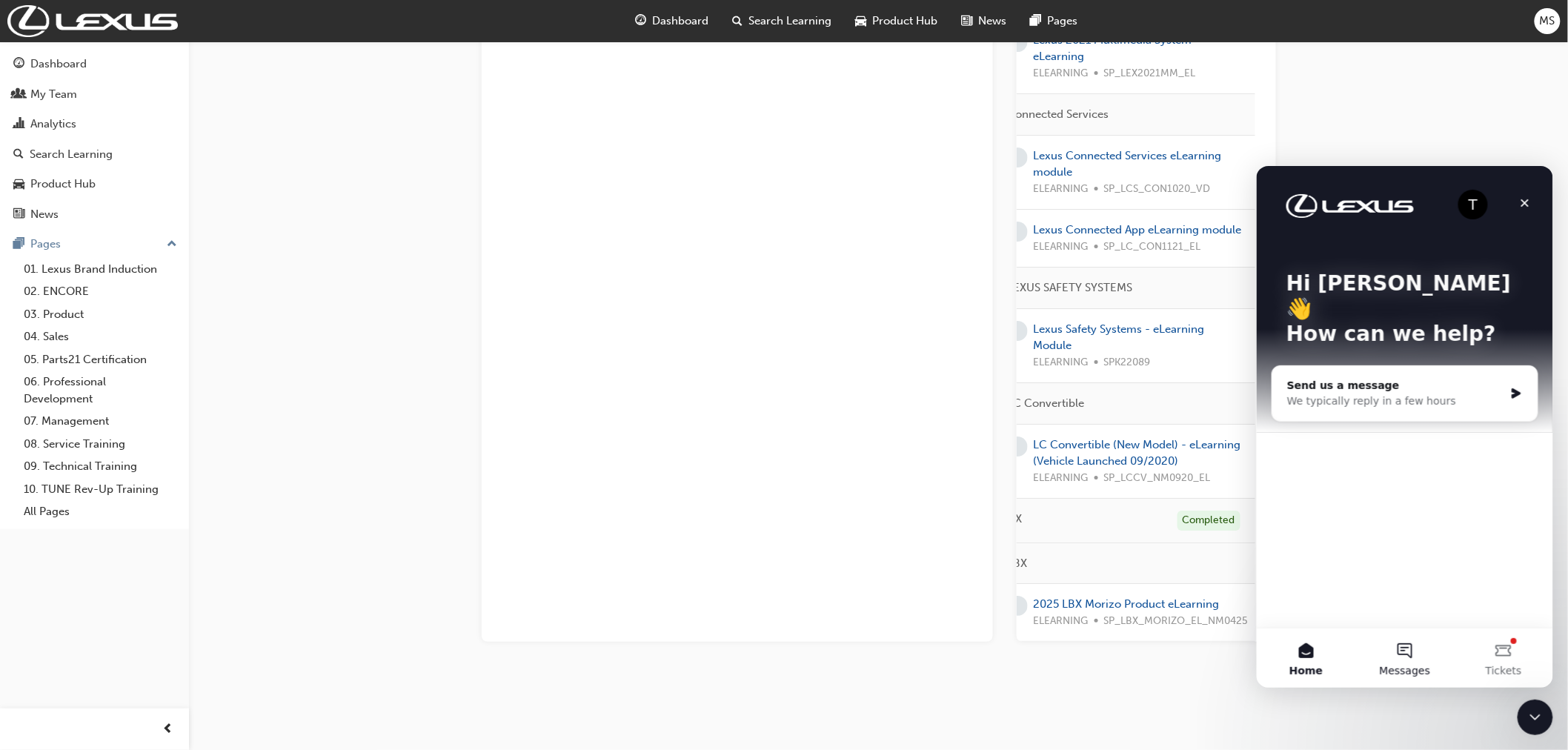
click at [1408, 659] on button "Messages" at bounding box center [1404, 657] width 98 height 59
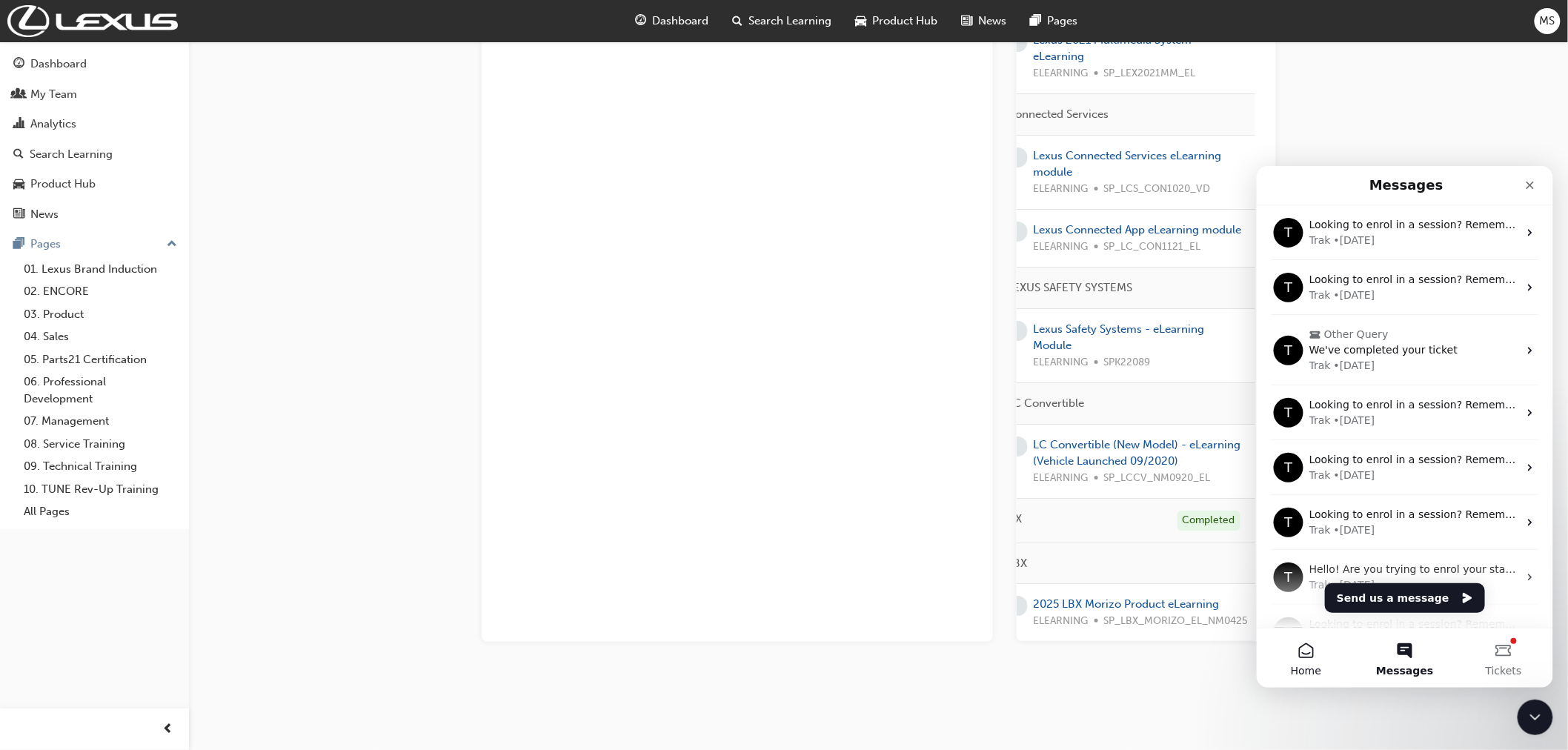
click at [1319, 648] on button "Home" at bounding box center [1305, 657] width 98 height 59
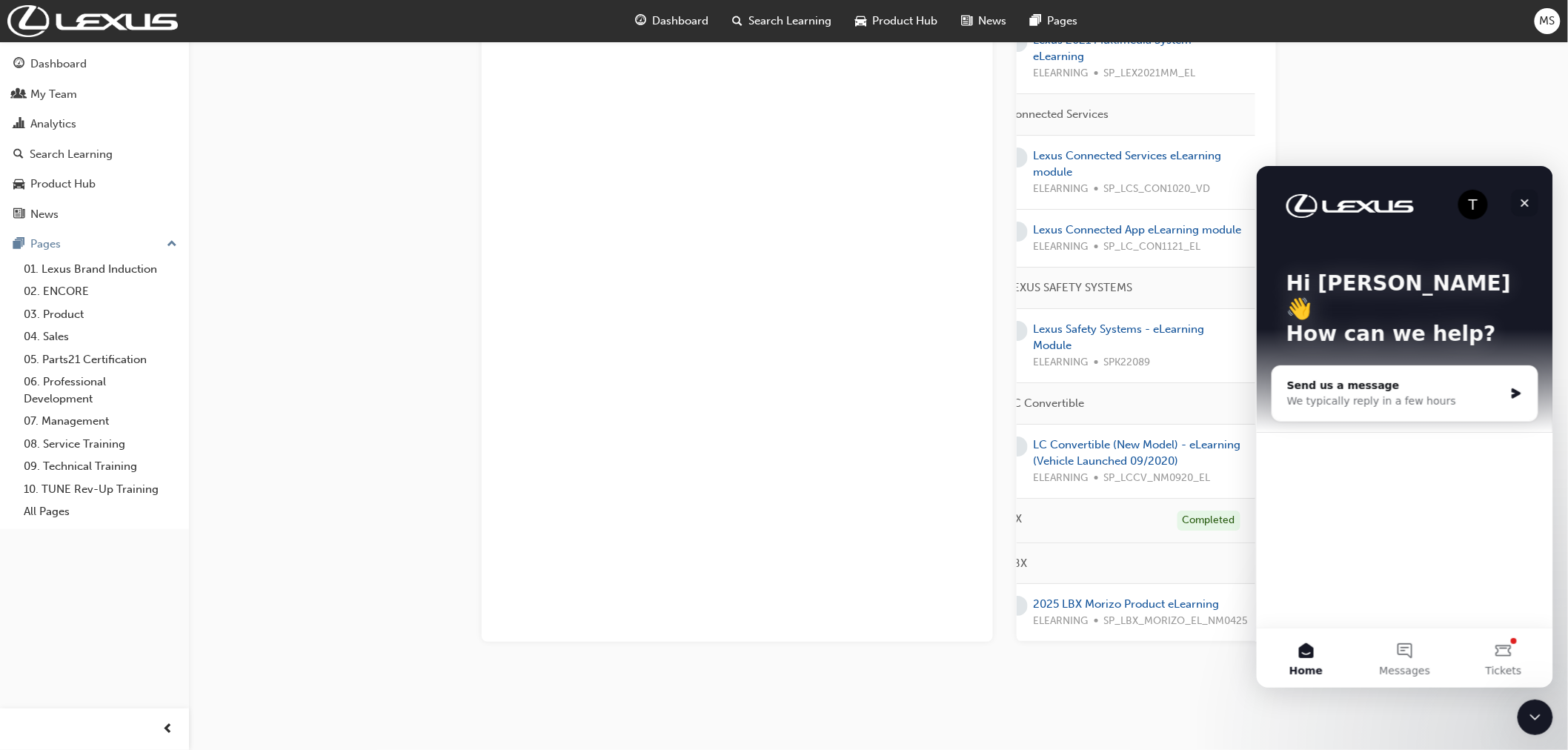
click at [1524, 200] on icon "Close" at bounding box center [1524, 202] width 12 height 12
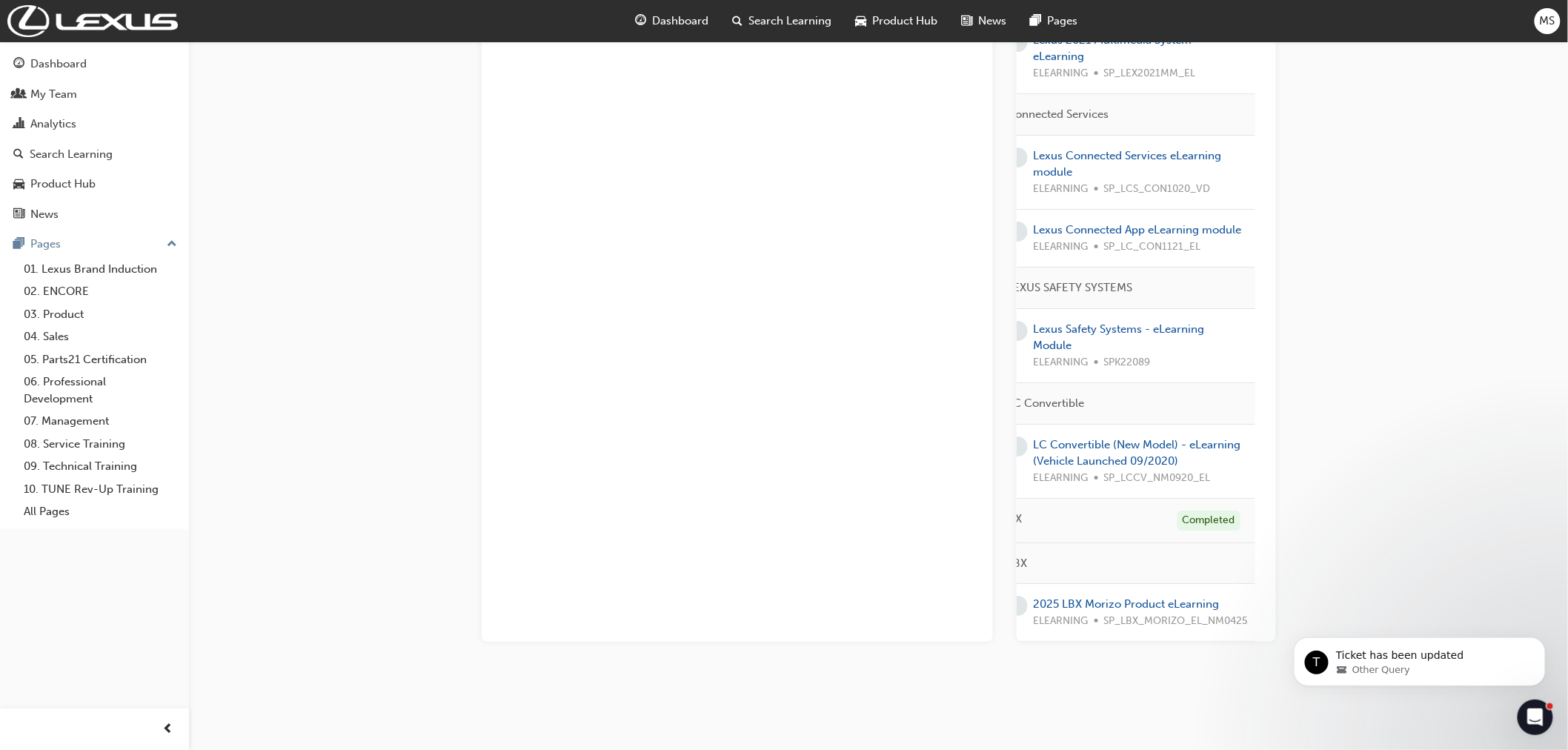
click at [966, 16] on span "news-icon" at bounding box center [966, 21] width 11 height 19
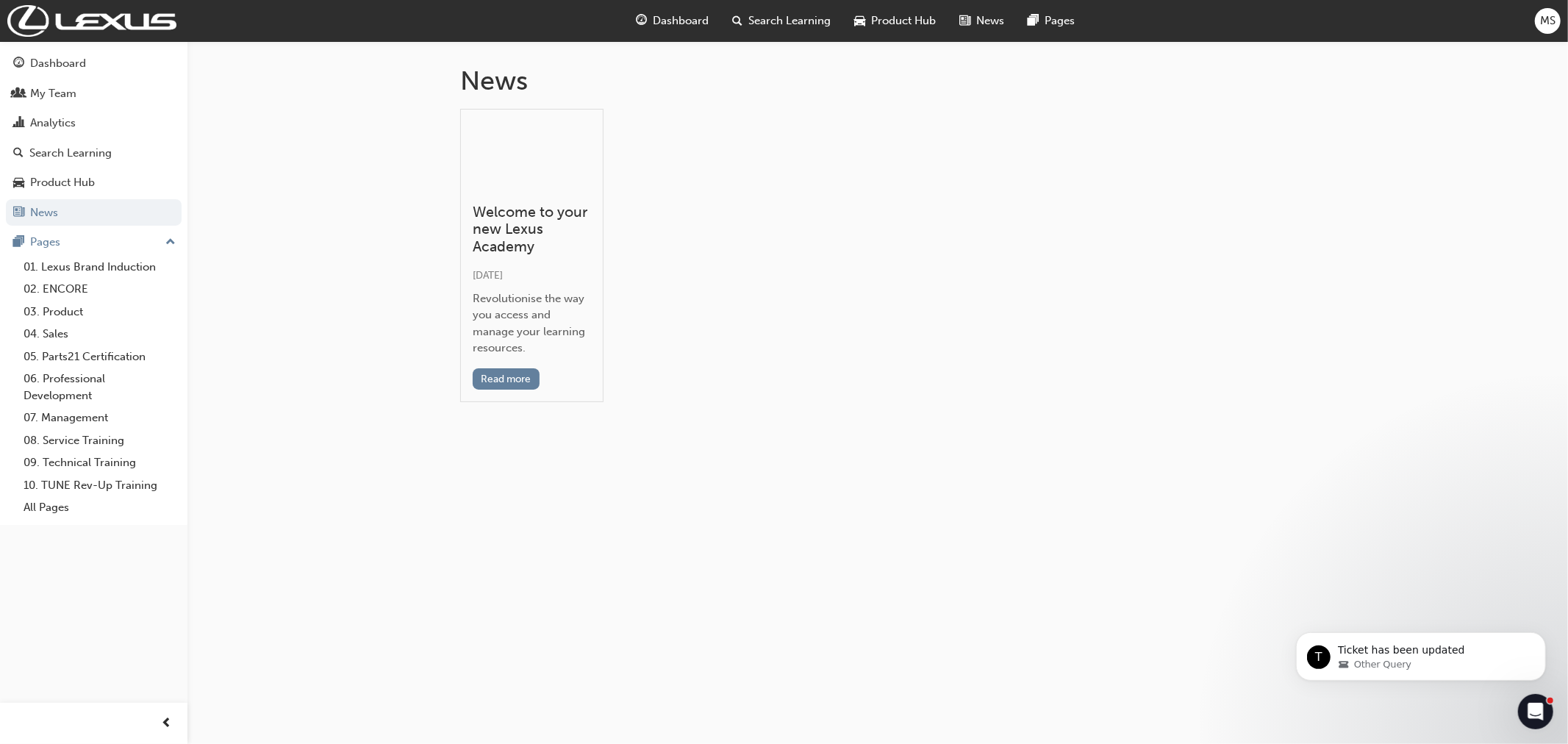
click at [980, 12] on span "News" at bounding box center [991, 21] width 28 height 17
click at [516, 282] on div "Mon 13 Nov 2023" at bounding box center [531, 275] width 118 height 18
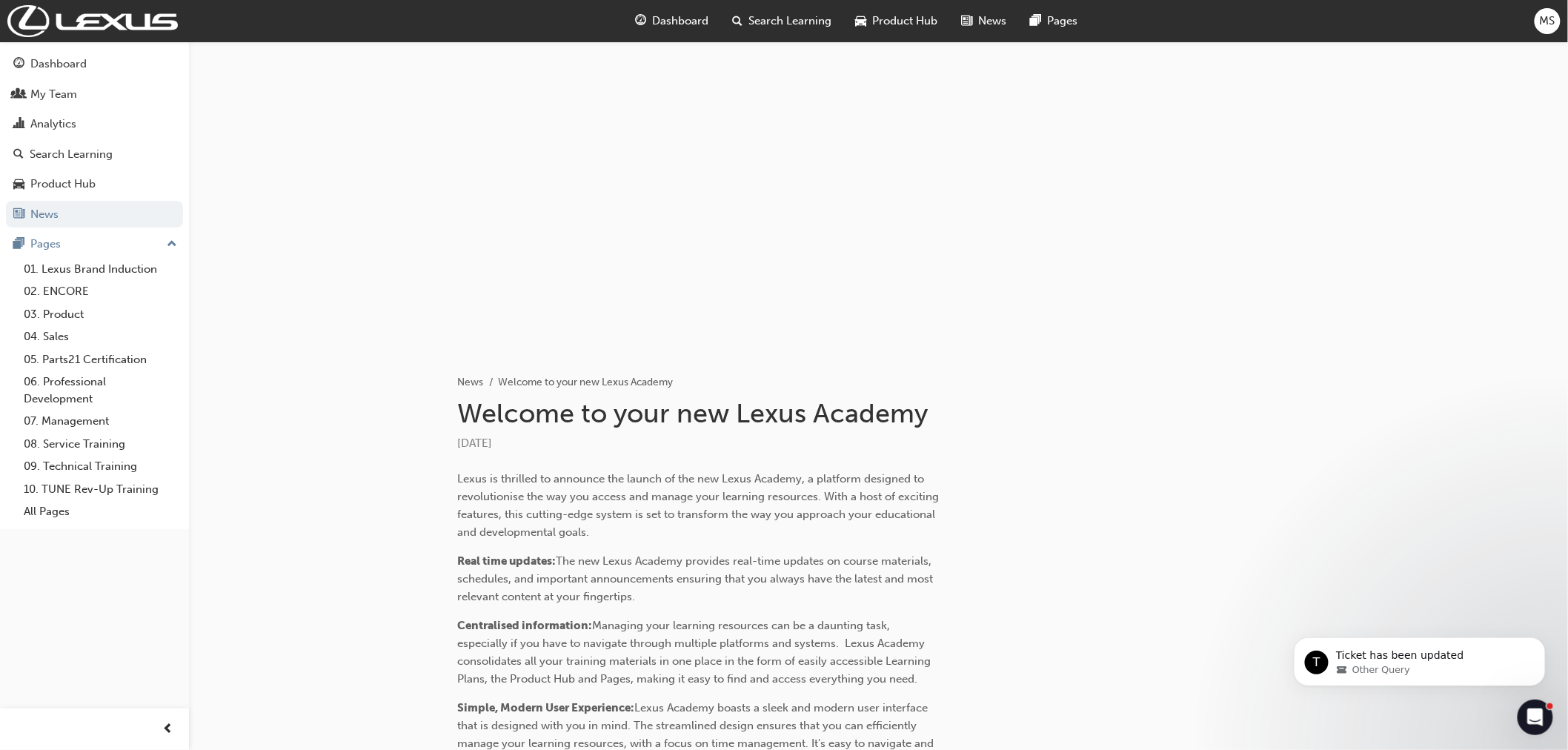
click at [915, 23] on span "Product Hub" at bounding box center [905, 21] width 65 height 17
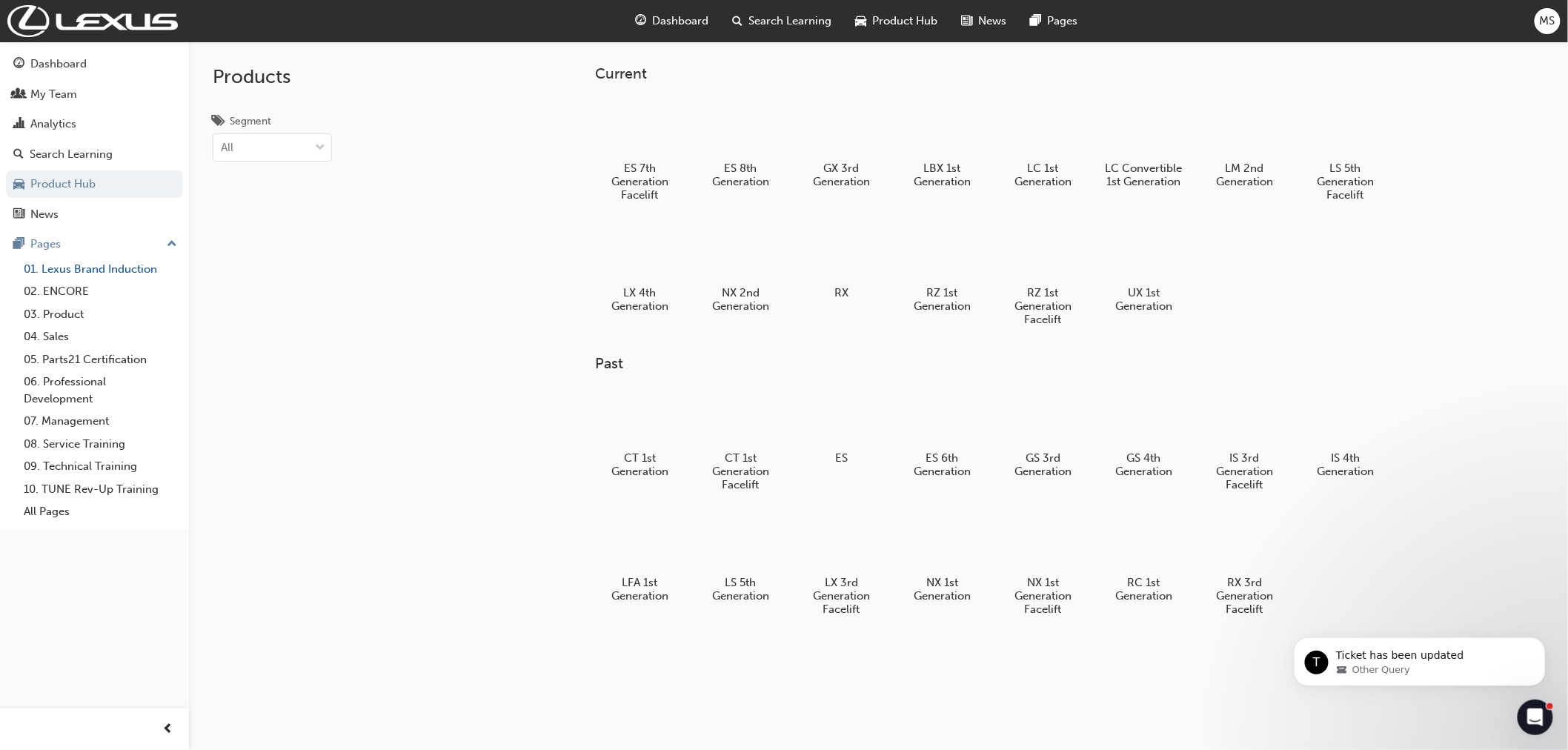
click at [168, 280] on link "01. Lexus Brand Induction" at bounding box center [101, 269] width 165 height 23
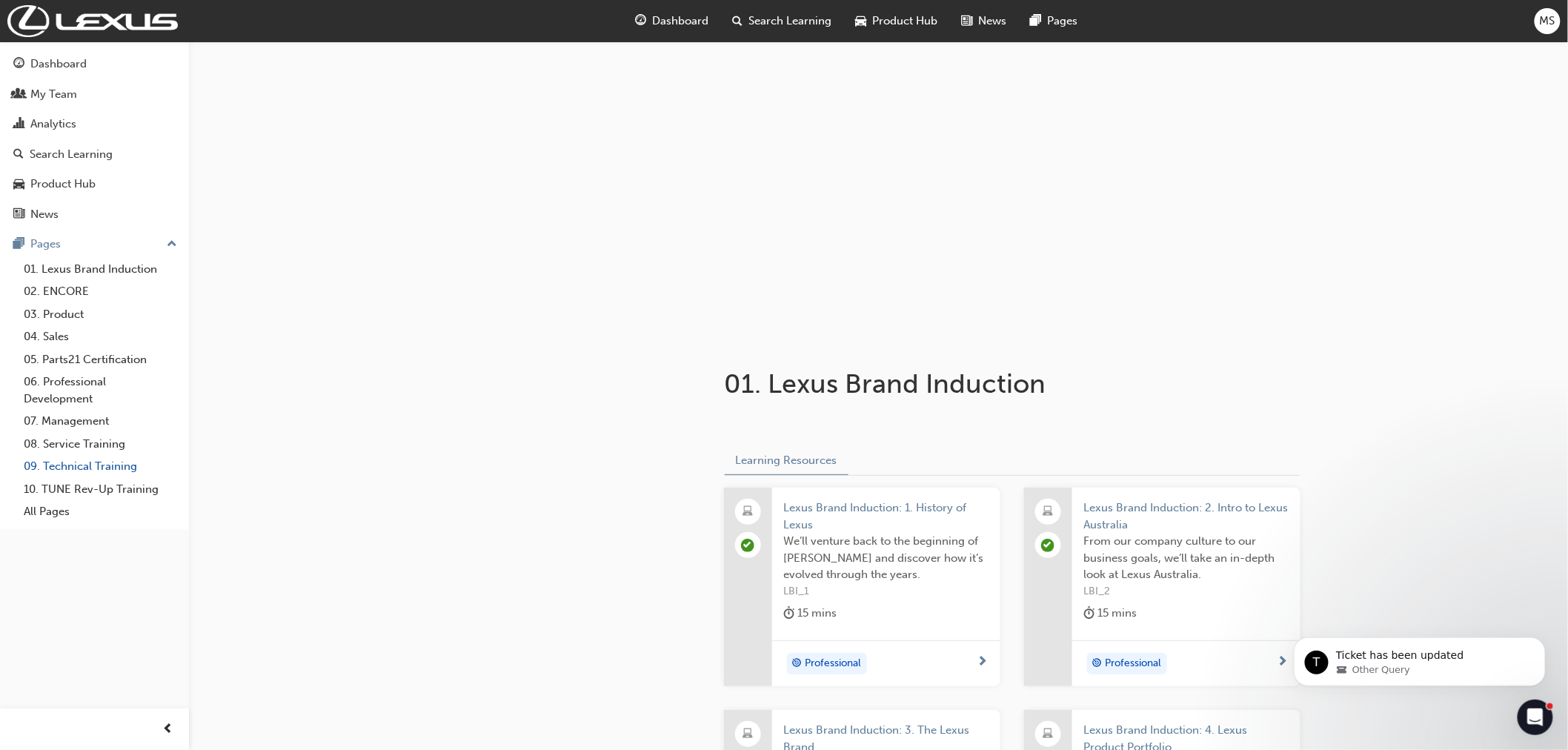
click at [104, 473] on link "09. Technical Training" at bounding box center [101, 466] width 165 height 23
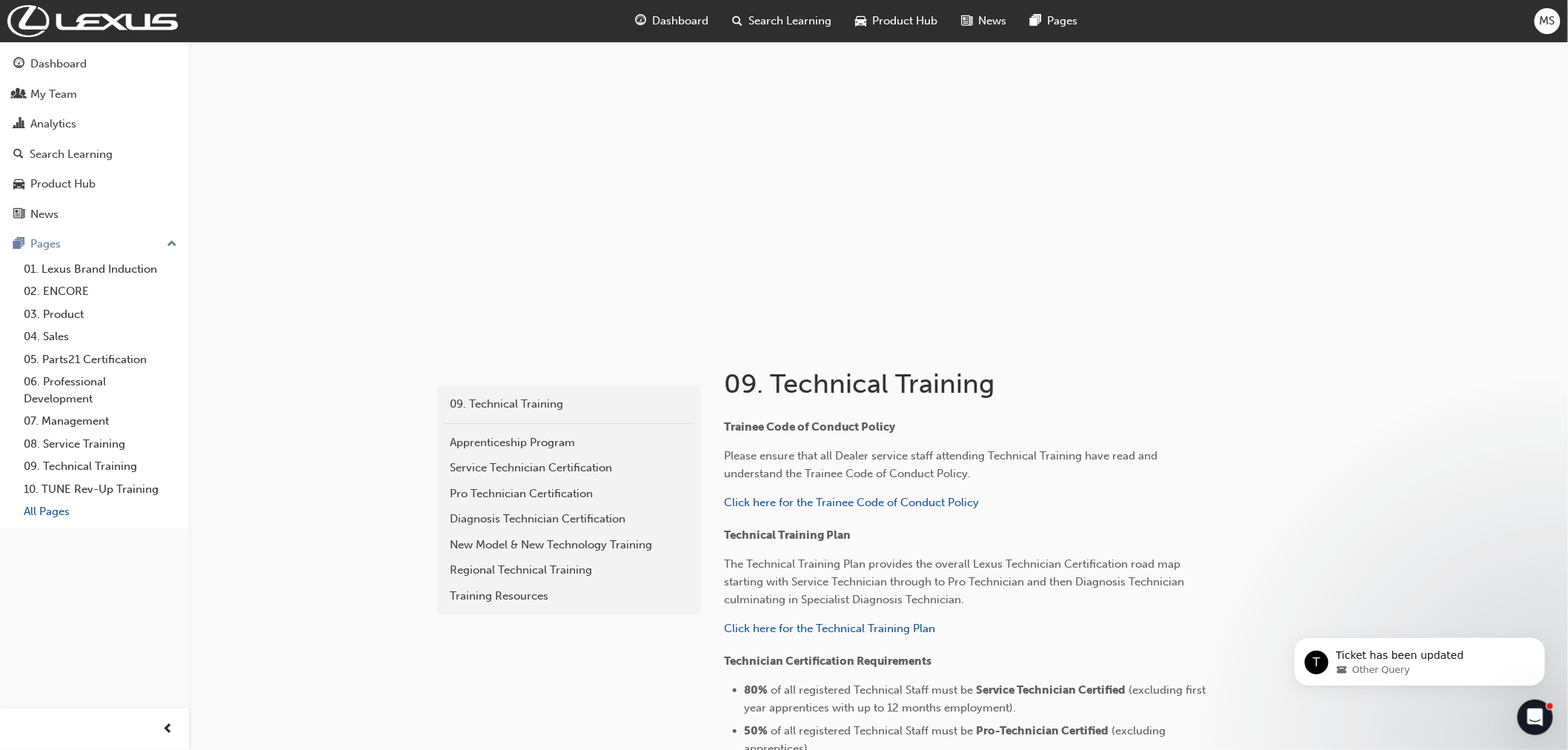
click at [37, 512] on link "All Pages" at bounding box center [101, 511] width 165 height 23
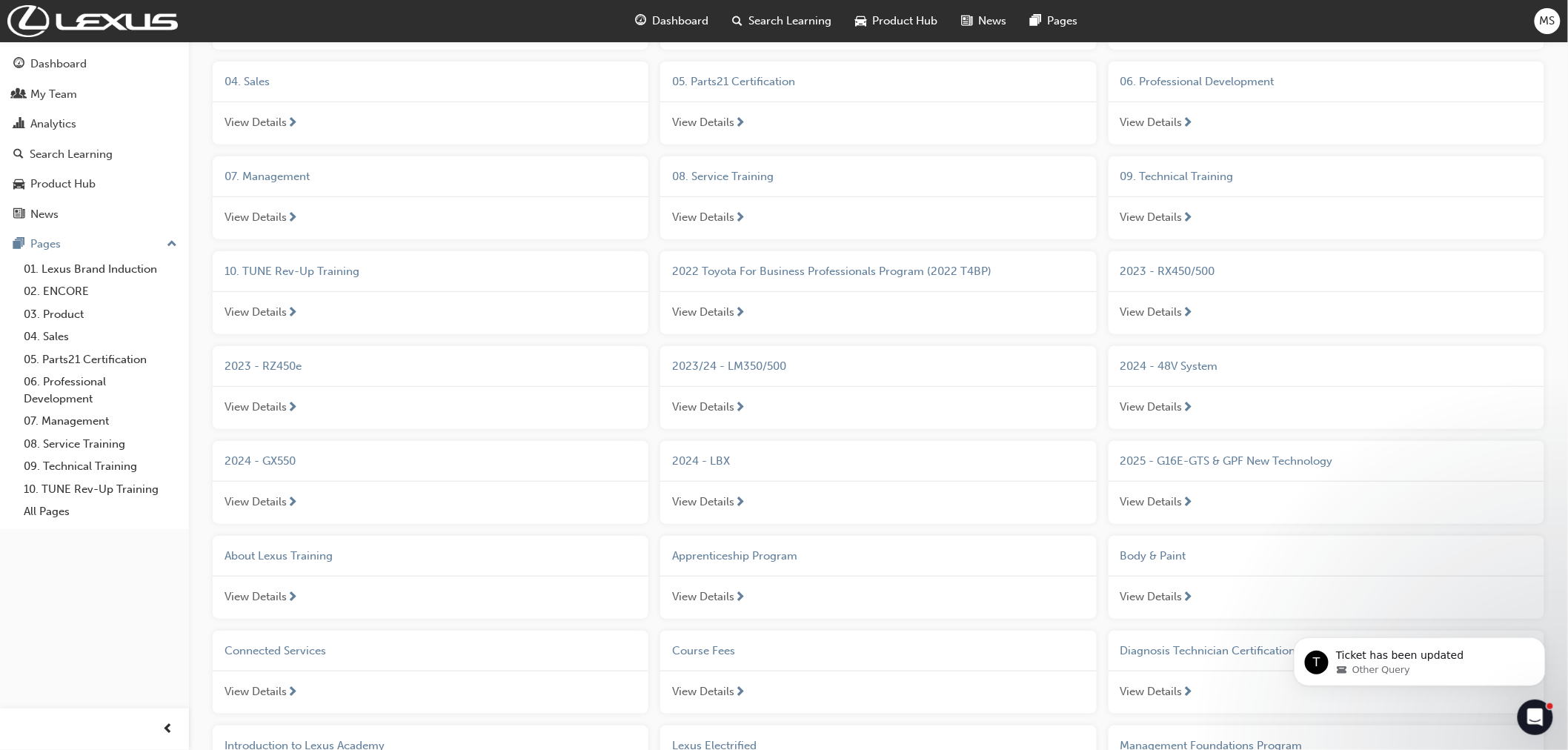
scroll to position [329, 0]
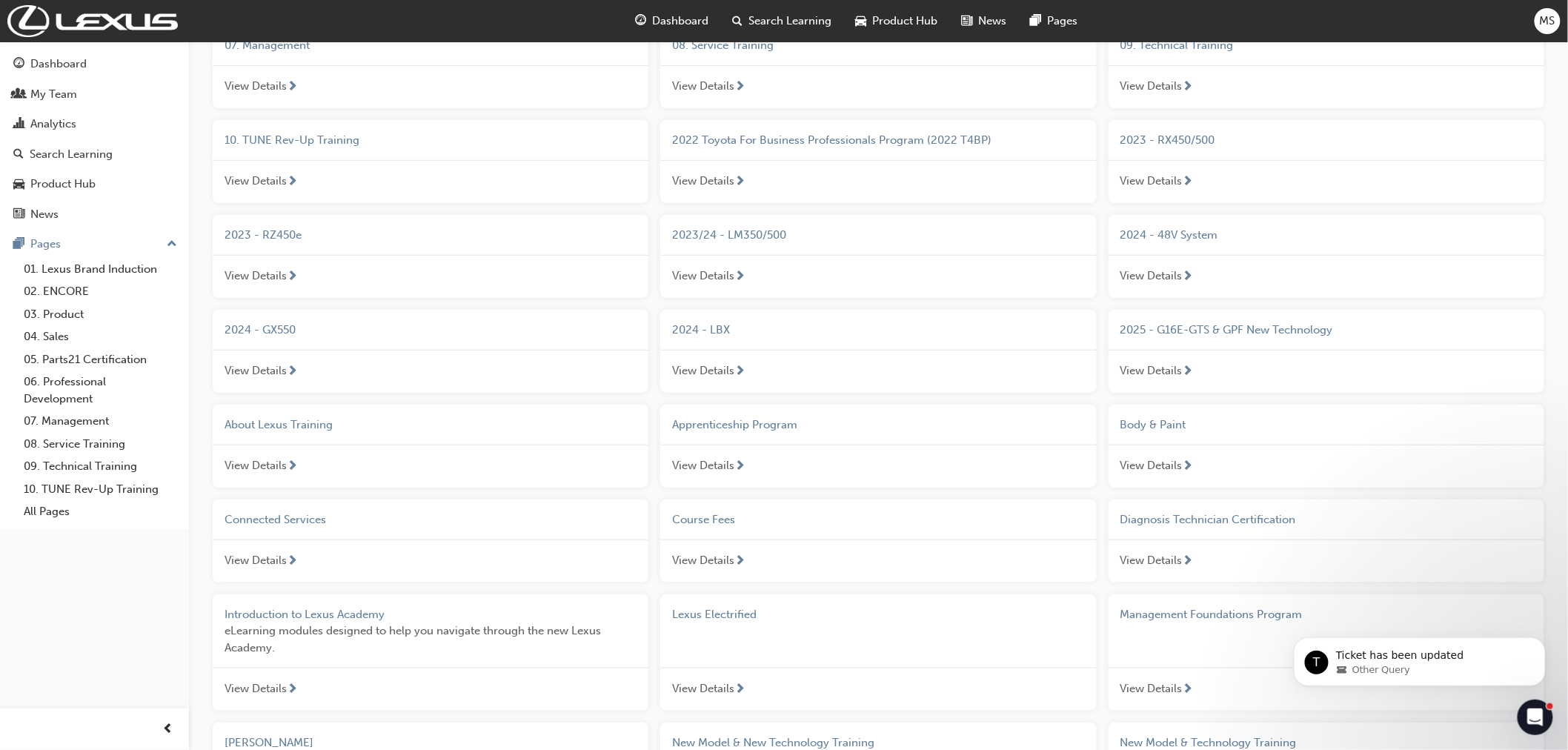
click at [1233, 328] on span "2025 - G16E-GTS & GPF New Technology" at bounding box center [1227, 330] width 213 height 13
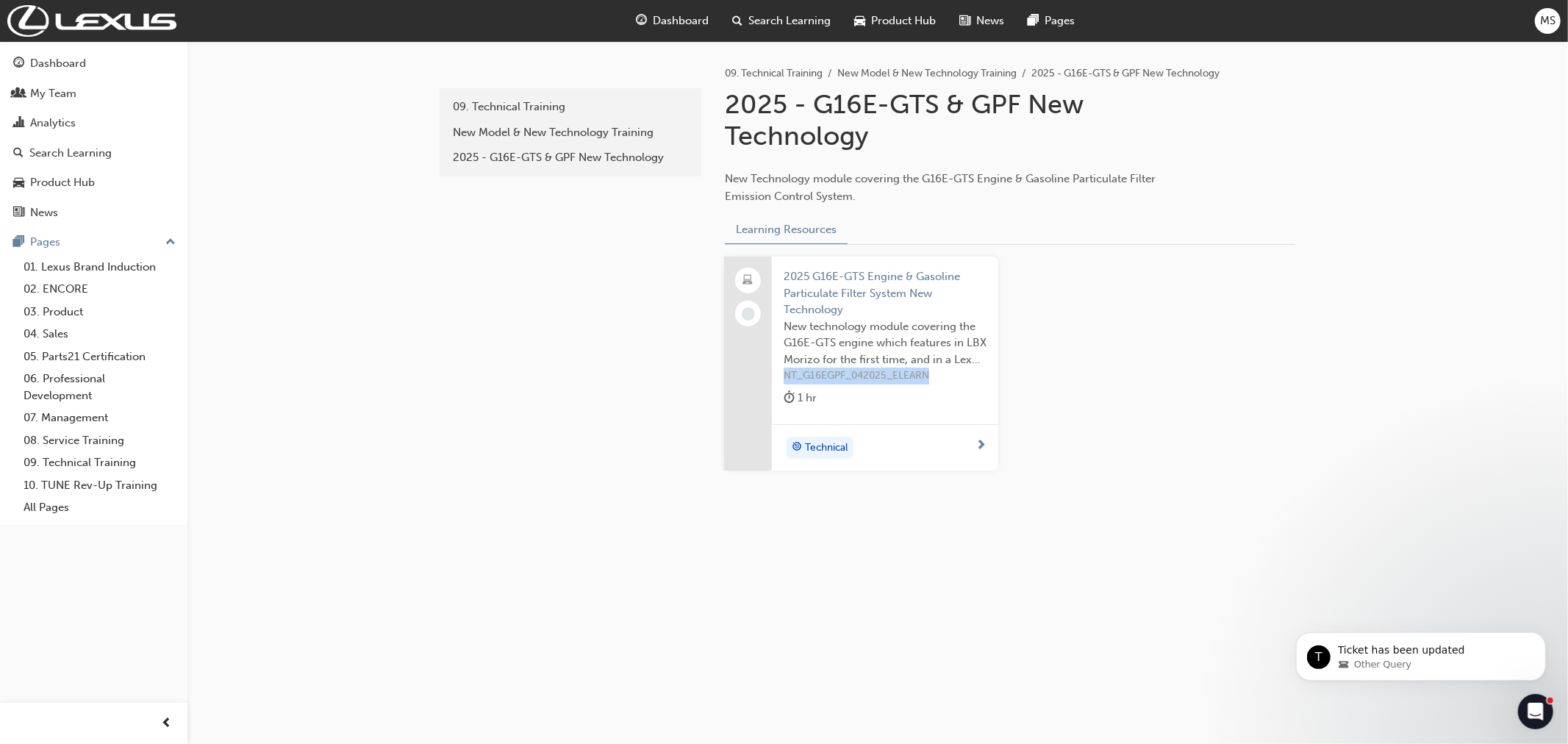
click at [1147, 368] on div "2025 G16E-GTS Engine & Gasoline Particulate Filter System New Technology New te…" at bounding box center [1010, 375] width 595 height 237
drag, startPoint x: 22, startPoint y: 48, endPoint x: 57, endPoint y: 57, distance: 36.1
click at [22, 48] on button "Dashboard My Team Analytics Search Learning Product Hub News Pages" at bounding box center [94, 138] width 176 height 182
click at [97, 63] on div "Dashboard" at bounding box center [94, 63] width 161 height 19
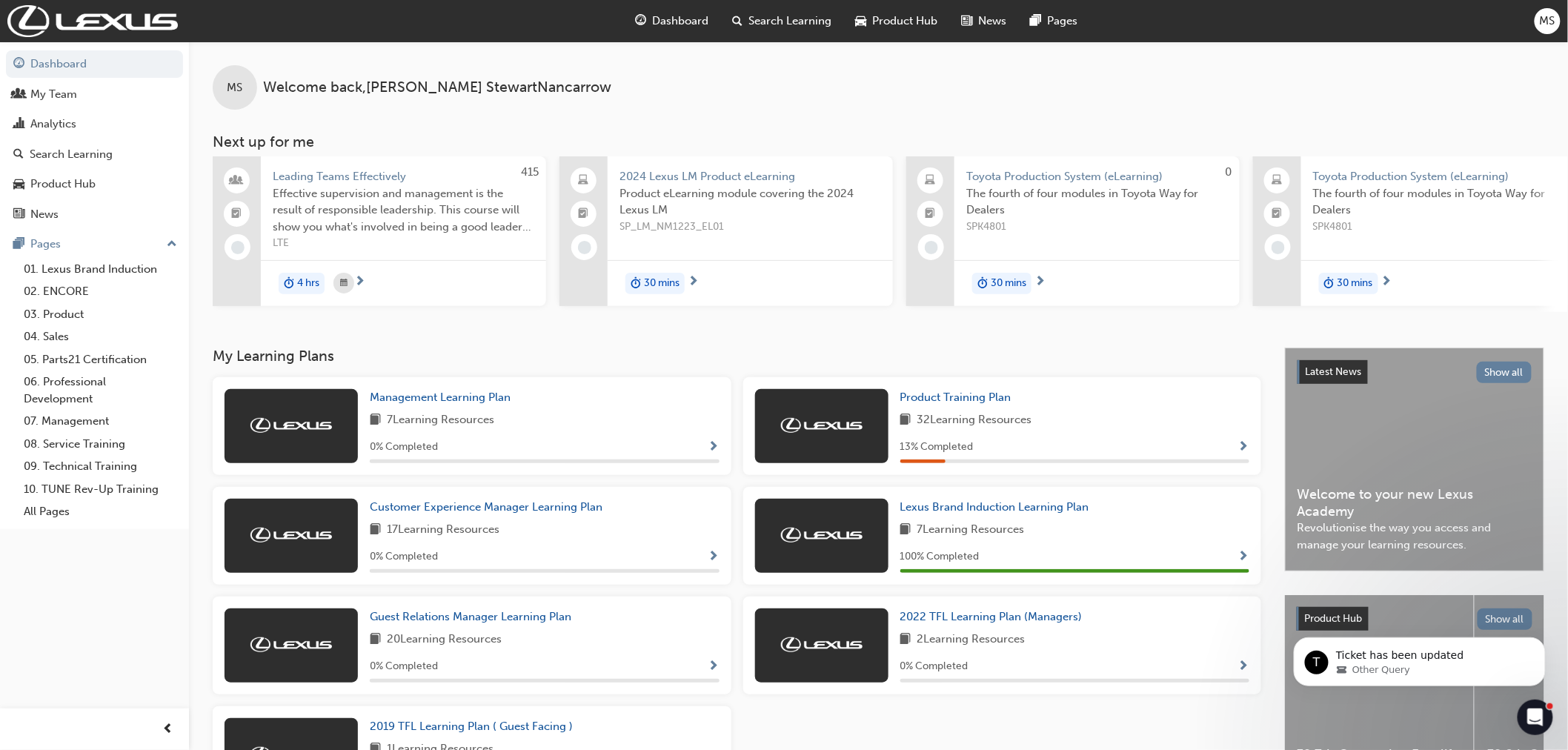
click at [436, 240] on span "LTE" at bounding box center [404, 243] width 262 height 17
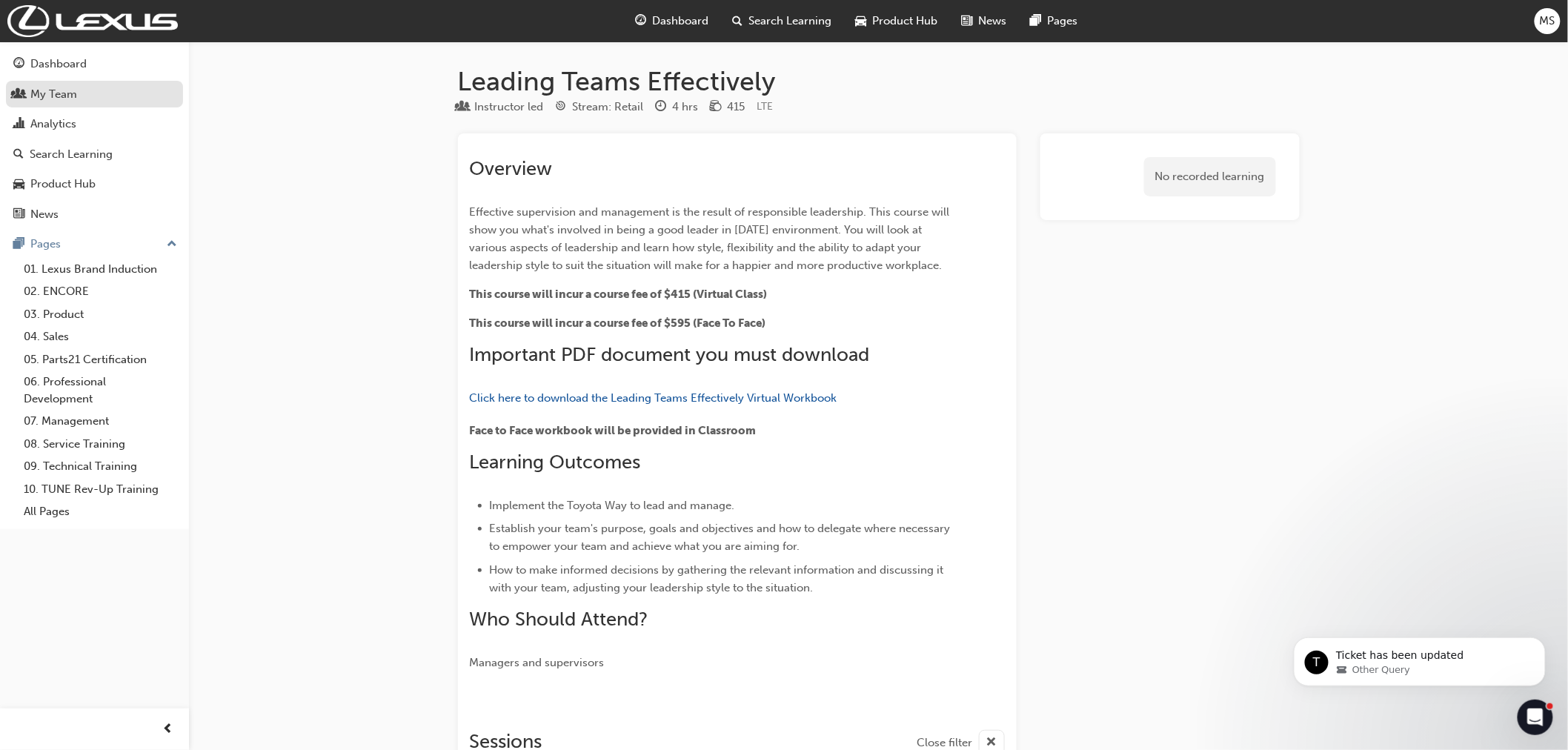
drag, startPoint x: 94, startPoint y: 100, endPoint x: 176, endPoint y: 100, distance: 82.0
click at [94, 100] on div "My Team" at bounding box center [94, 94] width 162 height 19
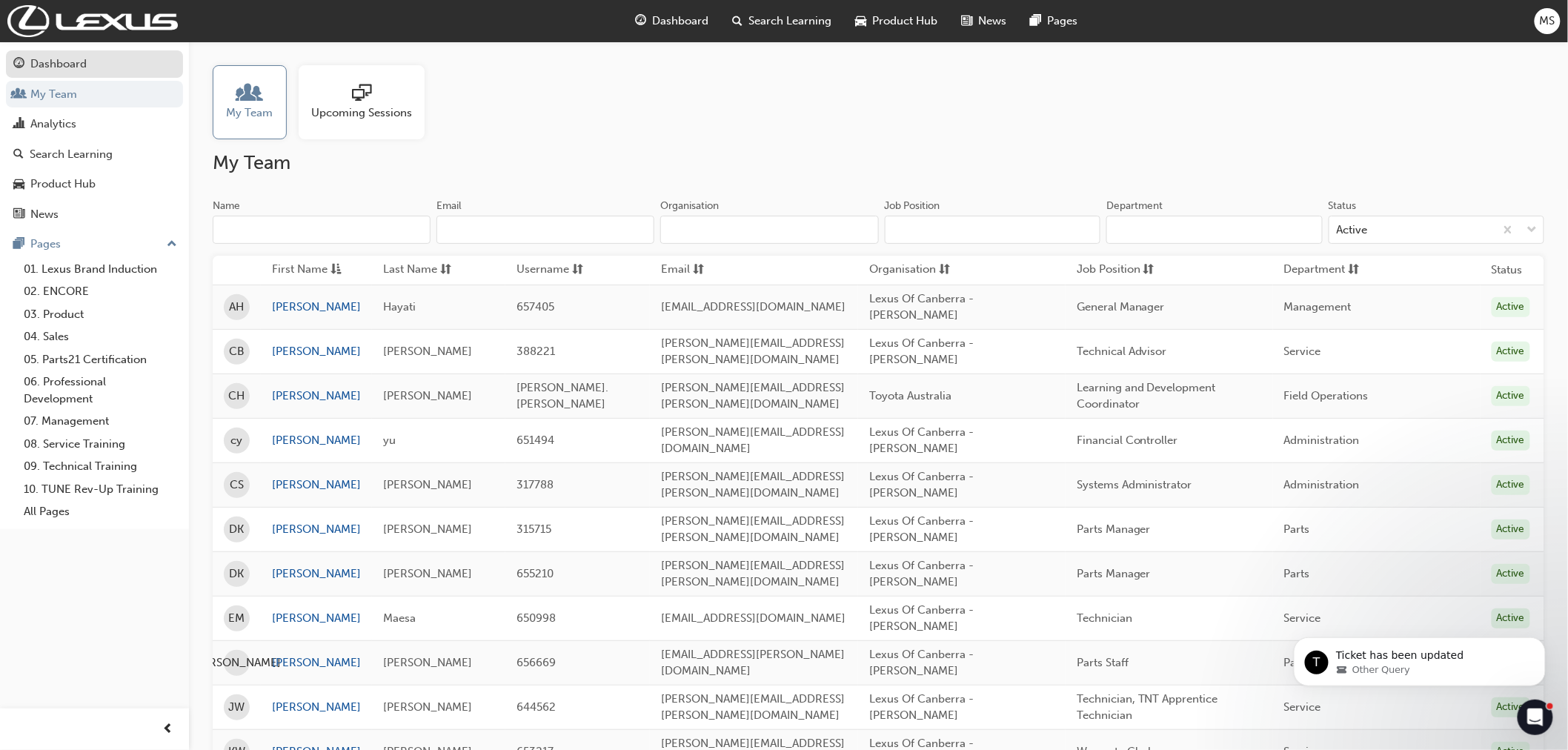
click at [122, 76] on link "Dashboard" at bounding box center [94, 64] width 177 height 27
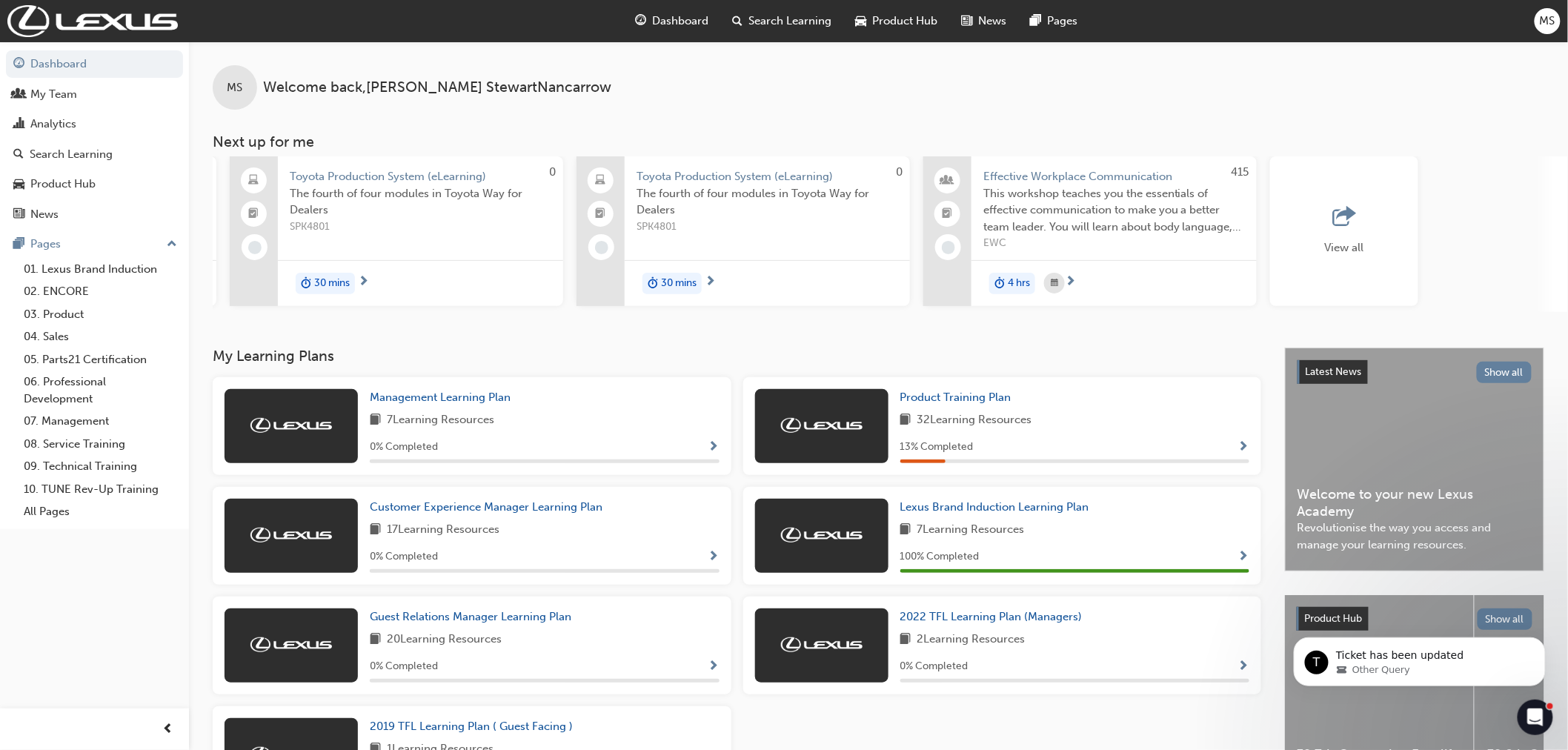
scroll to position [0, 722]
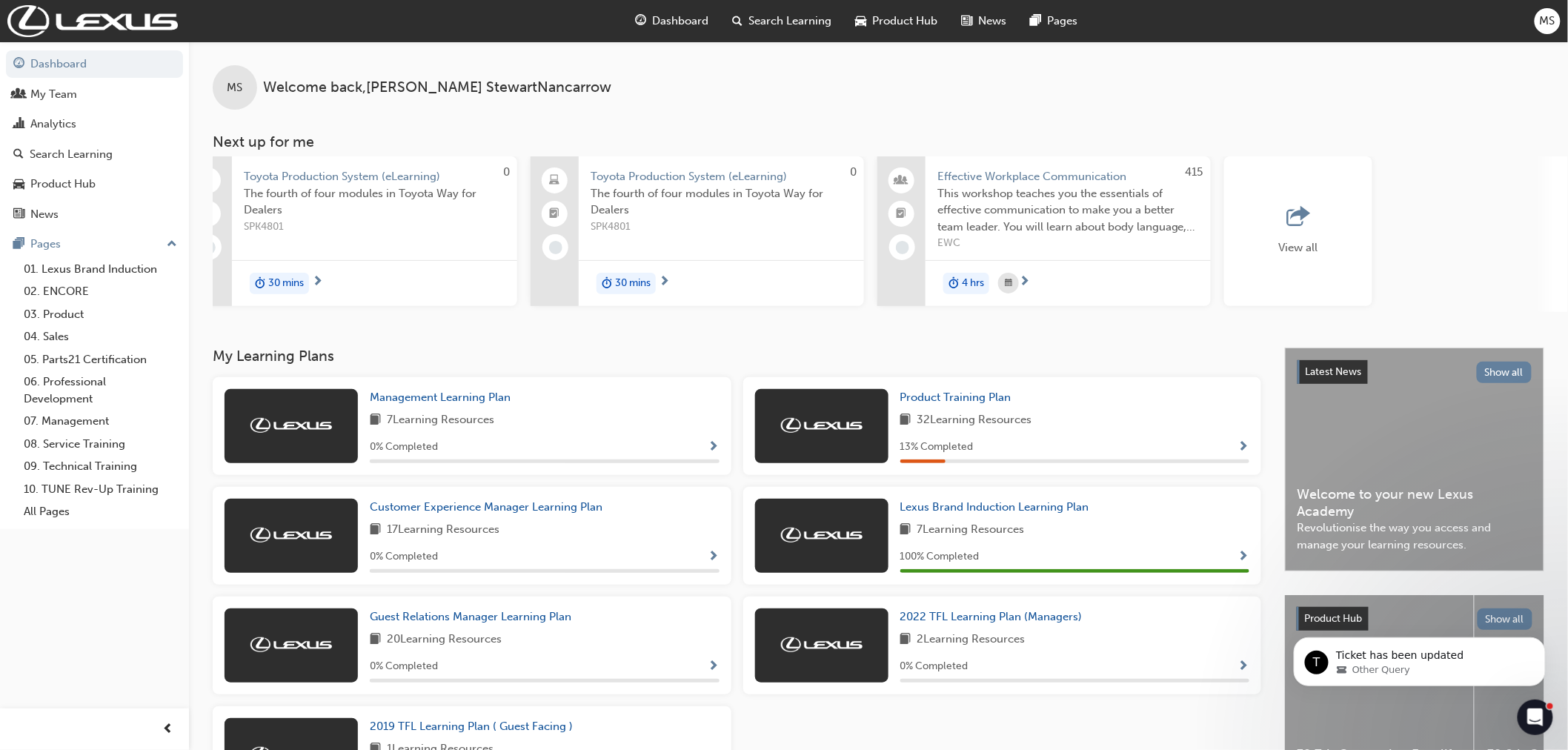
click at [1272, 203] on div "View all" at bounding box center [1298, 232] width 148 height 150
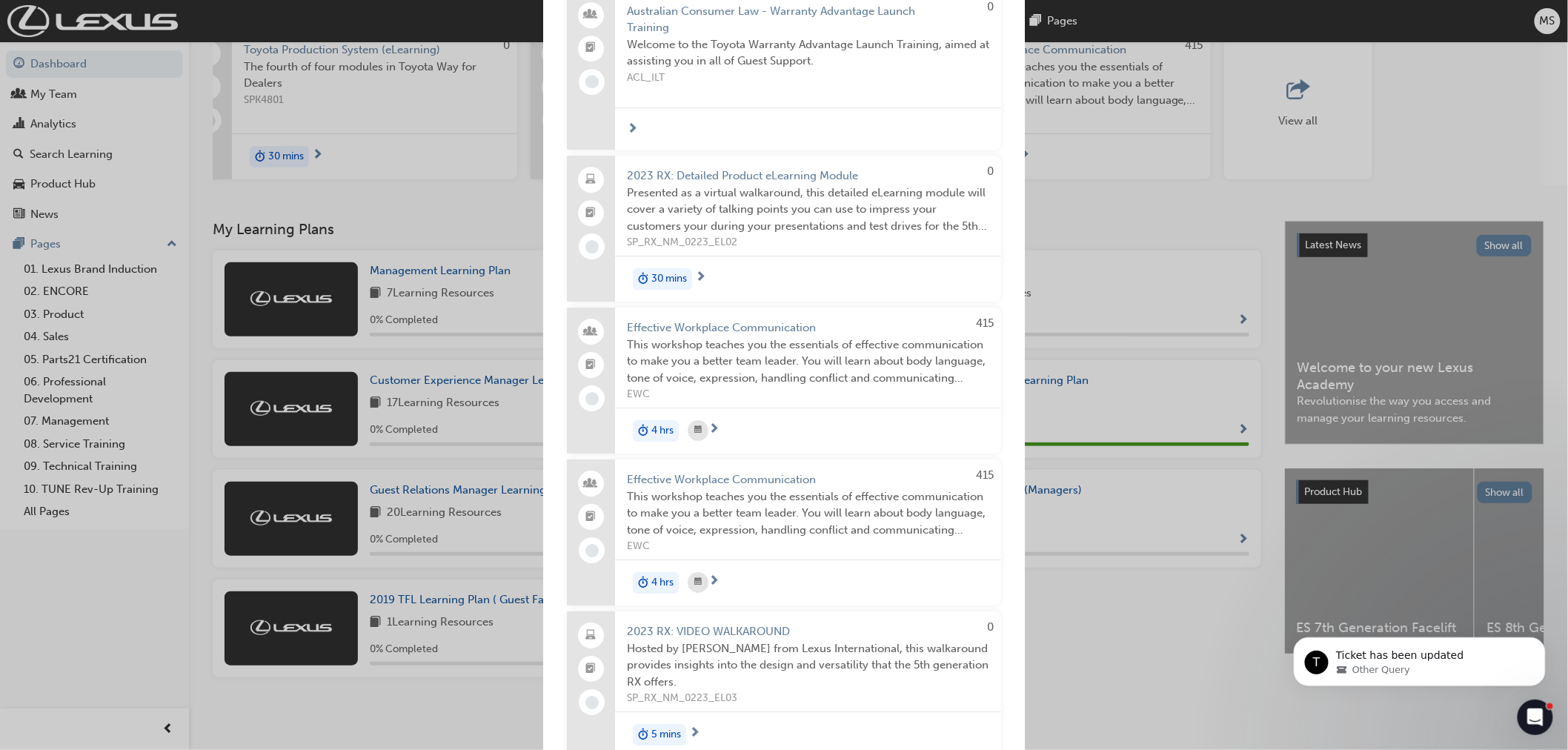
scroll to position [4030, 0]
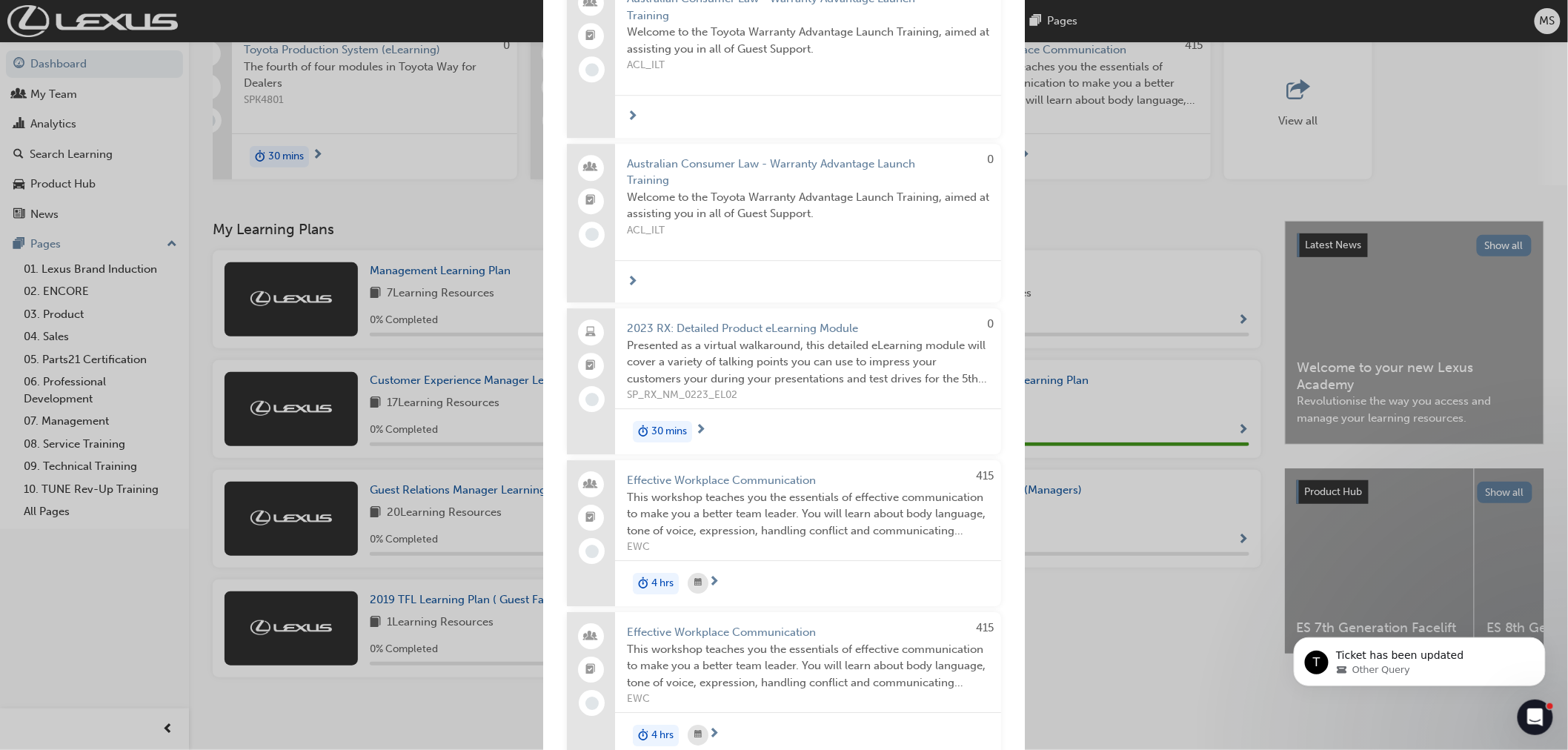
click at [101, 84] on div "Next up for me 415 Leading Teams Effectively Effective supervision and manageme…" at bounding box center [784, 375] width 1568 height 750
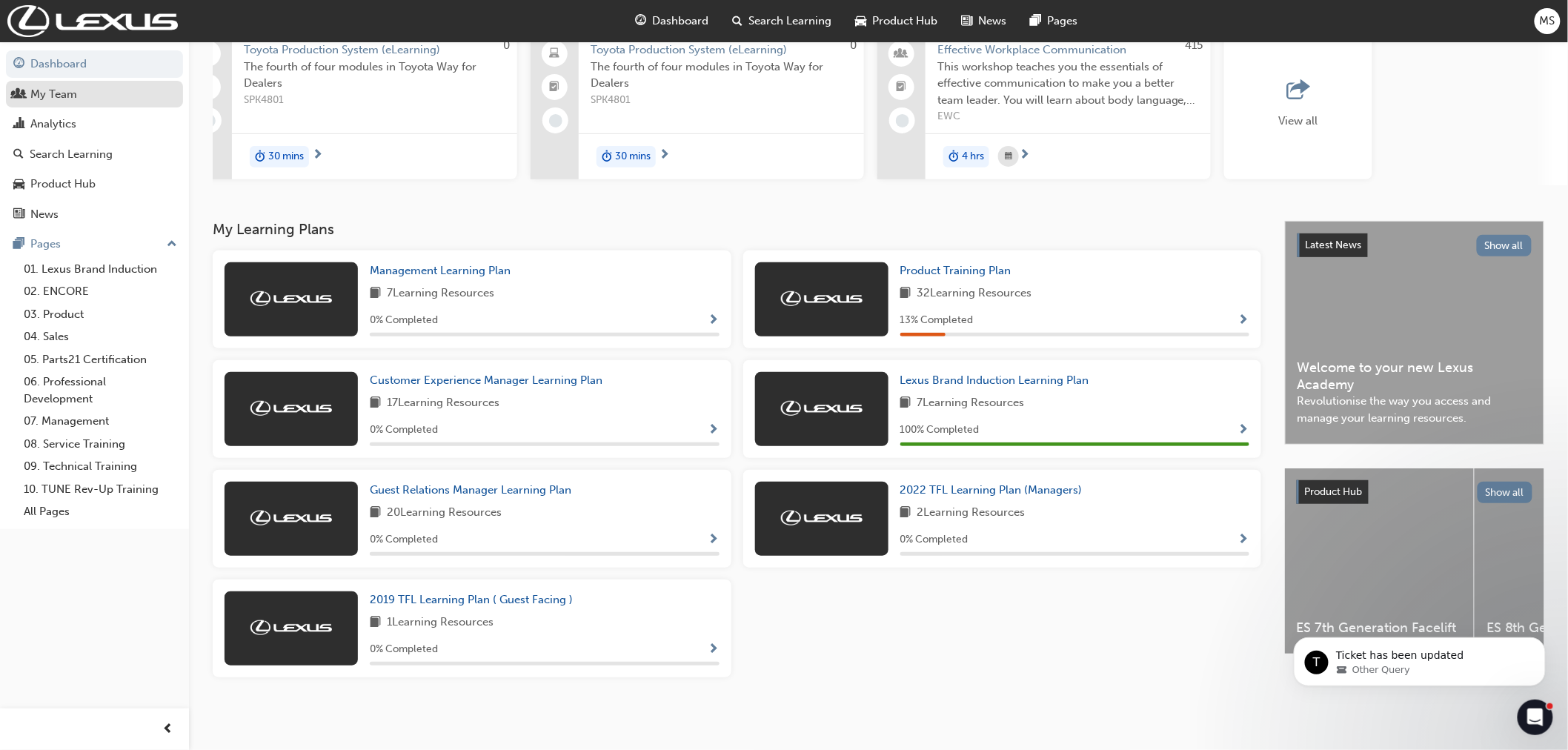
click at [60, 98] on div "My Team" at bounding box center [54, 94] width 47 height 17
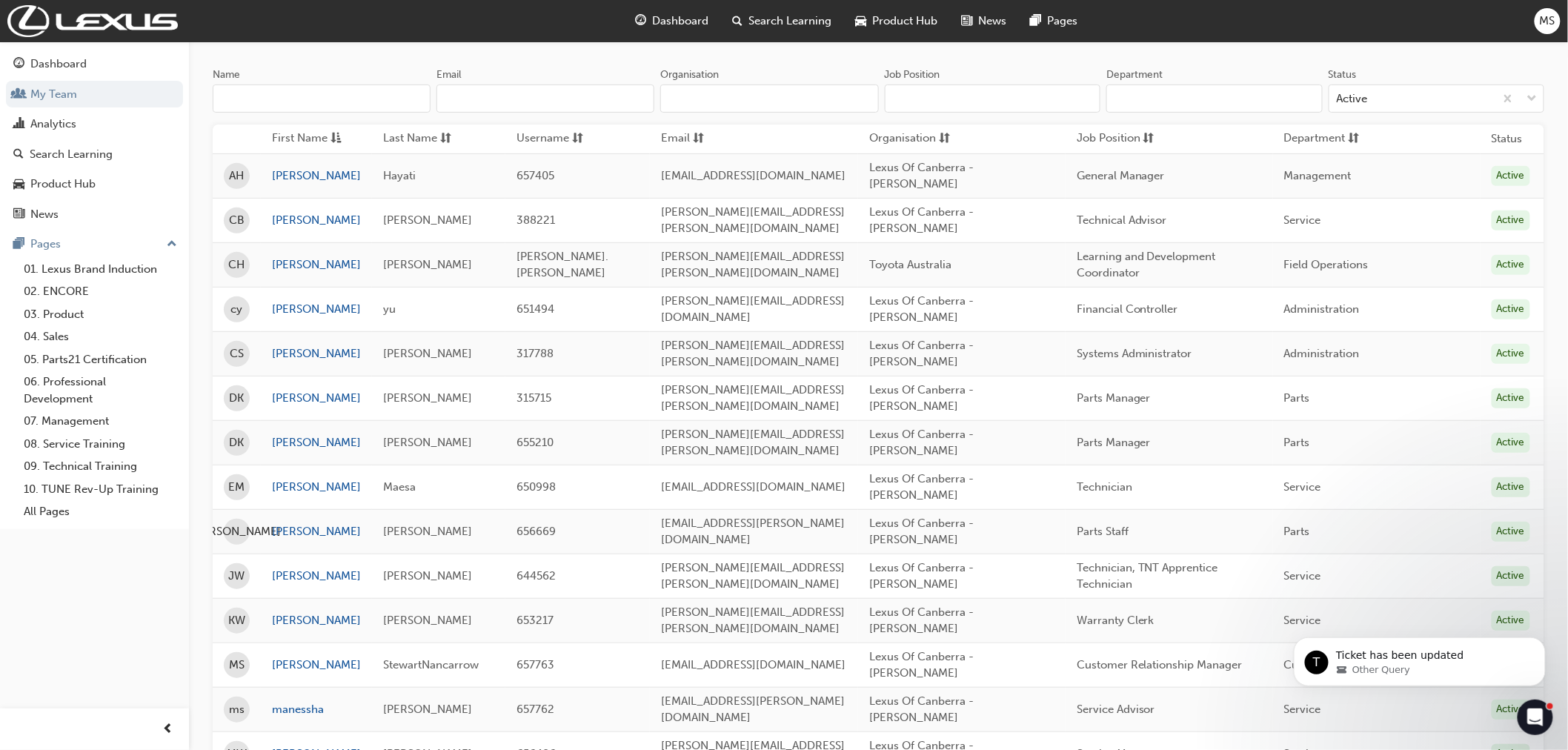
click at [288, 97] on input "Name" at bounding box center [322, 98] width 218 height 28
click at [893, 97] on input "Job Position" at bounding box center [993, 98] width 217 height 28
click at [832, 94] on input "Organisation" at bounding box center [769, 98] width 218 height 28
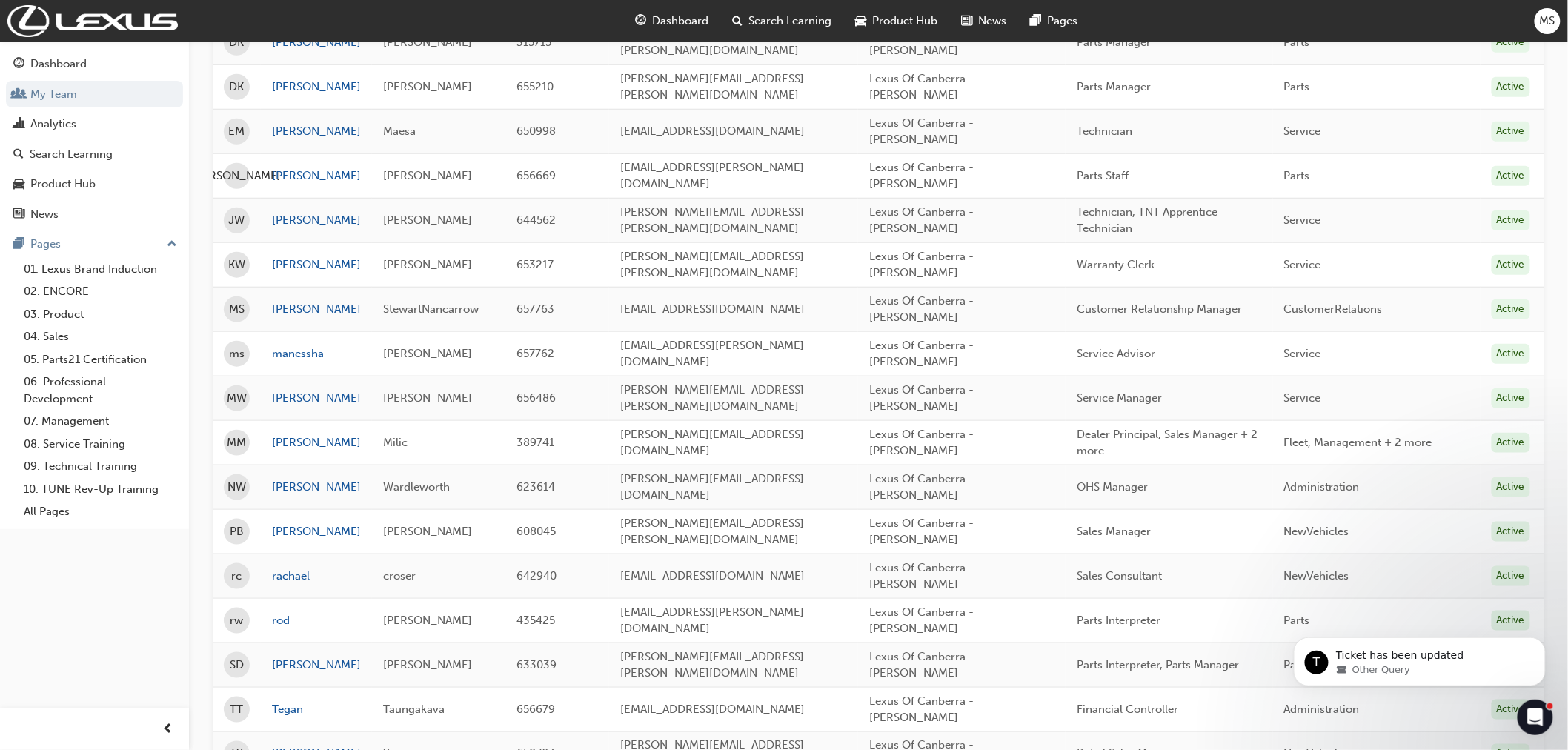
scroll to position [499, 0]
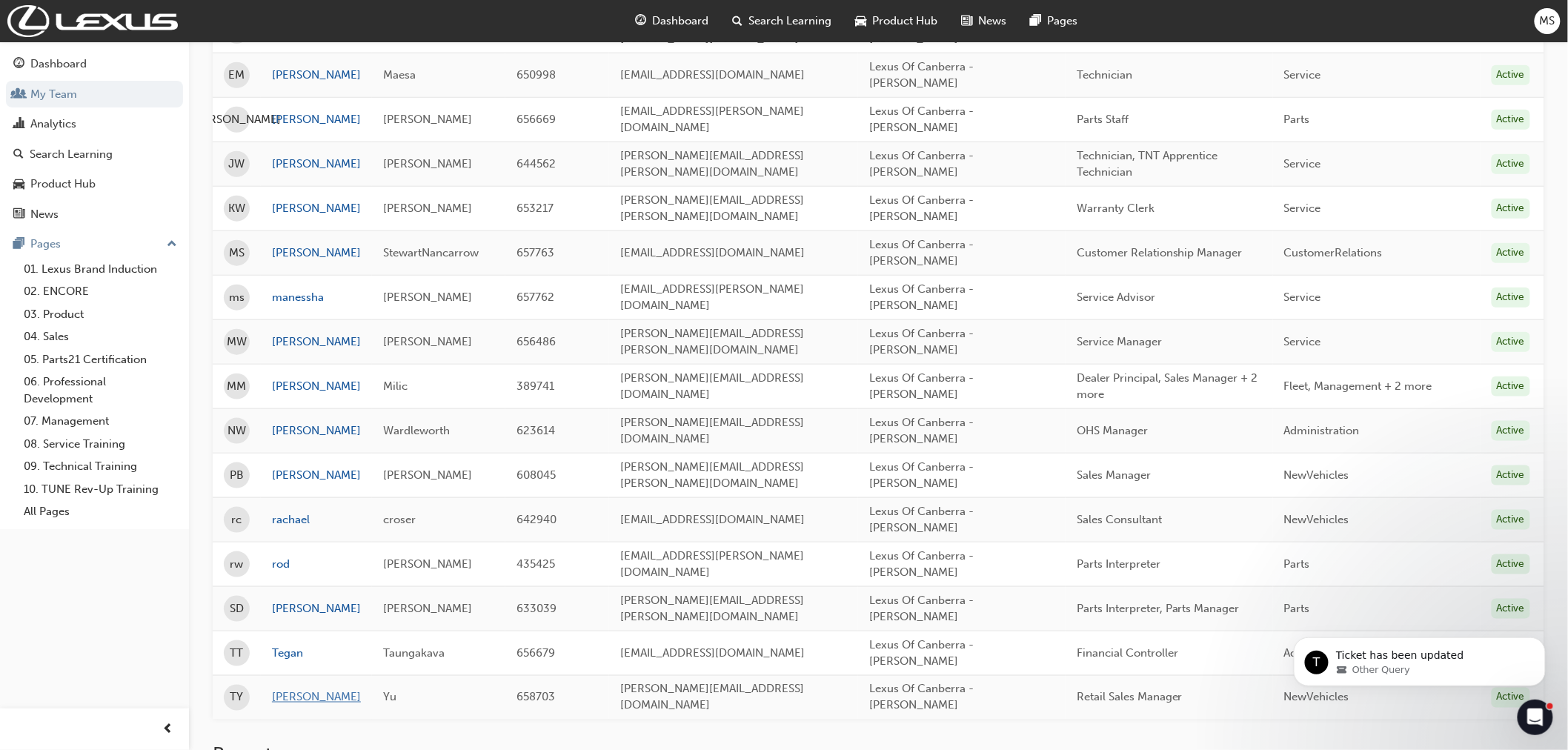
type input "phill"
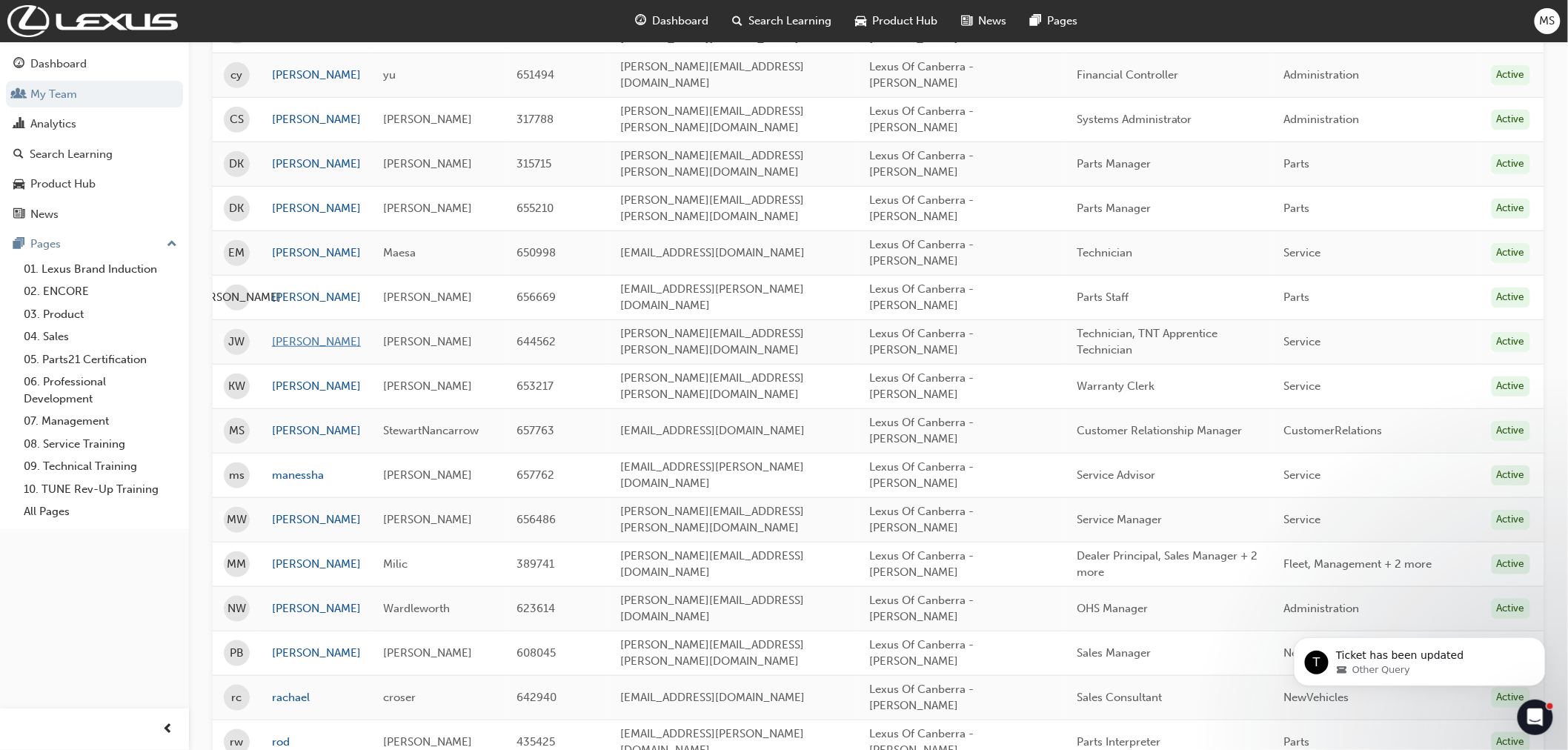
scroll to position [334, 0]
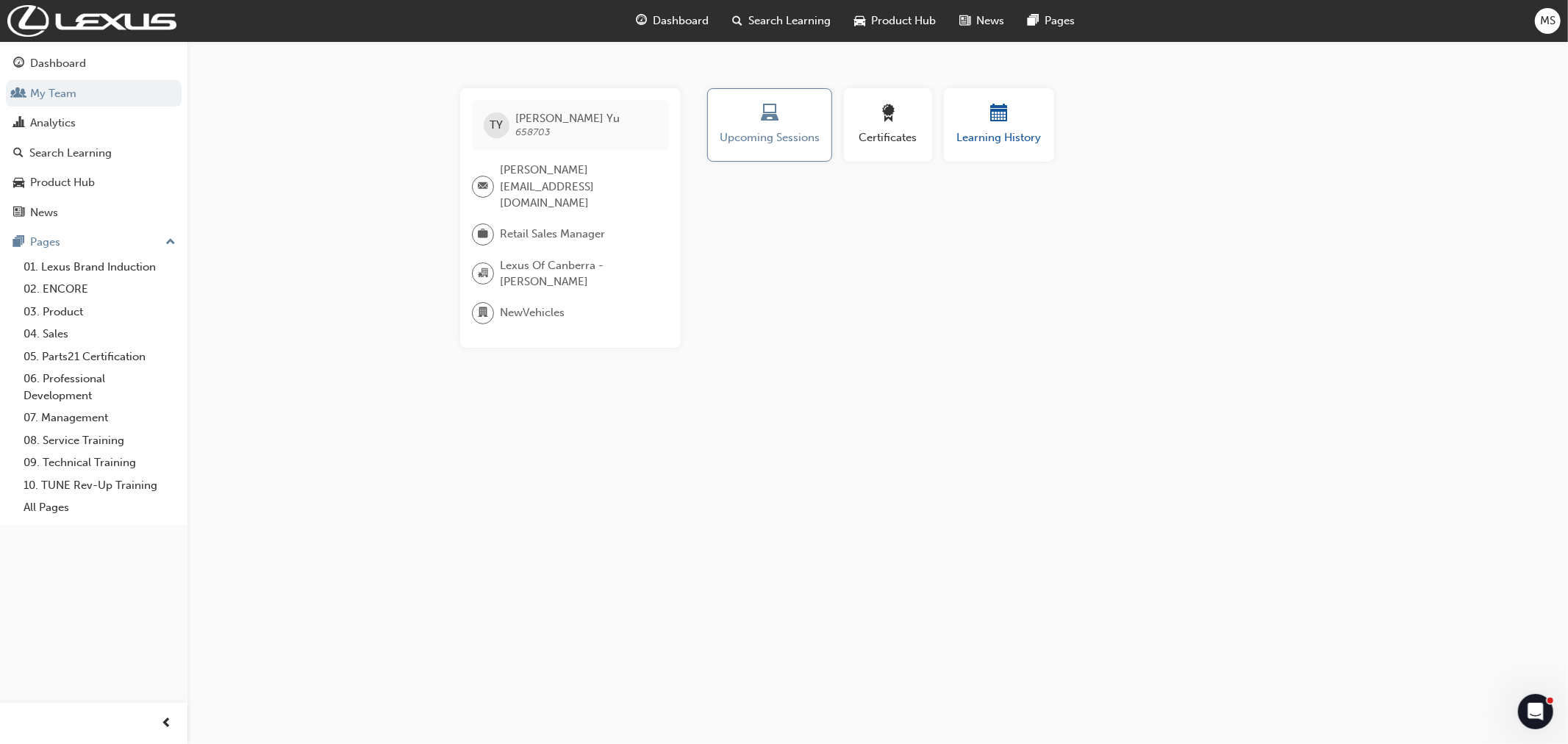
click at [979, 145] on button "Learning History" at bounding box center [999, 125] width 111 height 73
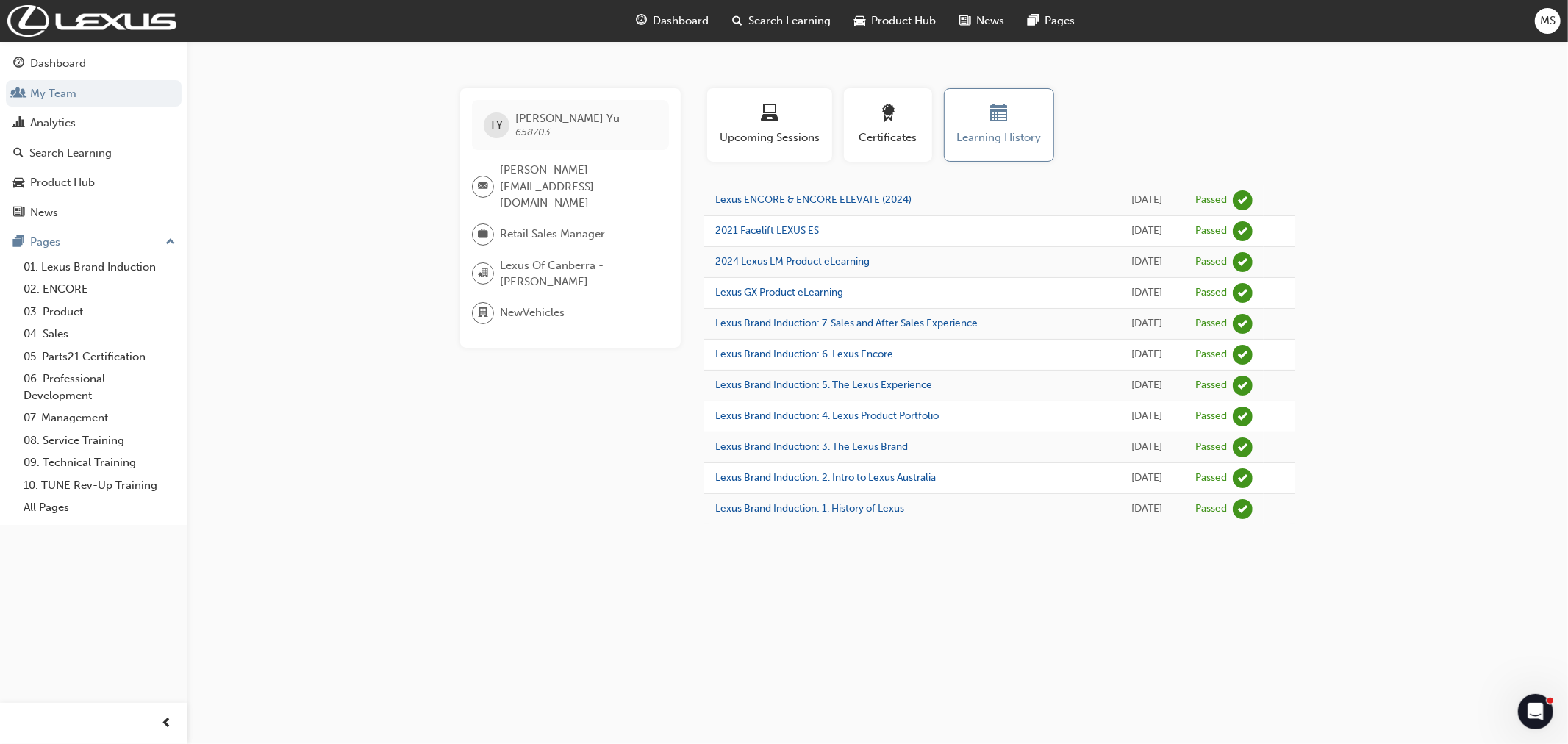
drag, startPoint x: 1114, startPoint y: 194, endPoint x: 1247, endPoint y: 305, distance: 173.2
click at [1140, 326] on tbody "Lexus ENCORE & ENCORE ELEVATE (2024) Wed 10 Sep 2025 Passed 2021 Facelift LEXUS…" at bounding box center [1000, 355] width 591 height 339
click at [1460, 307] on div "TY Tony Yu 658703 tony.yu@canberratoyota.com.au Retail Sales Manager Lexus Of C…" at bounding box center [784, 372] width 1568 height 744
click at [1421, 243] on div "TY Tony Yu 658703 tony.yu@canberratoyota.com.au Retail Sales Manager Lexus Of C…" at bounding box center [784, 372] width 1568 height 744
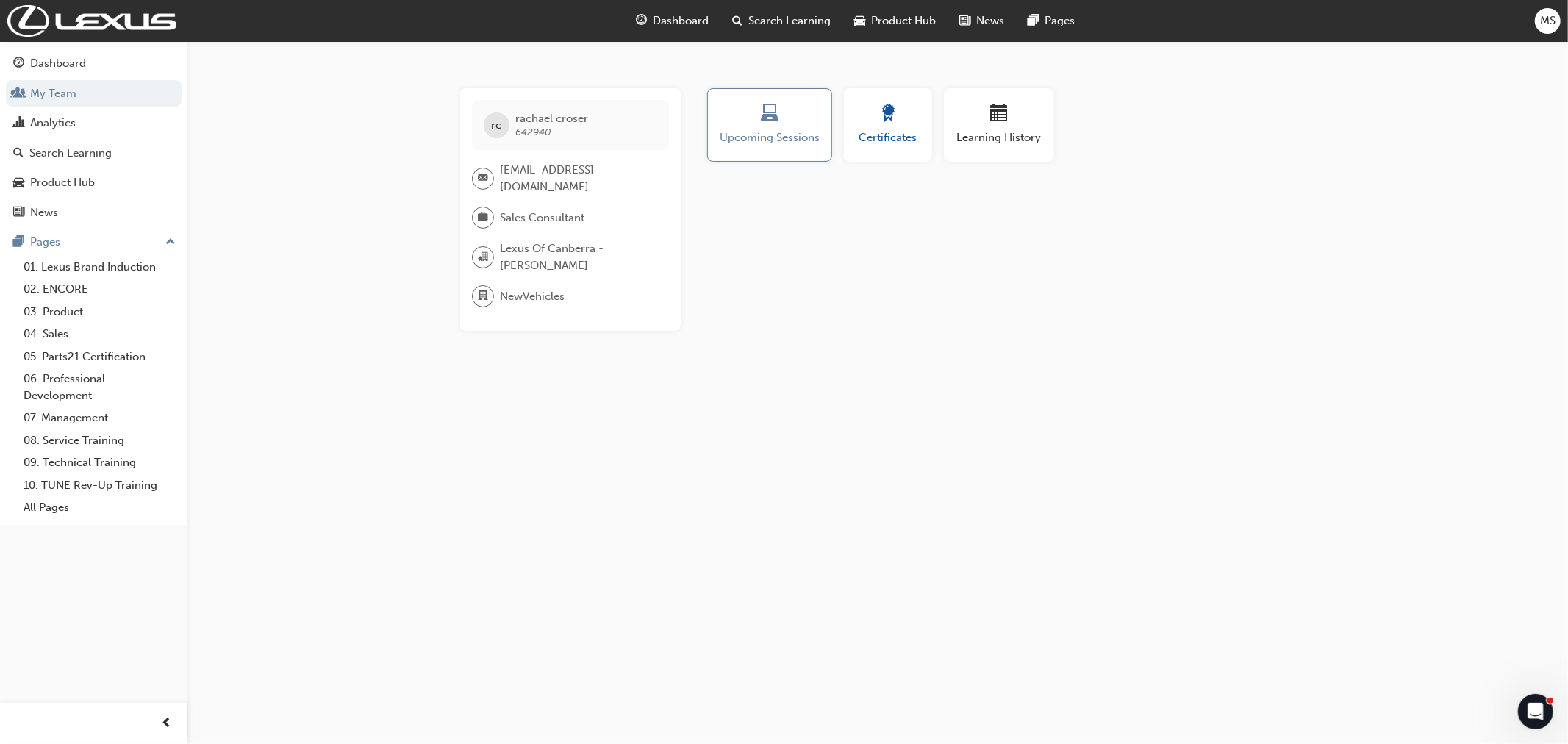
click at [915, 116] on div "button" at bounding box center [888, 115] width 66 height 22
click at [1015, 138] on span "Learning History" at bounding box center [999, 138] width 88 height 17
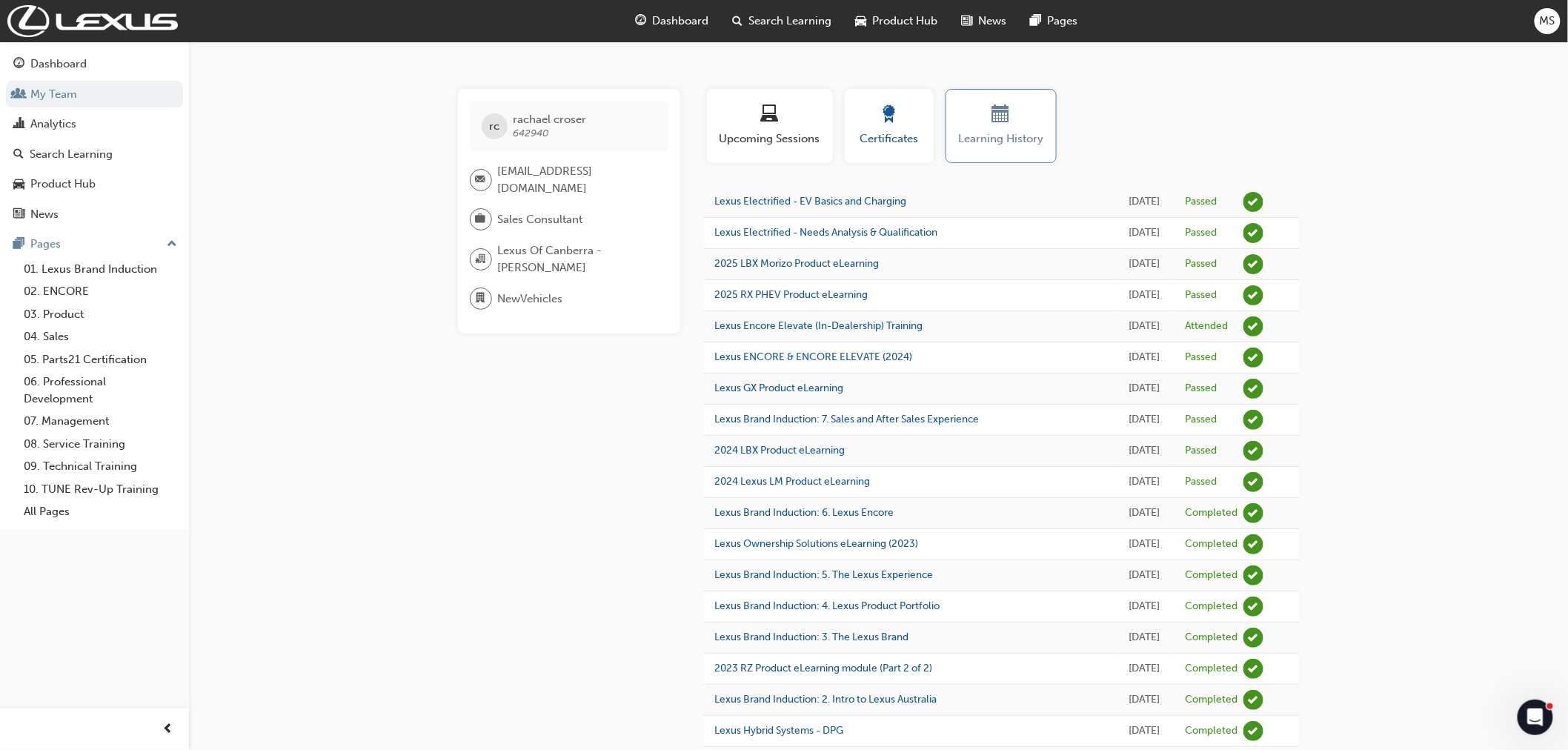
click at [906, 112] on div "button" at bounding box center [889, 116] width 67 height 23
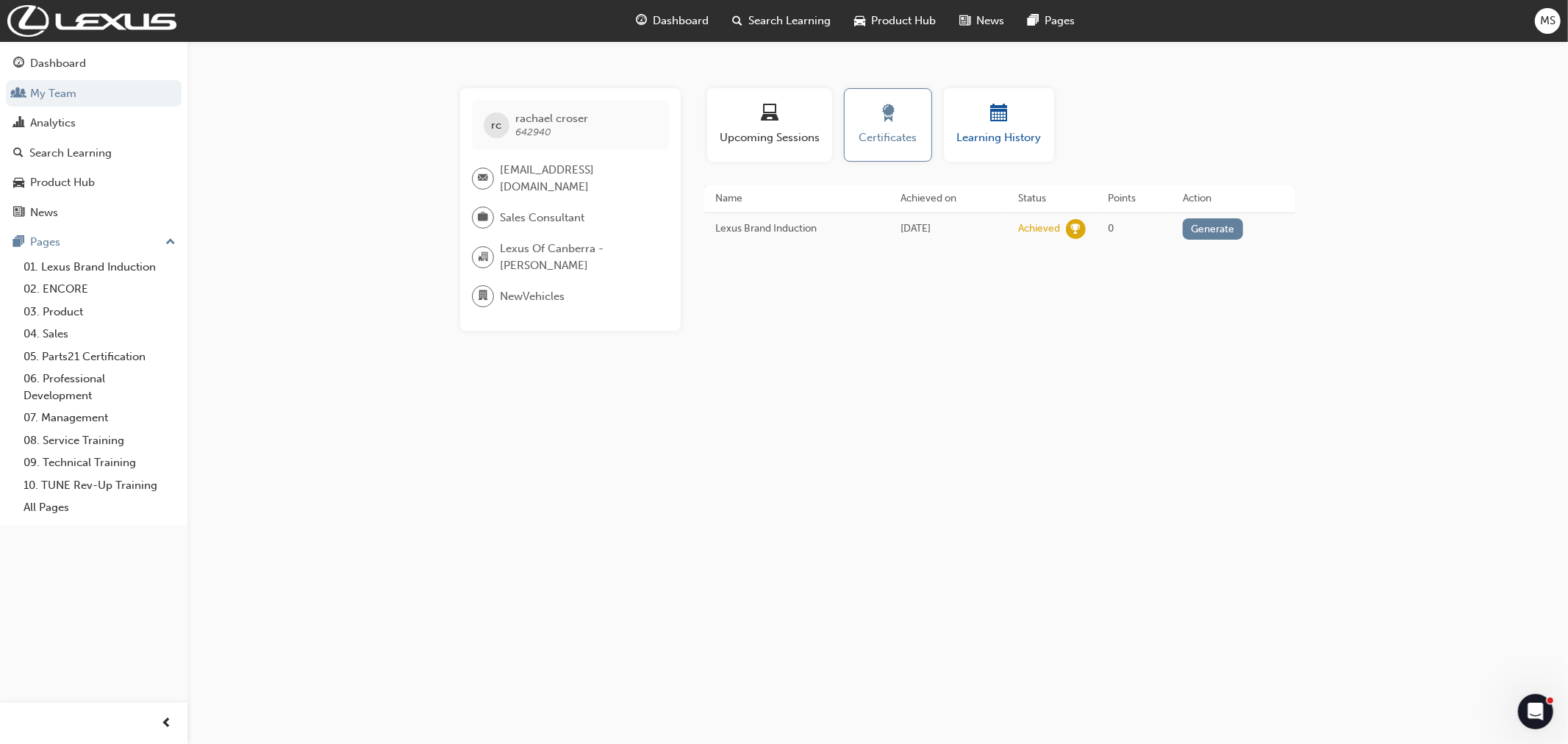
click at [1001, 125] on div "button" at bounding box center [999, 115] width 88 height 22
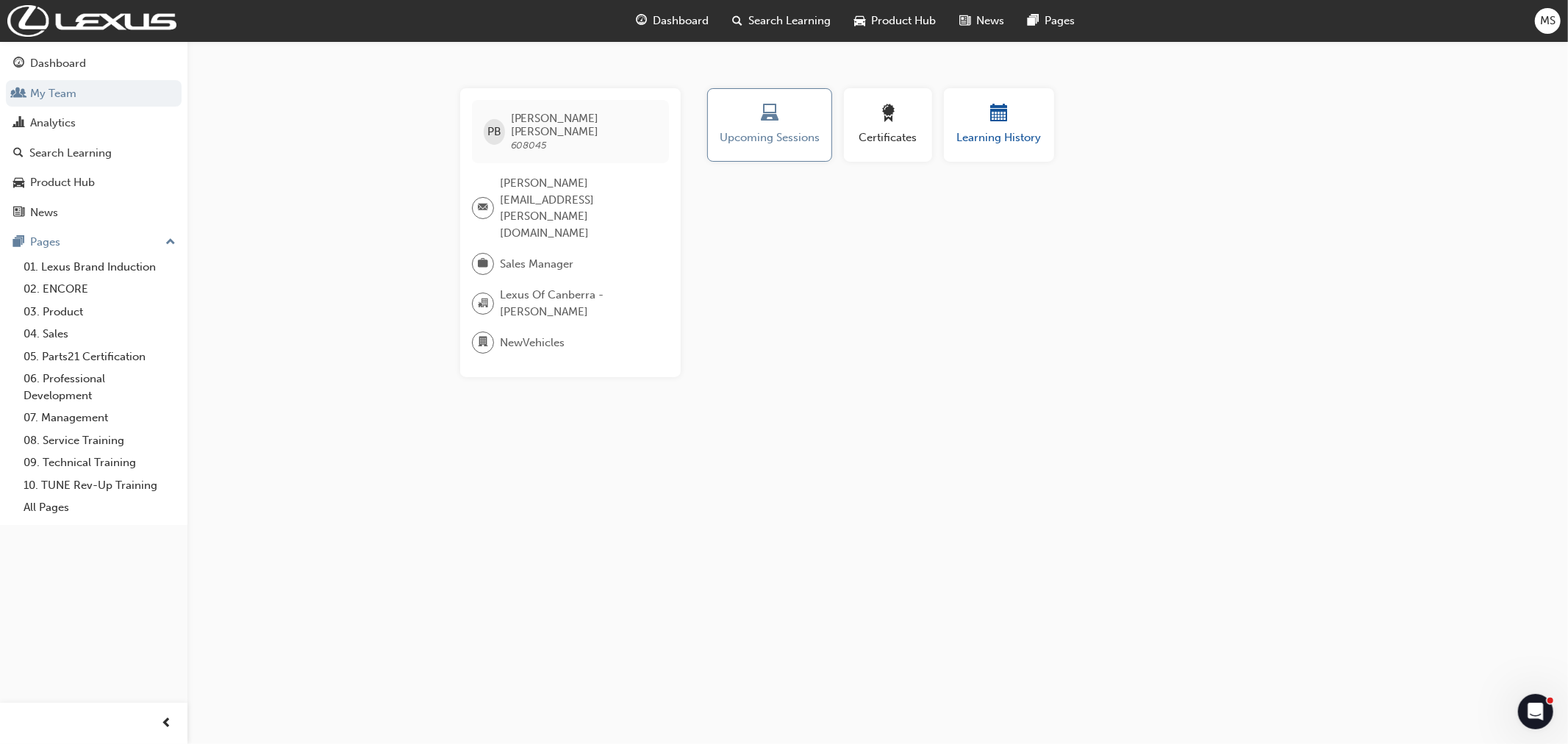
click at [979, 130] on span "Learning History" at bounding box center [999, 138] width 88 height 17
